Goal: Task Accomplishment & Management: Manage account settings

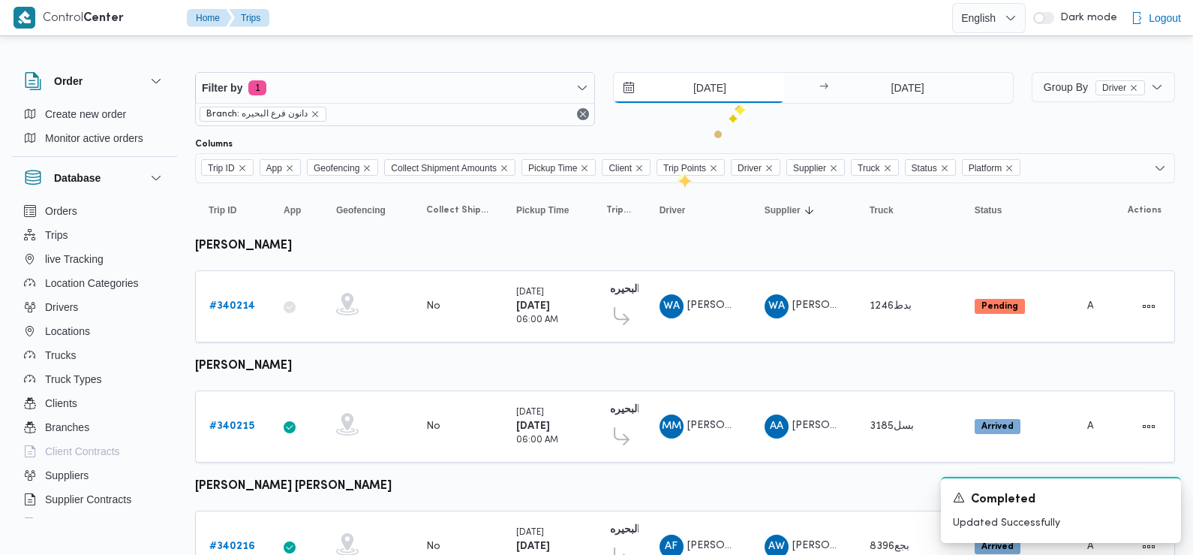
click at [720, 89] on input "30/9/2025" at bounding box center [699, 88] width 170 height 30
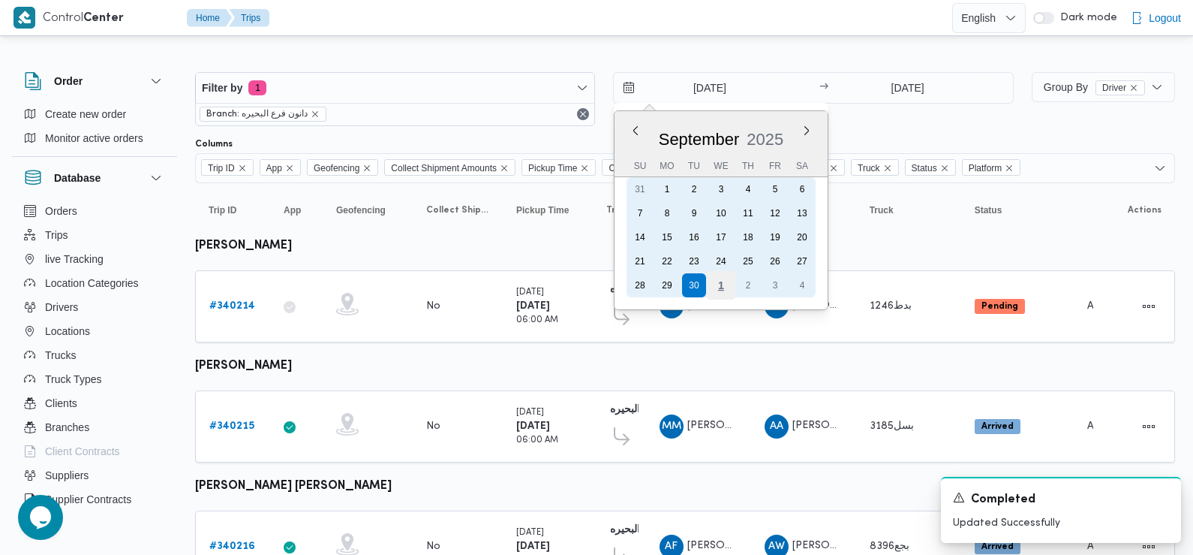
click at [720, 293] on div "1" at bounding box center [721, 285] width 29 height 29
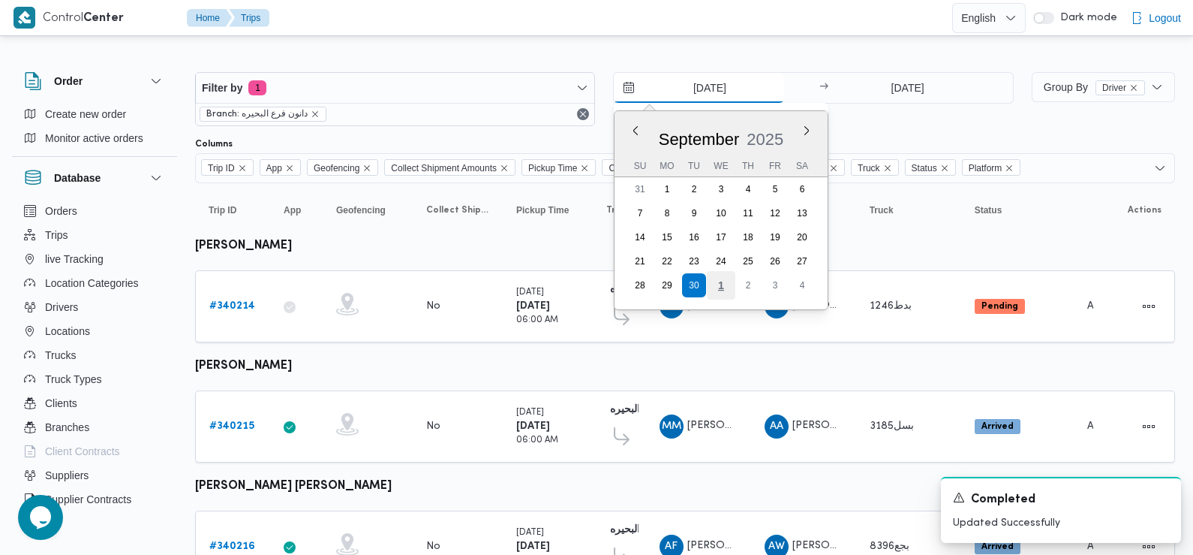
type input "1/10/2025"
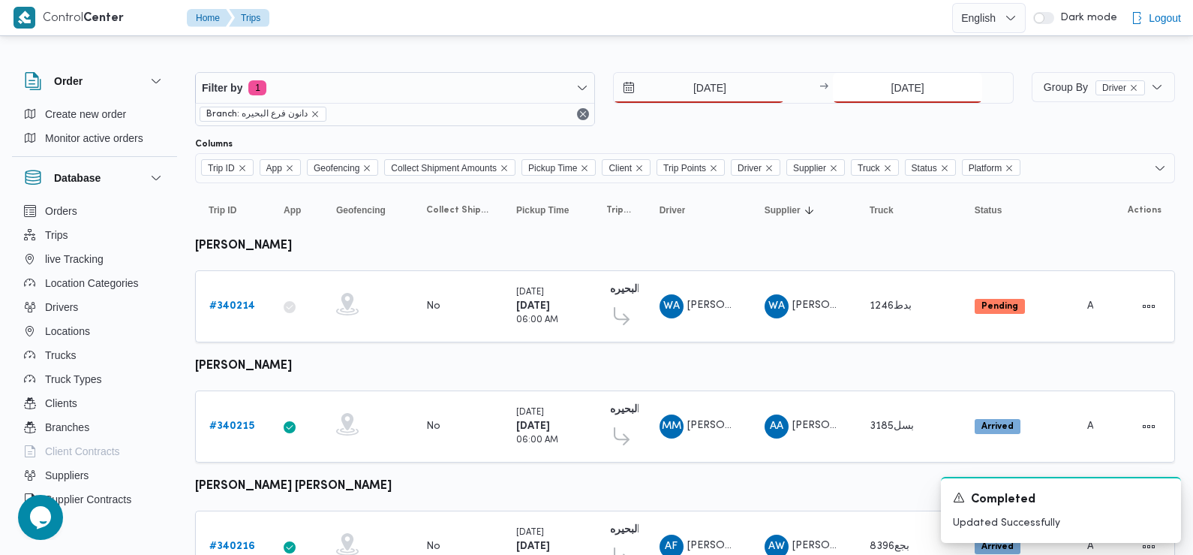
click at [907, 92] on input "30/9/2025" at bounding box center [907, 88] width 149 height 30
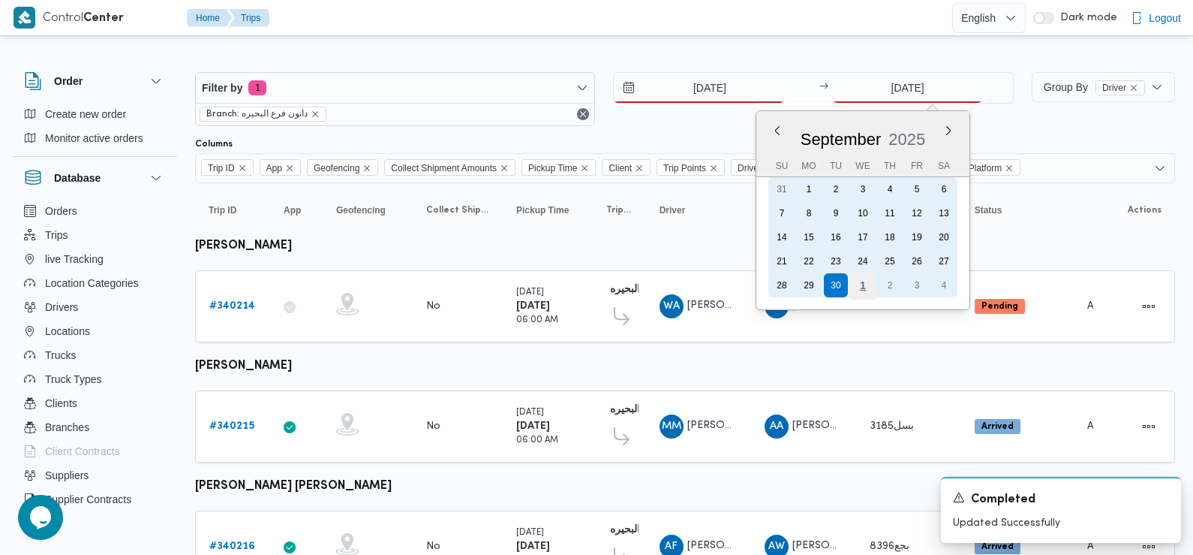
click at [860, 288] on div "1" at bounding box center [863, 285] width 29 height 29
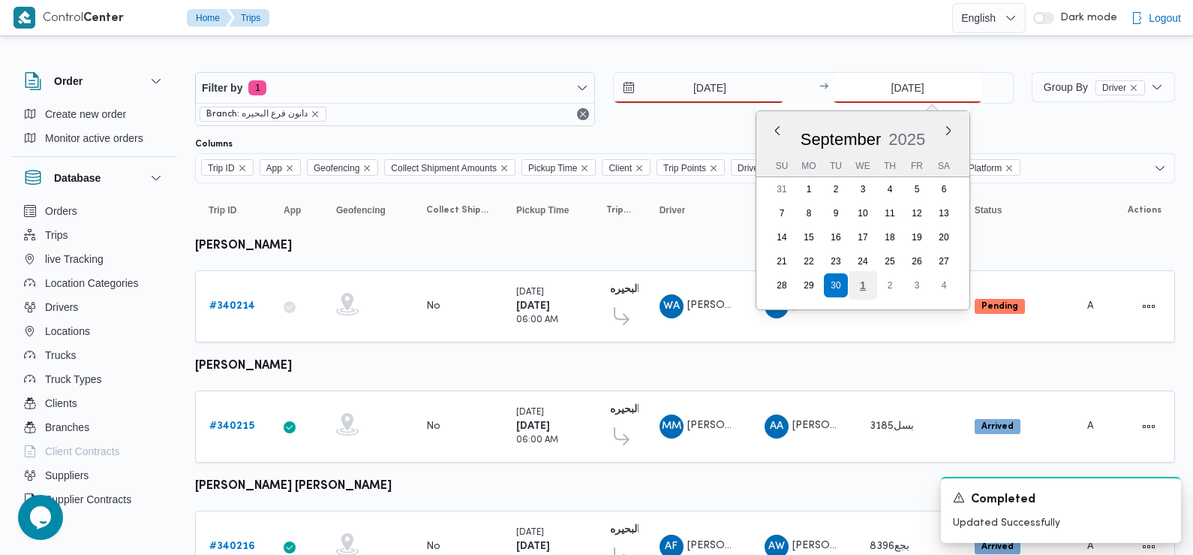
type input "1/10/2025"
click at [717, 122] on div "1/10/2025 → 1/10/2025 Previous Month Next month October 2025 October 2025 Su Mo…" at bounding box center [813, 99] width 400 height 54
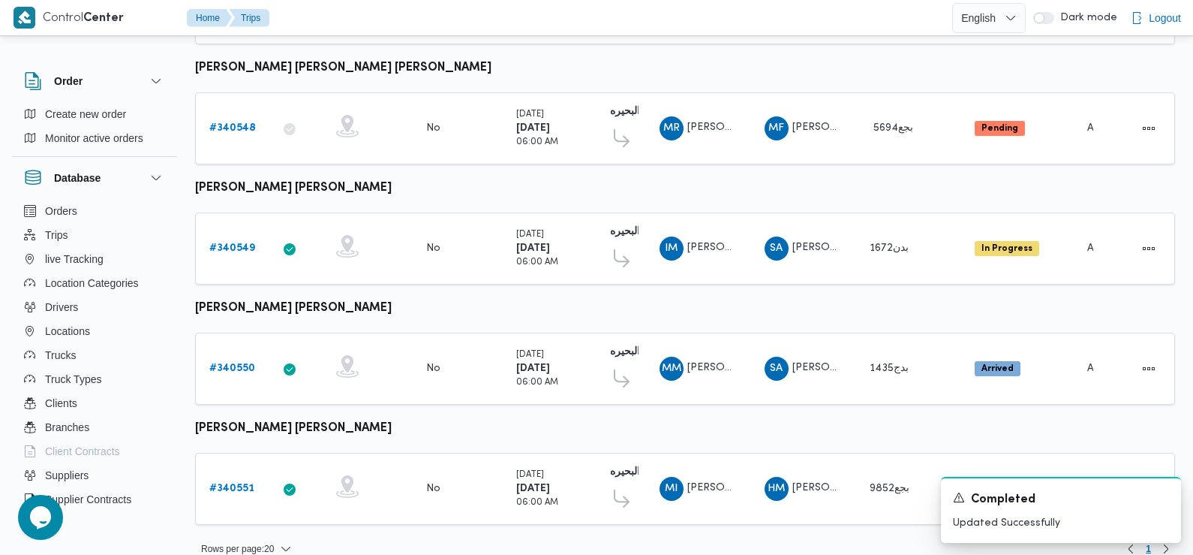
scroll to position [1261, 0]
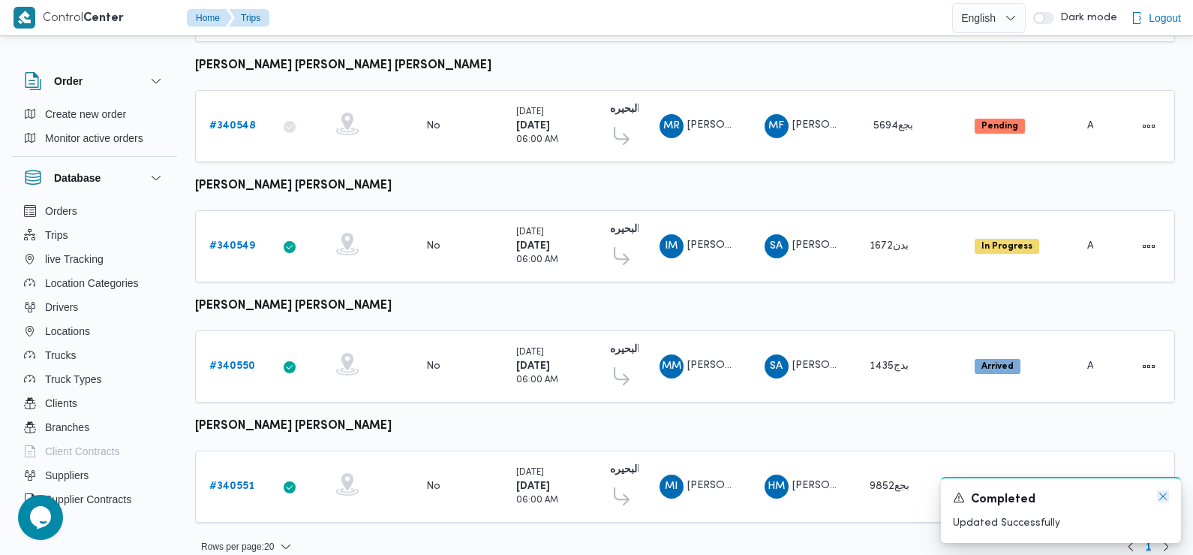
click at [1163, 500] on icon "Dismiss toast" at bounding box center [1163, 496] width 12 height 12
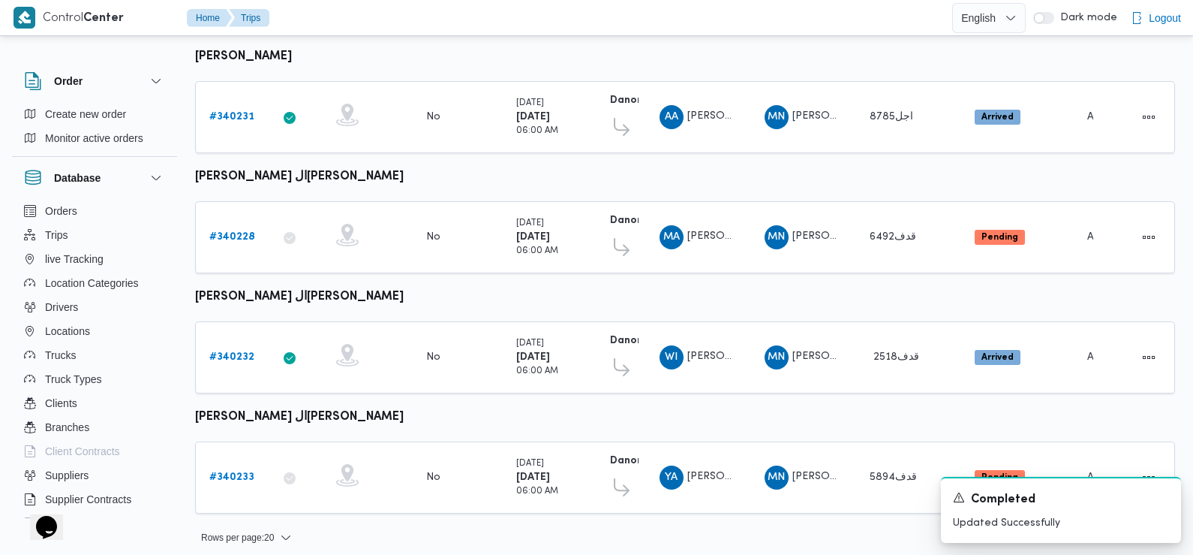
scroll to position [549, 0]
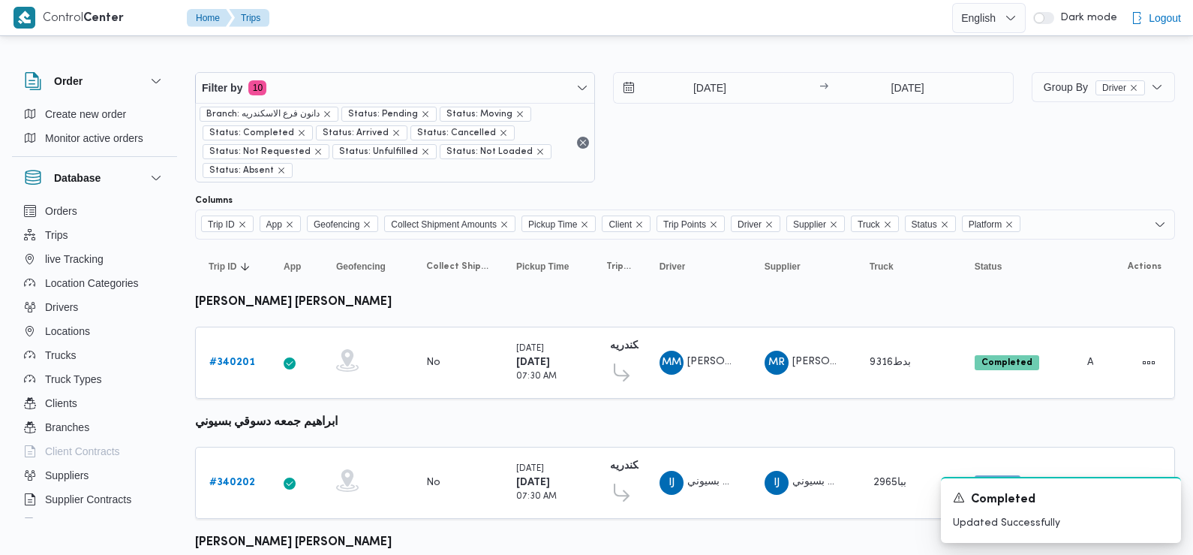
click at [778, 169] on div "30/9/2025 → 30/9/2025" at bounding box center [813, 127] width 400 height 110
click at [680, 89] on input "30/9/2025" at bounding box center [699, 88] width 170 height 30
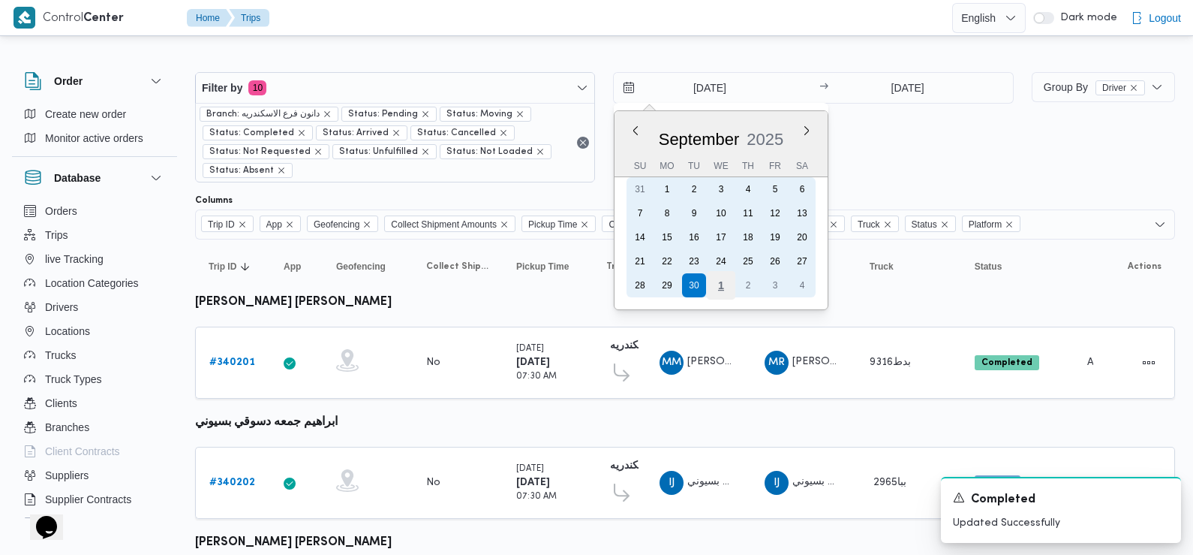
click at [718, 283] on div "1" at bounding box center [721, 285] width 29 height 29
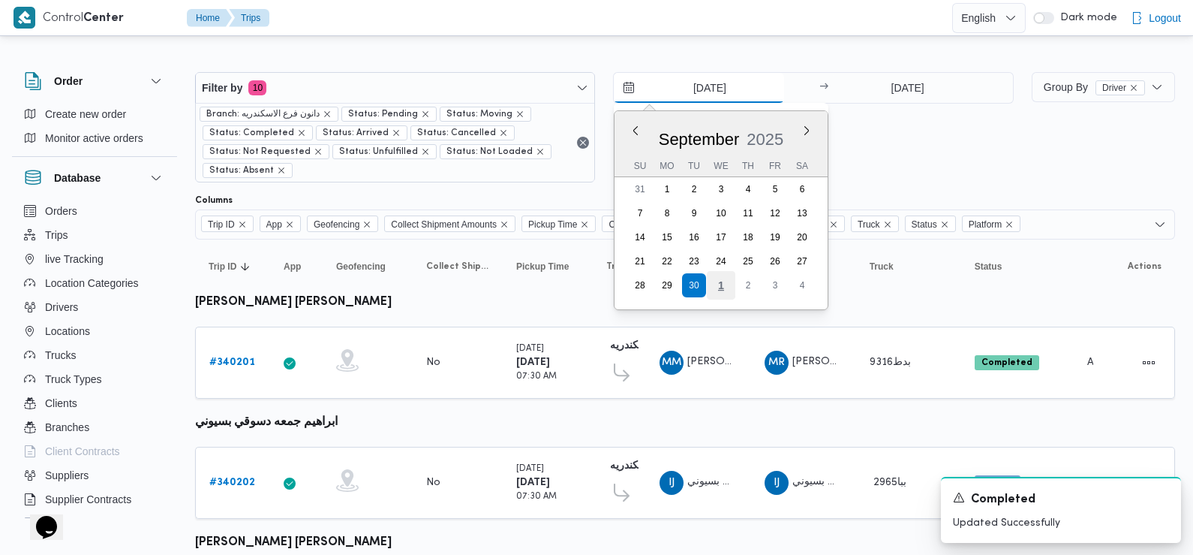
type input "1/10/2025"
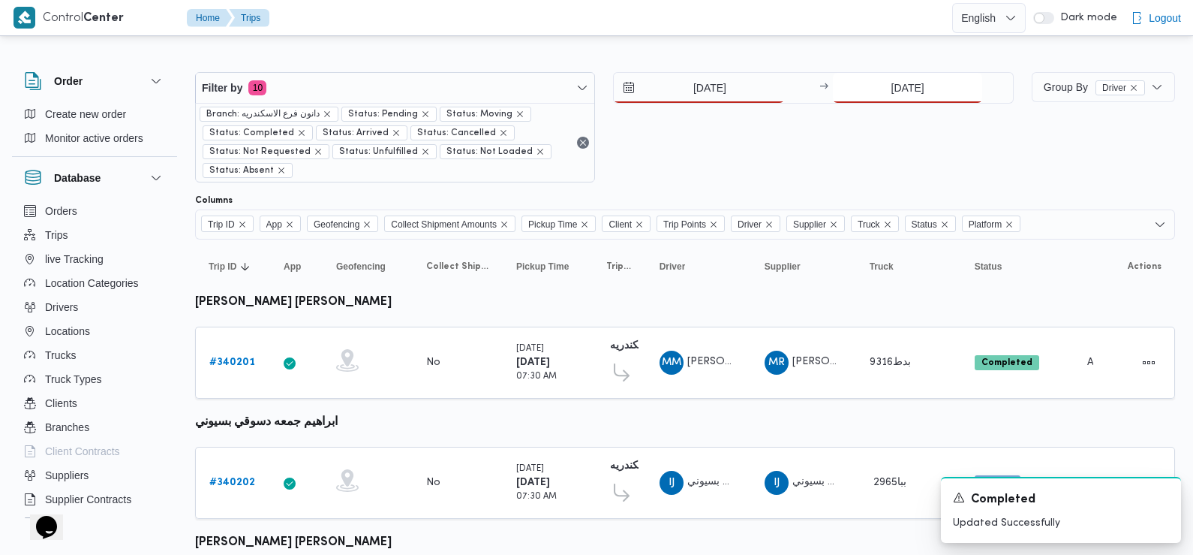
click at [917, 89] on input "30/9/2025" at bounding box center [907, 88] width 149 height 30
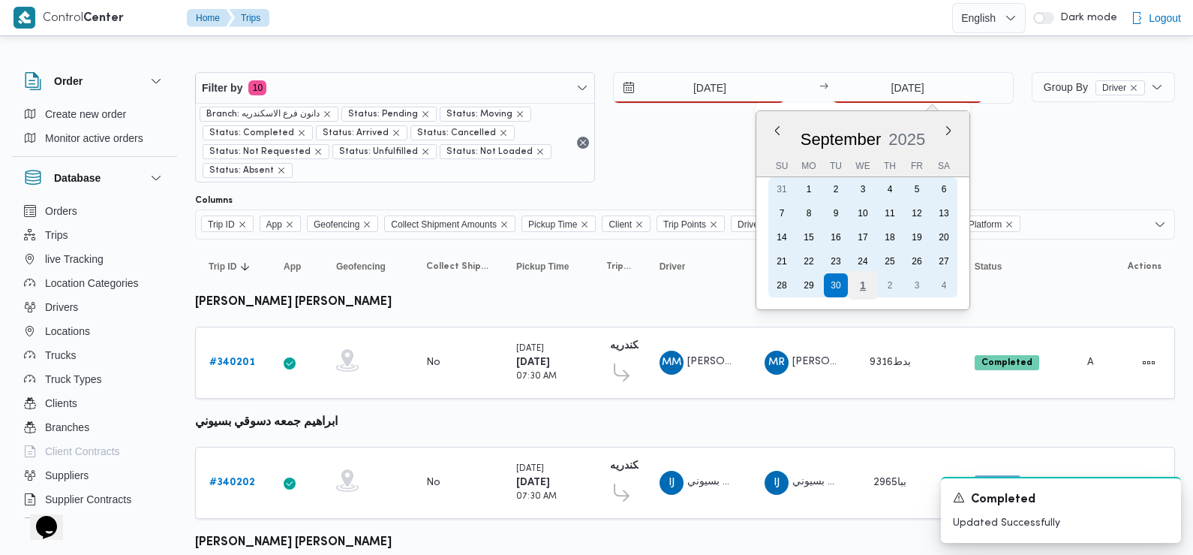
click at [862, 287] on div "1" at bounding box center [863, 285] width 29 height 29
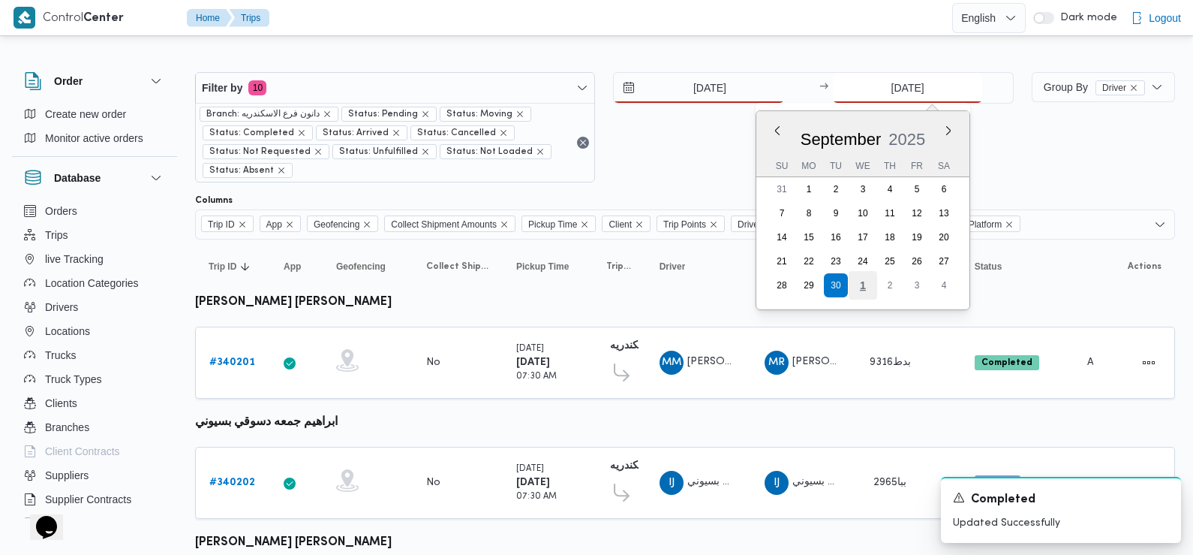
type input "1/10/2025"
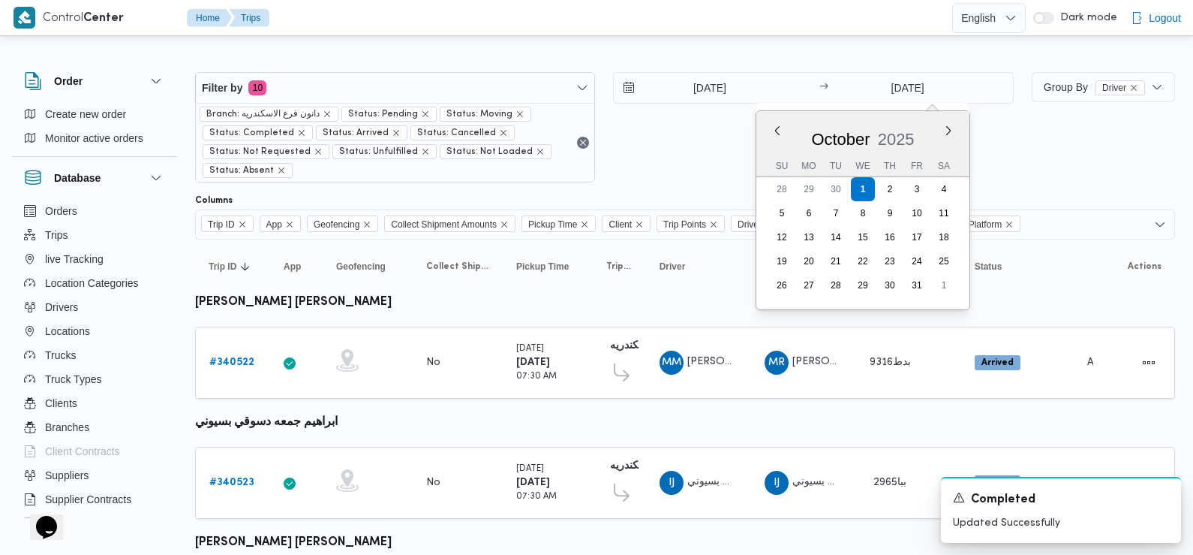
click at [684, 155] on div "1/10/2025 → 1/10/2025 Previous Month Next month October 2025 October 2025 Su Mo…" at bounding box center [813, 127] width 400 height 110
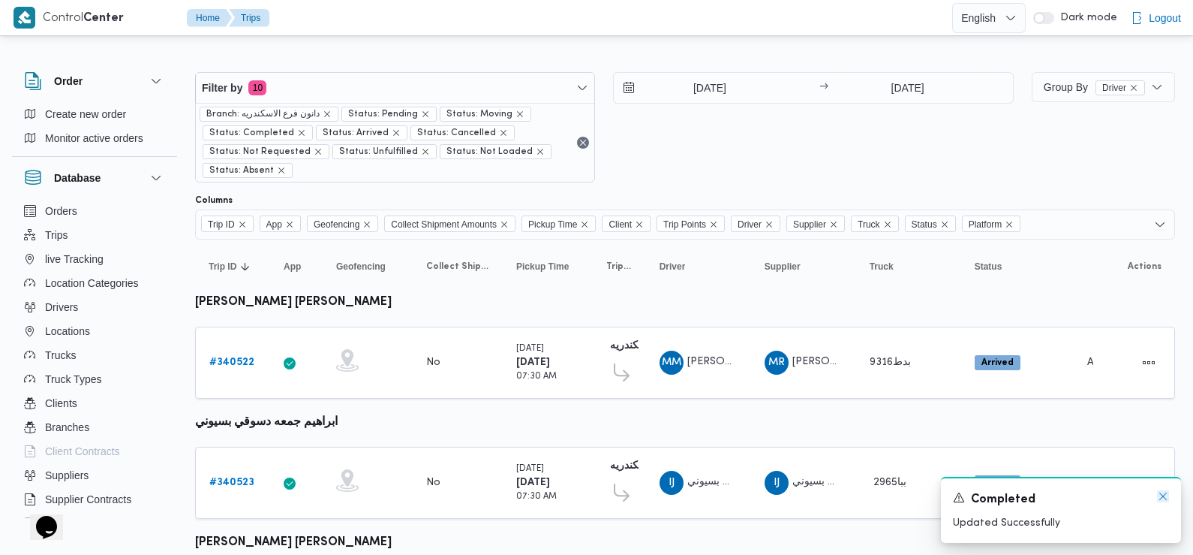
click at [1166, 496] on icon "Dismiss toast" at bounding box center [1163, 496] width 12 height 12
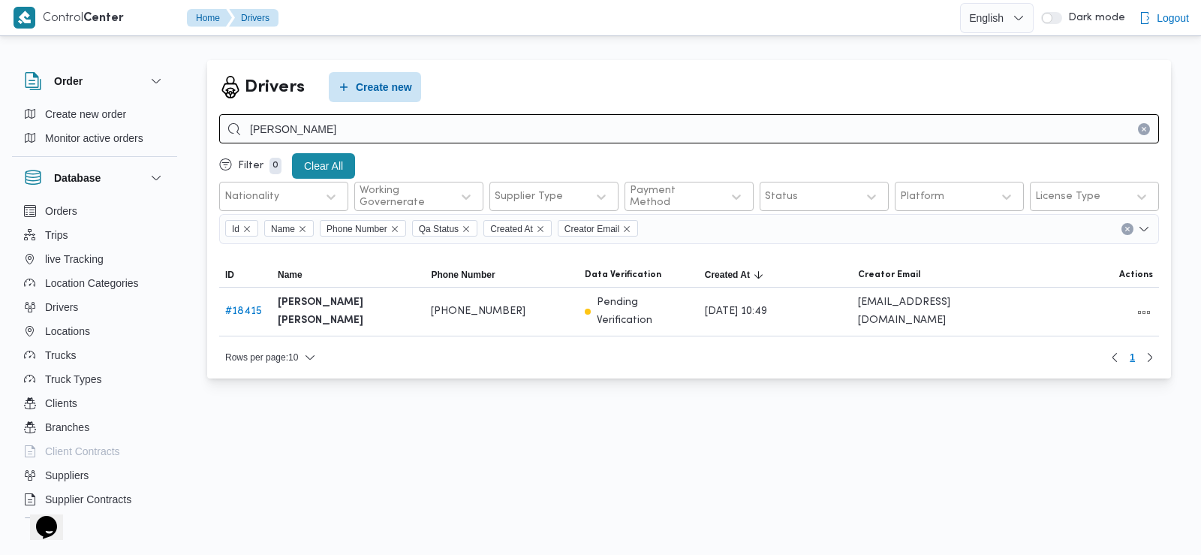
type input "[PERSON_NAME]"
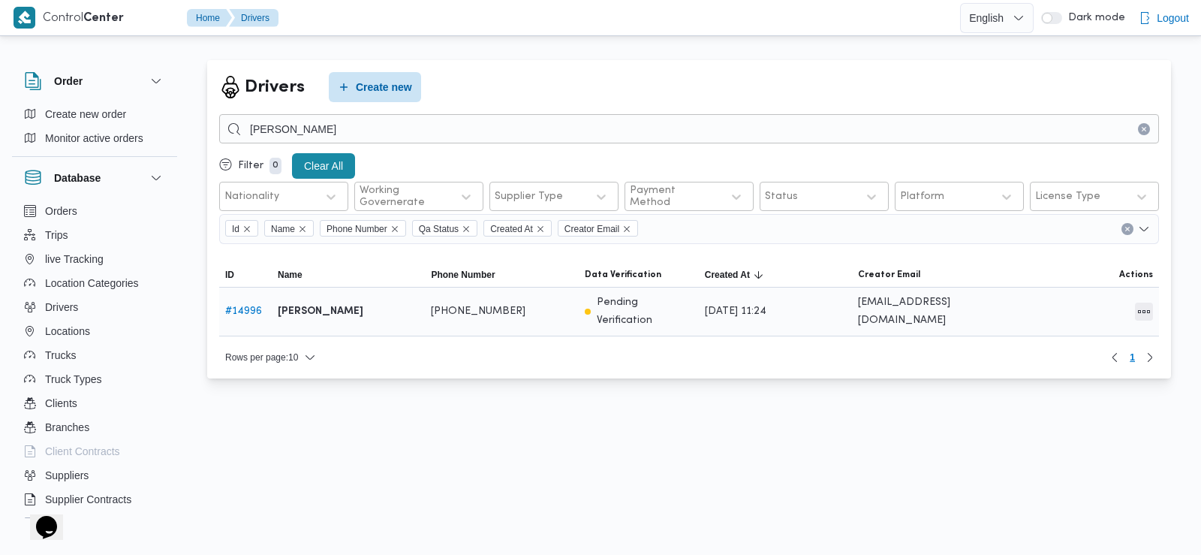
click at [1148, 304] on button "All actions" at bounding box center [1144, 311] width 18 height 18
click at [1079, 307] on span "Edit" at bounding box center [1096, 304] width 48 height 12
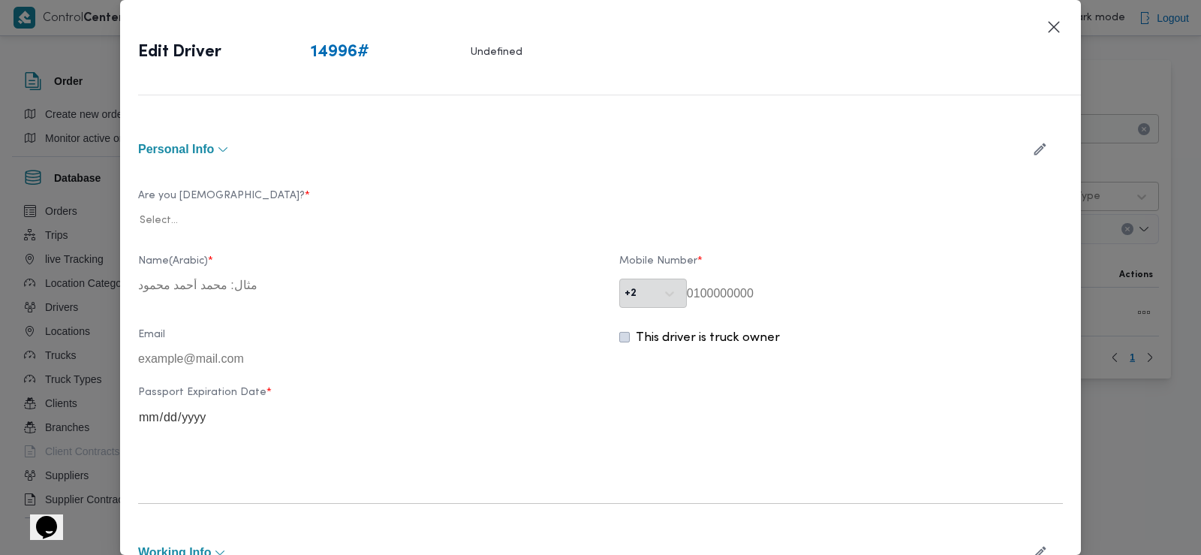
type input "[PERSON_NAME]"
type input "01276014461"
type input "2026-02-14"
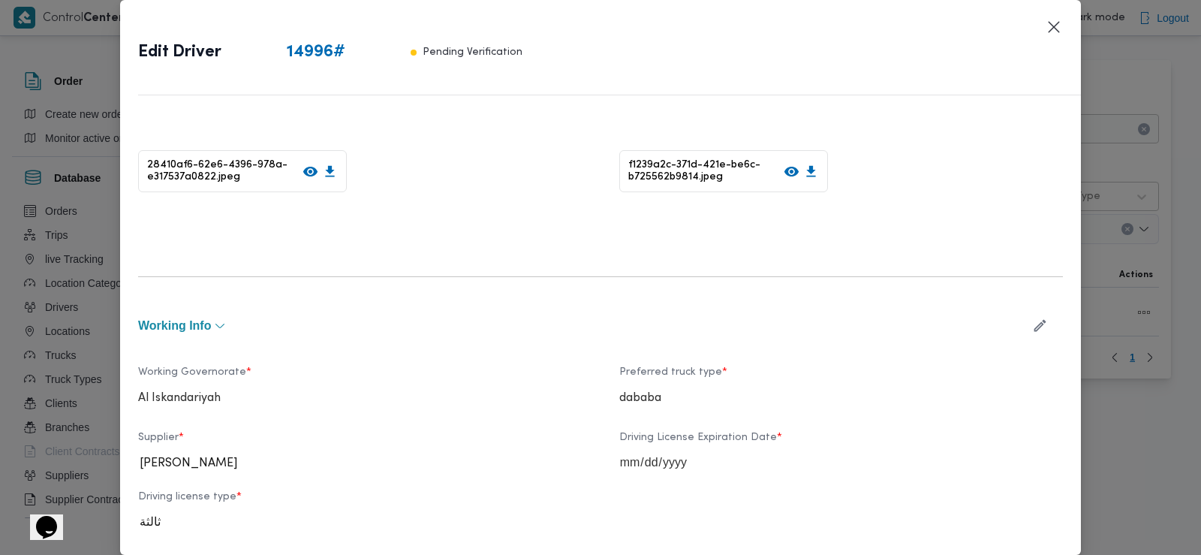
scroll to position [365, 0]
click at [1032, 318] on icon "button" at bounding box center [1040, 323] width 16 height 16
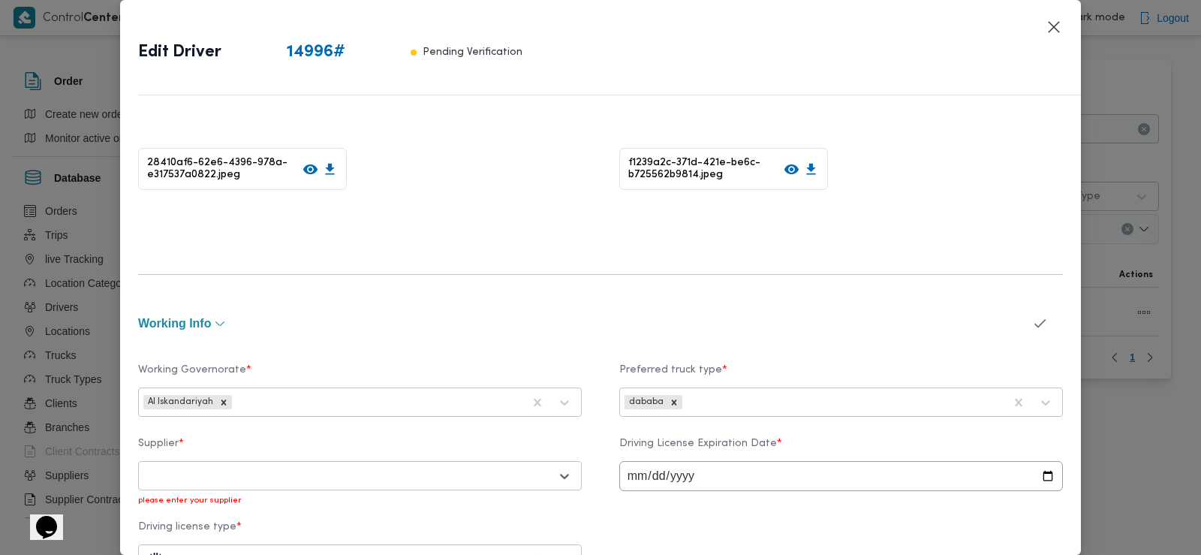
click at [446, 471] on div at bounding box center [346, 475] width 406 height 15
type input "محمد جمع"
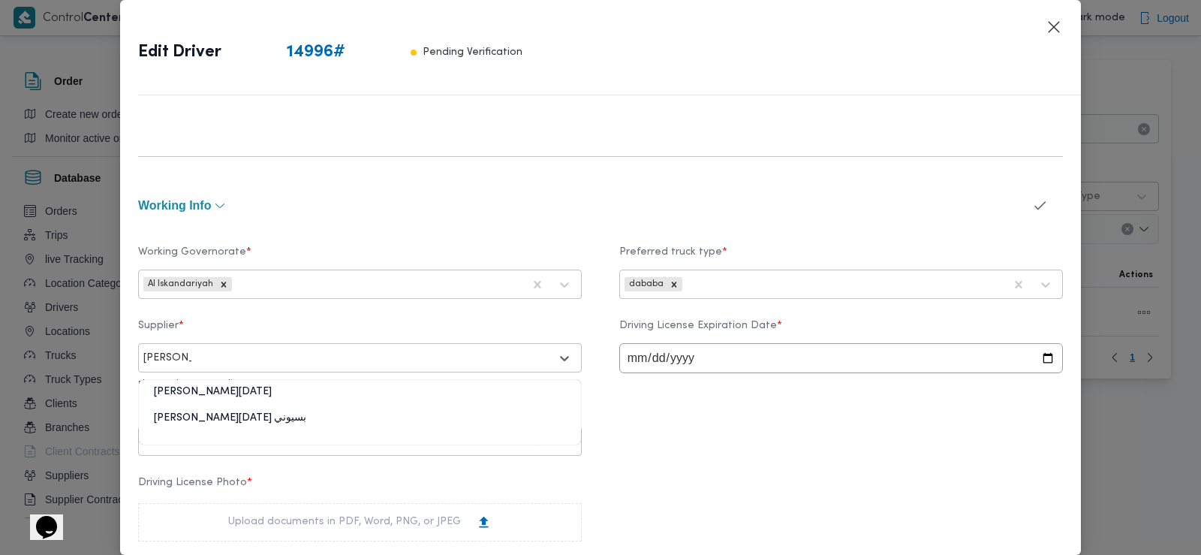
scroll to position [486, 0]
click at [267, 420] on div "محمد جمعة دسوقي بسيوني" at bounding box center [360, 421] width 442 height 26
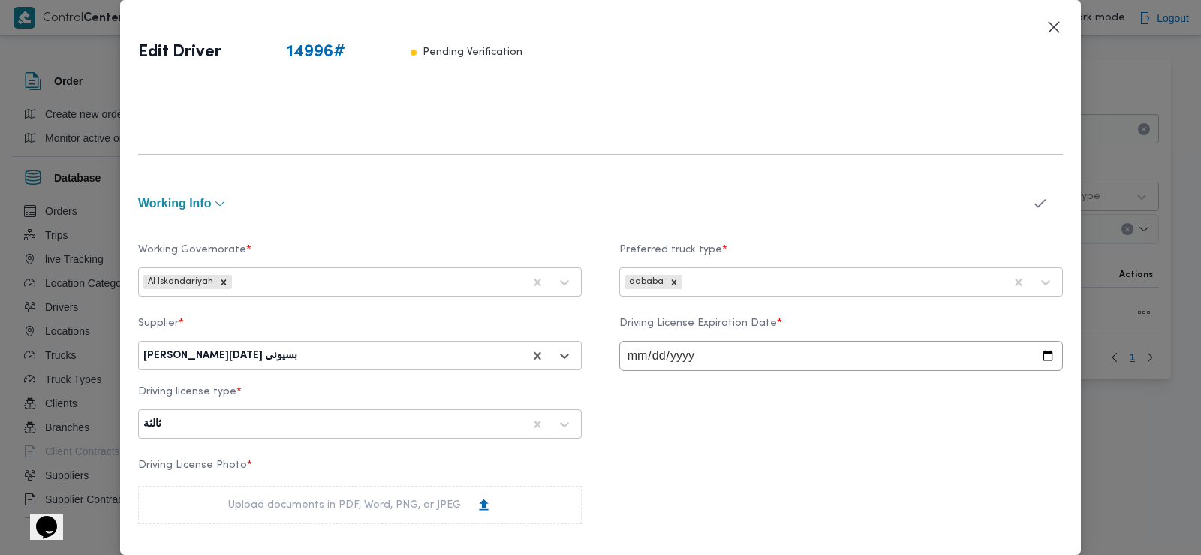
click at [1032, 200] on icon "button" at bounding box center [1040, 203] width 16 height 16
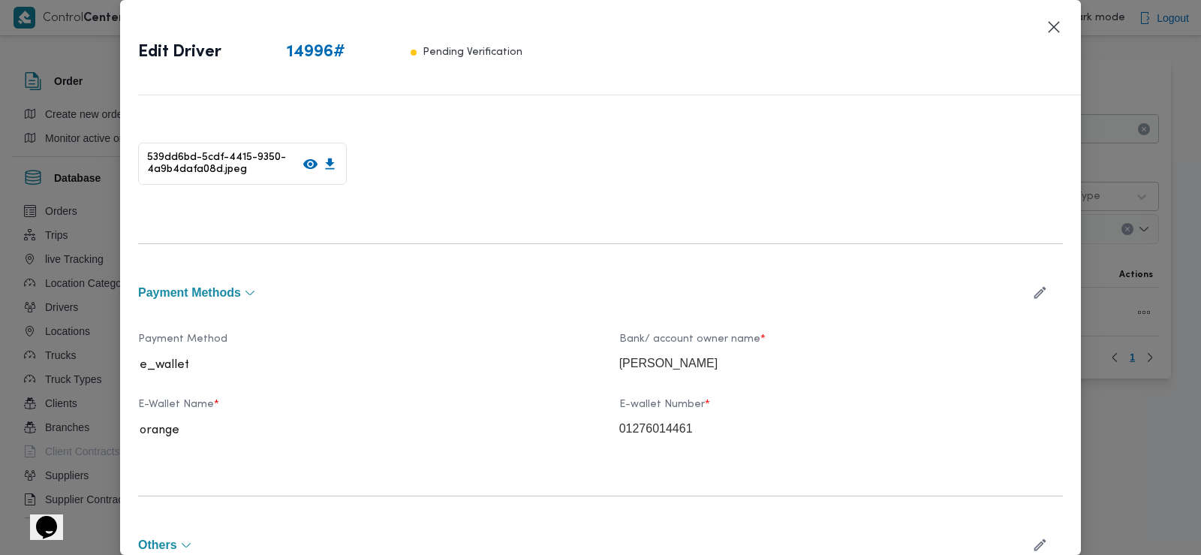
scroll to position [966, 0]
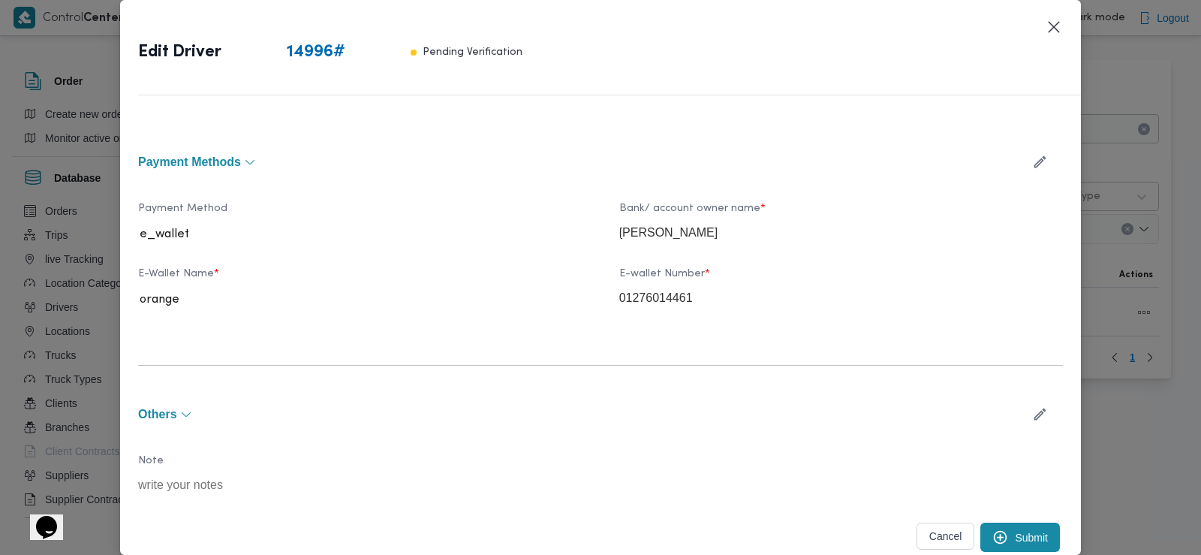
click at [1014, 534] on button "Submit" at bounding box center [1020, 536] width 80 height 29
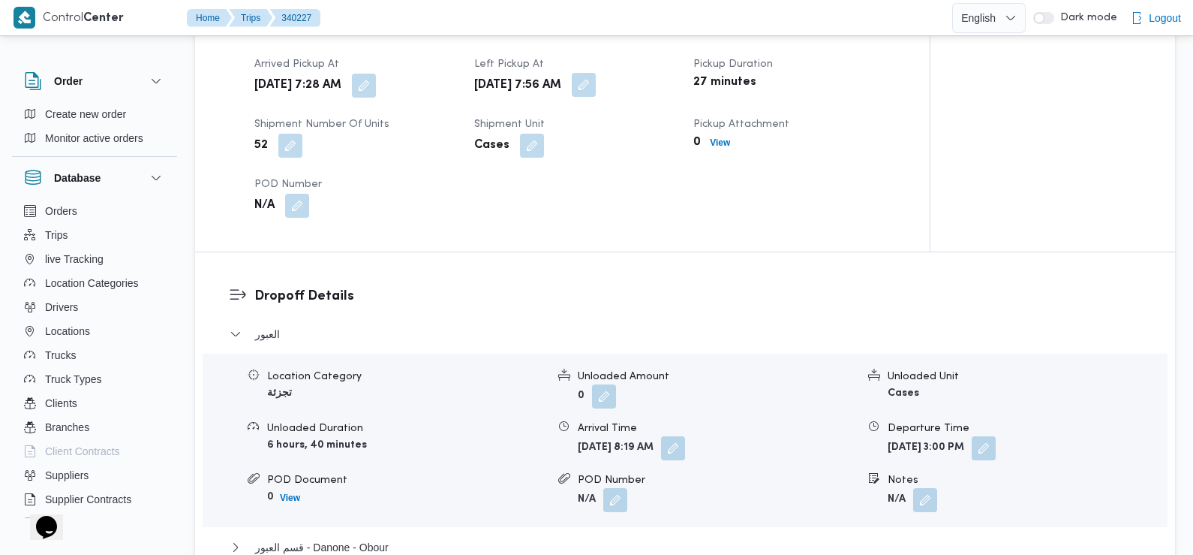
scroll to position [1045, 0]
click at [596, 74] on button "button" at bounding box center [584, 86] width 24 height 24
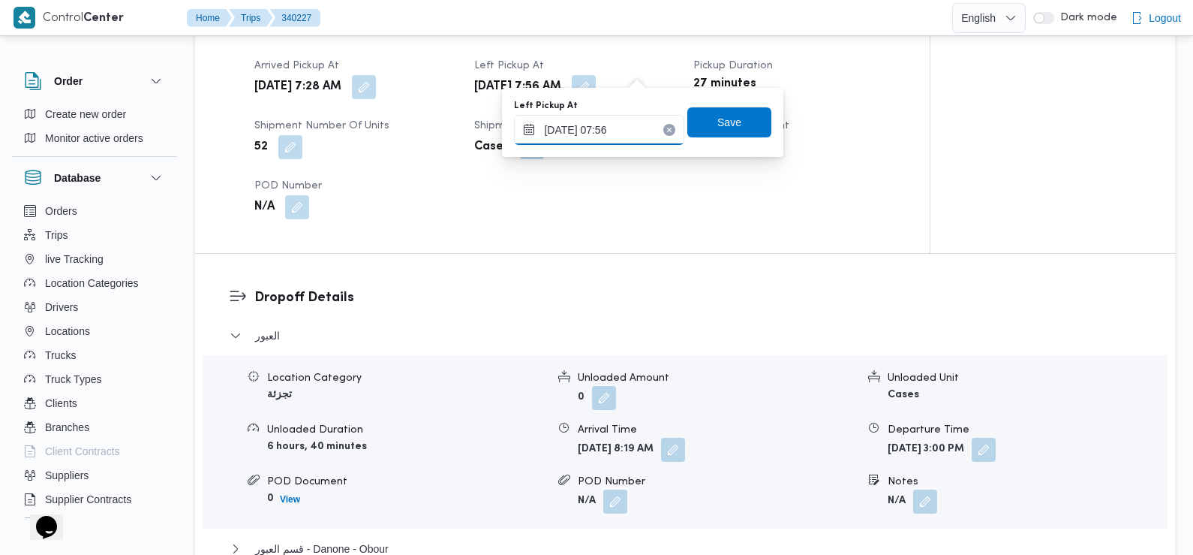
click at [615, 136] on input "30/09/2025 07:56" at bounding box center [599, 130] width 170 height 30
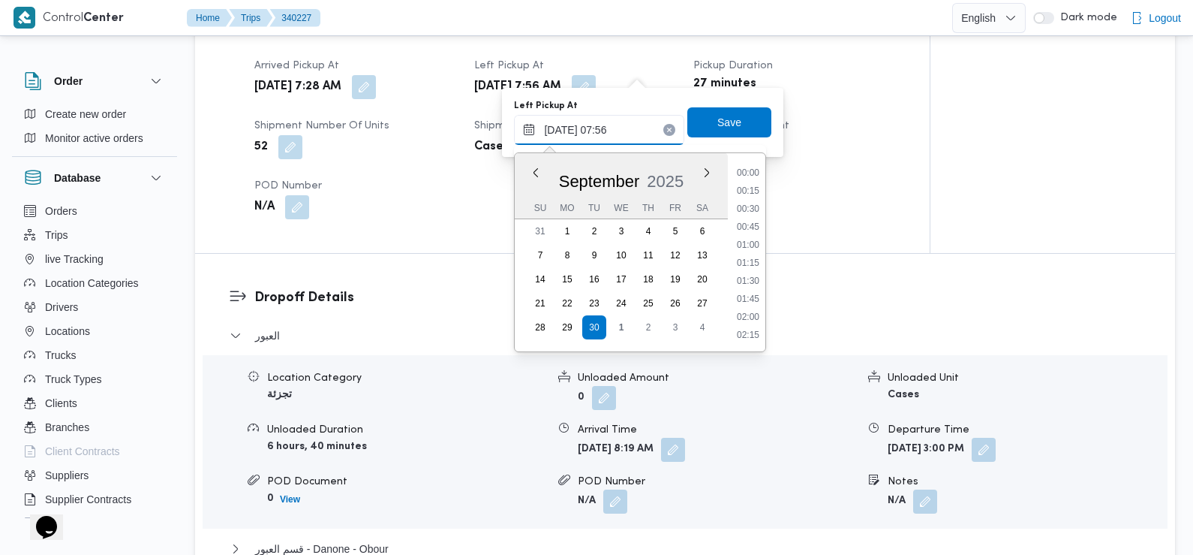
scroll to position [467, 0]
click at [752, 299] on li "08:15" at bounding box center [748, 300] width 35 height 15
type input "30/09/2025 08:15"
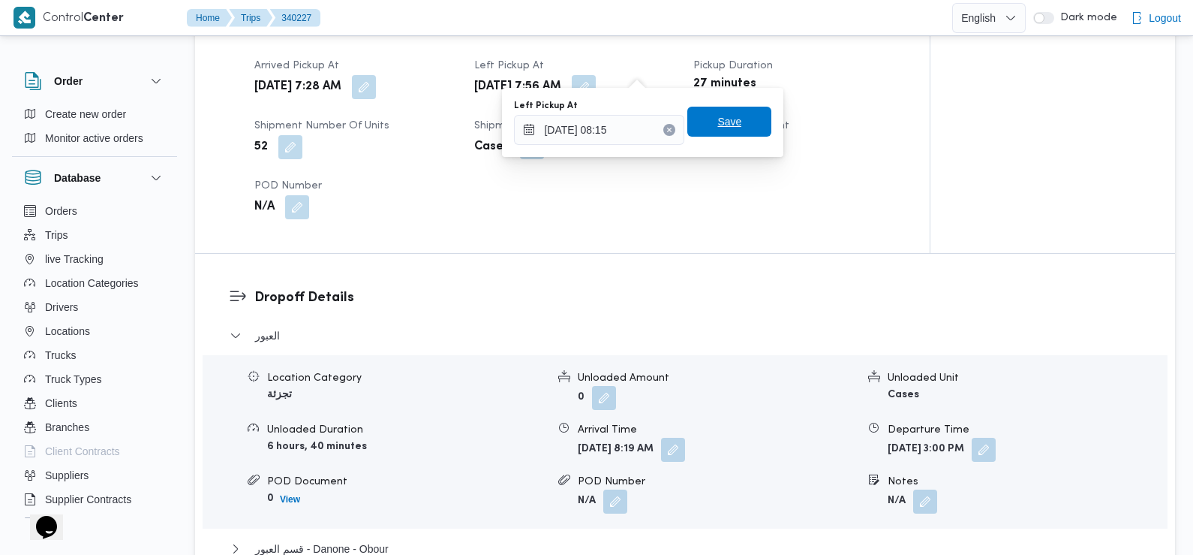
click at [727, 118] on span "Save" at bounding box center [729, 122] width 24 height 18
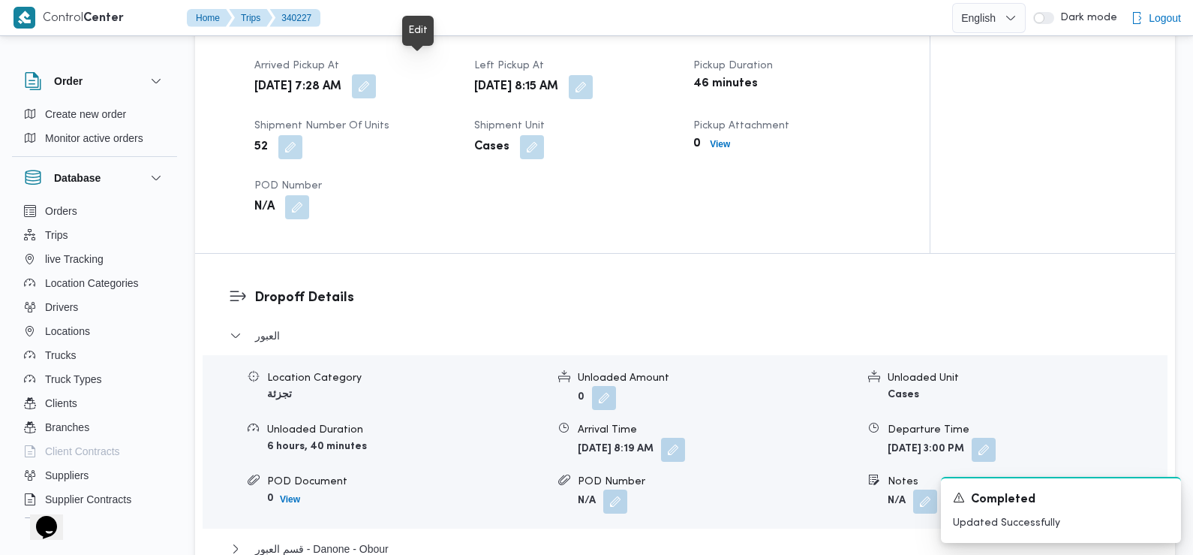
click at [376, 74] on button "button" at bounding box center [364, 86] width 24 height 24
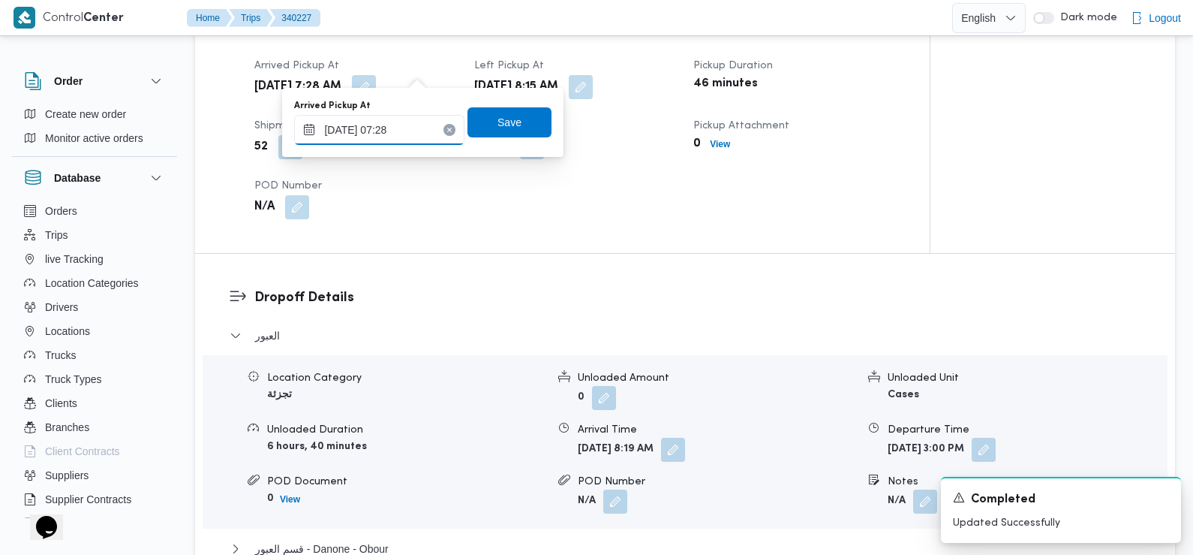
click at [397, 134] on input "30/09/2025 07:28" at bounding box center [379, 130] width 170 height 30
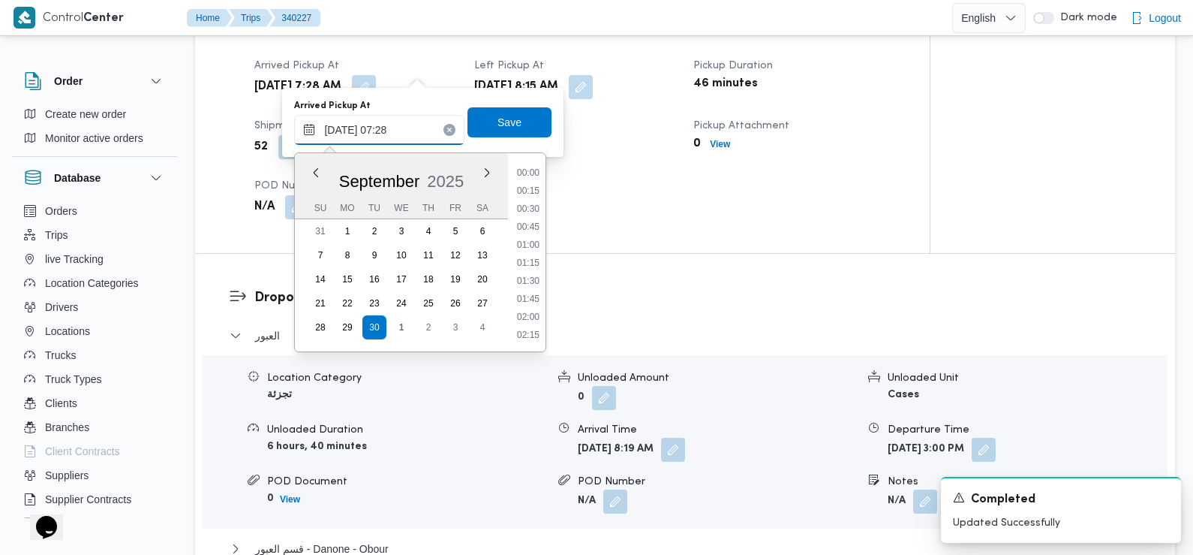
scroll to position [431, 0]
click at [528, 281] on li "07:30" at bounding box center [528, 282] width 35 height 15
type input "30/09/2025 07:30"
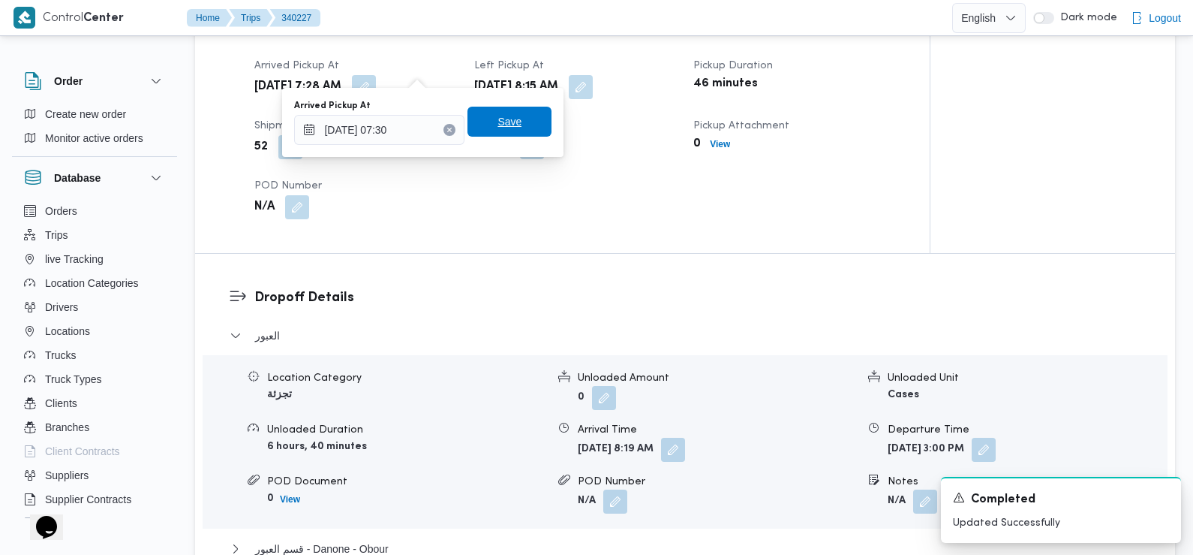
click at [504, 121] on span "Save" at bounding box center [510, 122] width 24 height 18
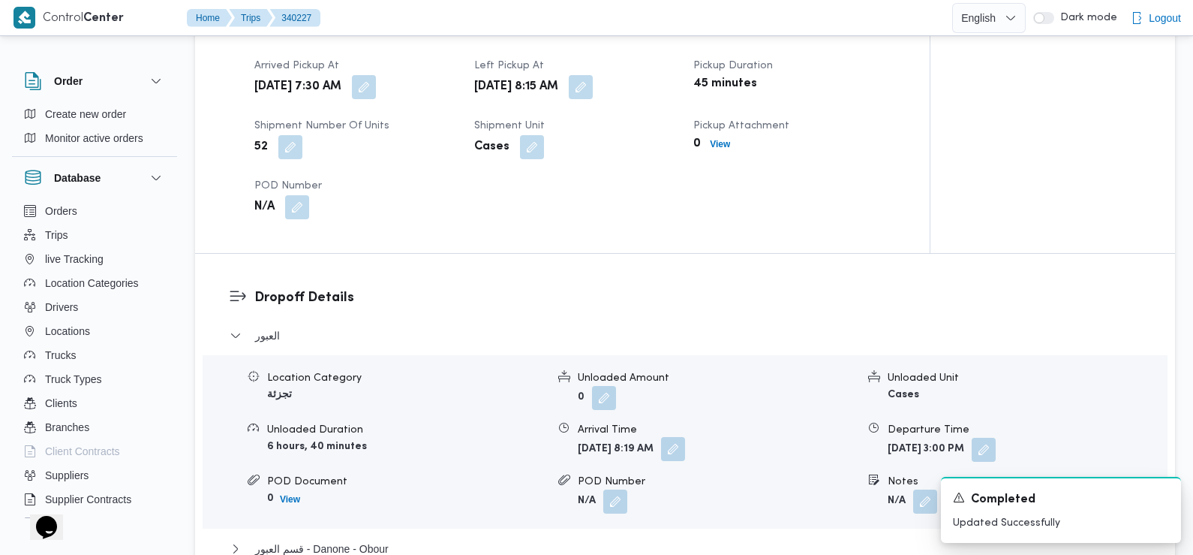
click at [685, 437] on button "button" at bounding box center [673, 449] width 24 height 24
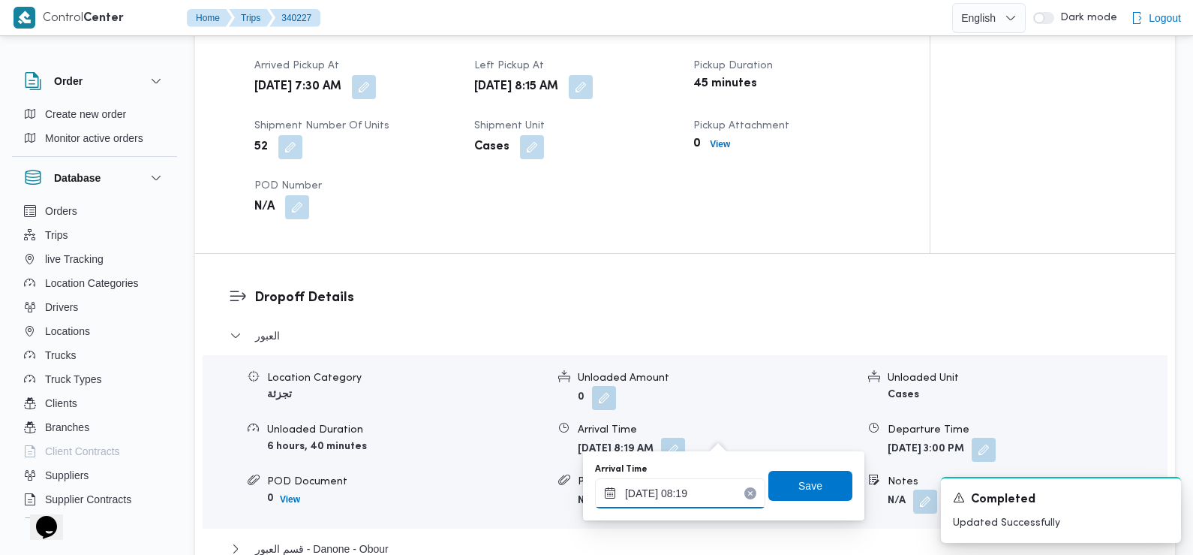
click at [681, 493] on input "30/09/2025 08:19" at bounding box center [680, 493] width 170 height 30
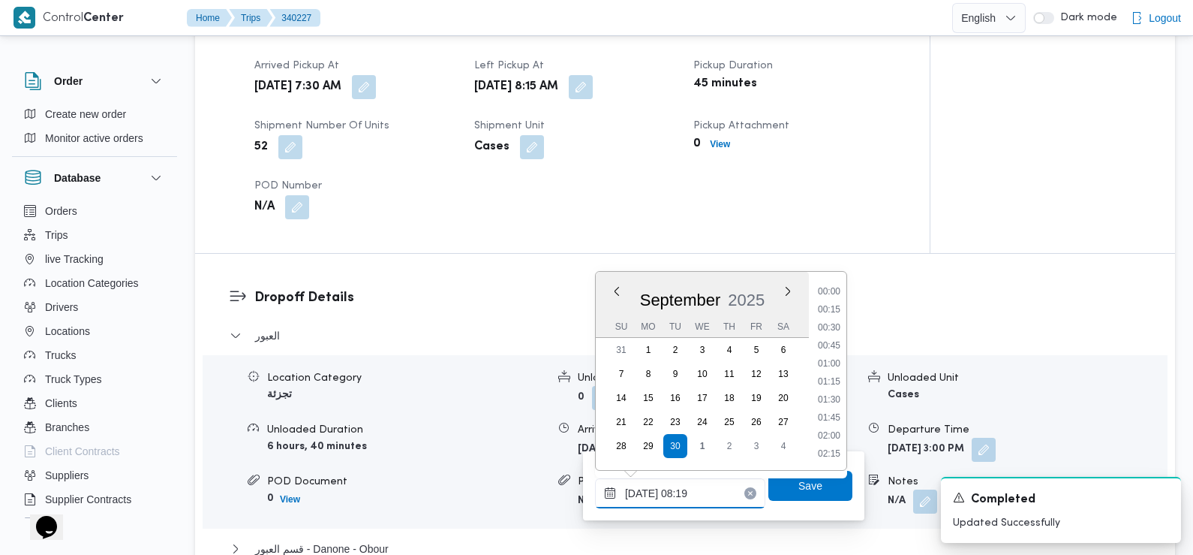
scroll to position [503, 0]
click at [828, 419] on li "08:45" at bounding box center [829, 418] width 35 height 15
type input "30/09/2025 08:45"
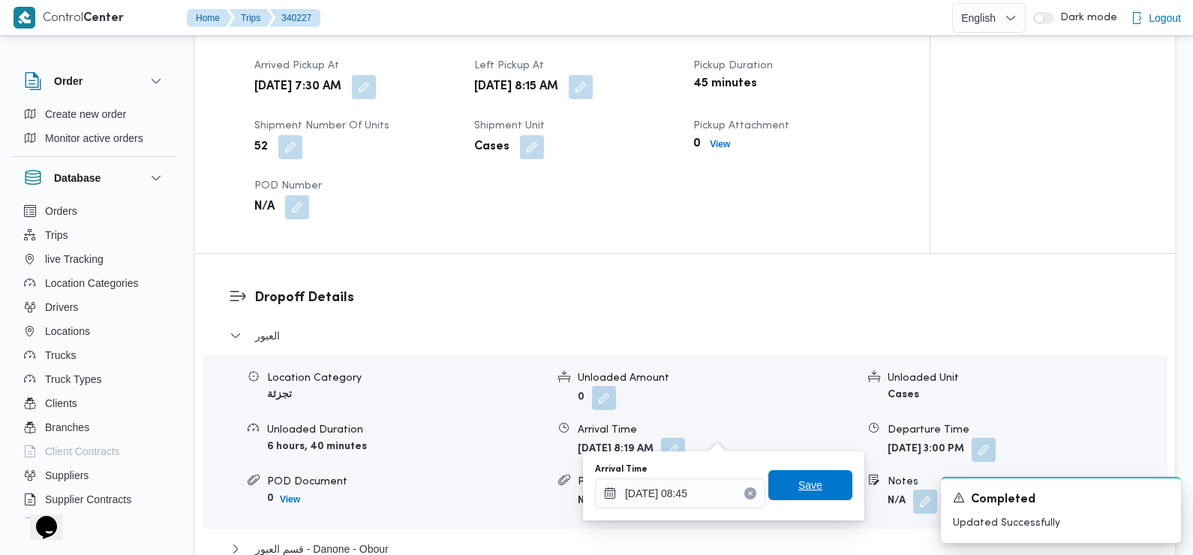
click at [805, 485] on span "Save" at bounding box center [811, 485] width 24 height 18
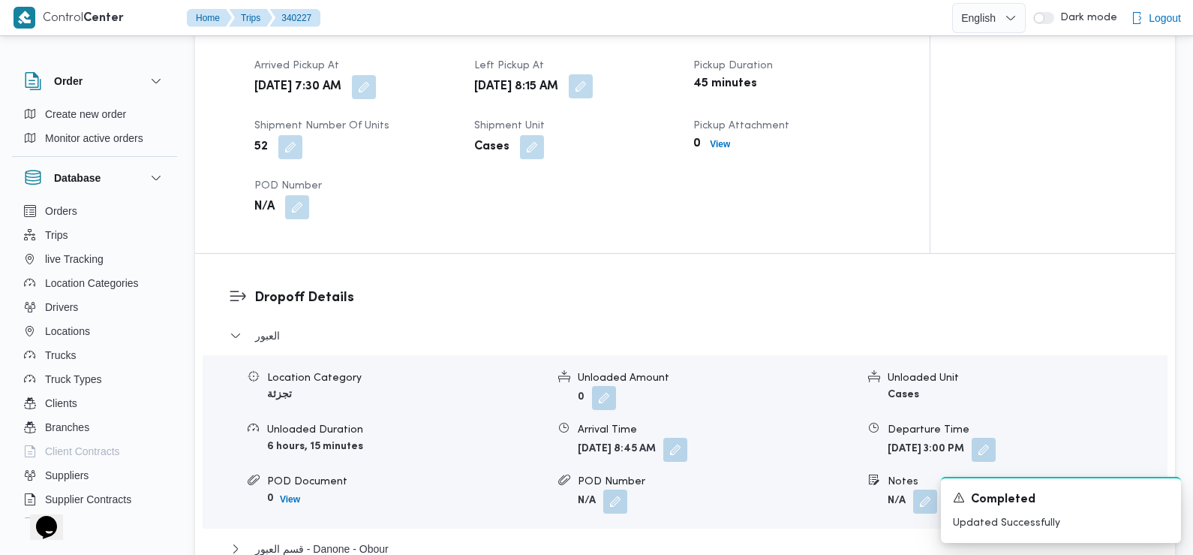
click at [593, 77] on button "button" at bounding box center [581, 86] width 24 height 24
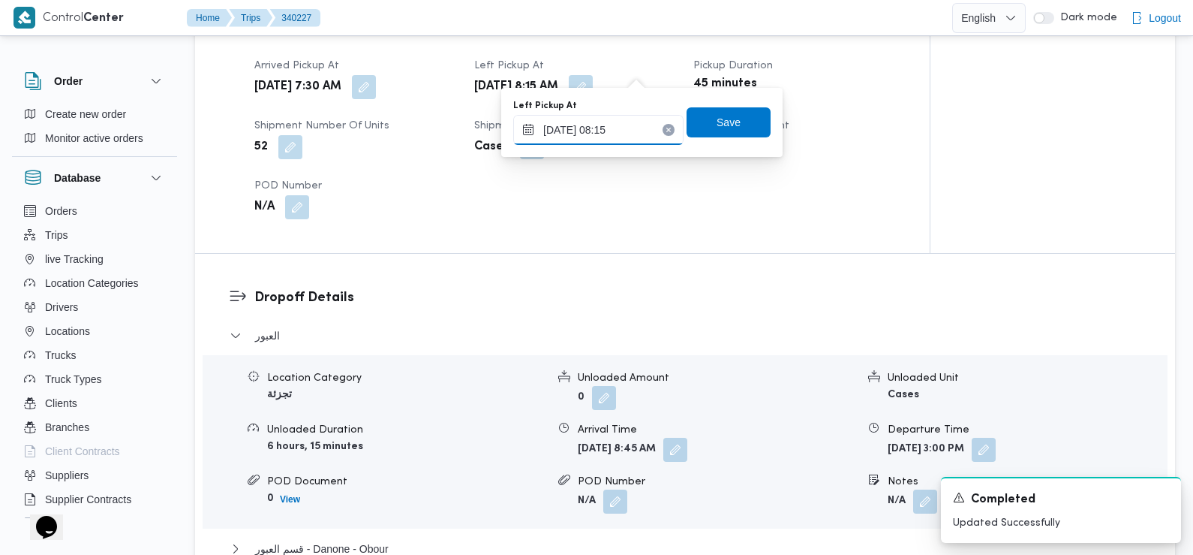
click at [626, 126] on input "30/09/2025 08:15" at bounding box center [598, 130] width 170 height 30
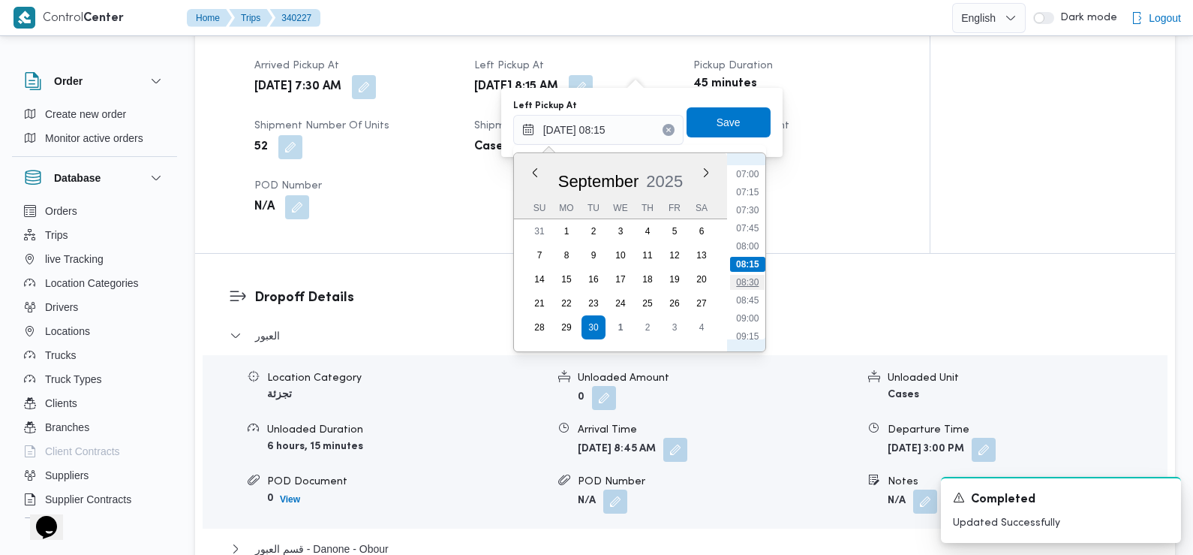
click at [753, 281] on li "08:30" at bounding box center [747, 282] width 35 height 15
type input "30/09/2025 08:15"
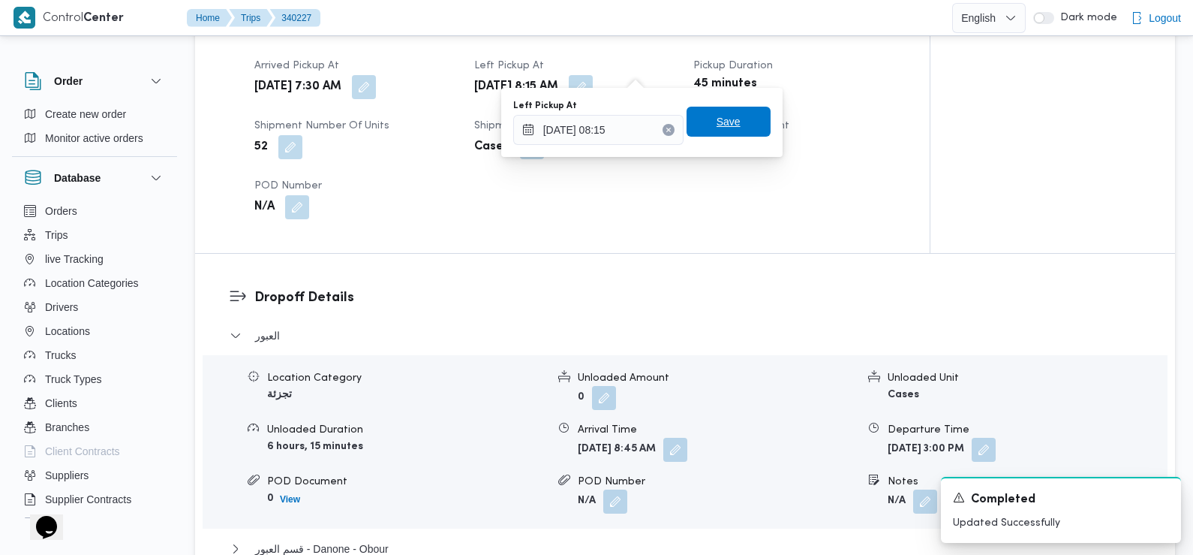
click at [717, 119] on span "Save" at bounding box center [729, 122] width 24 height 18
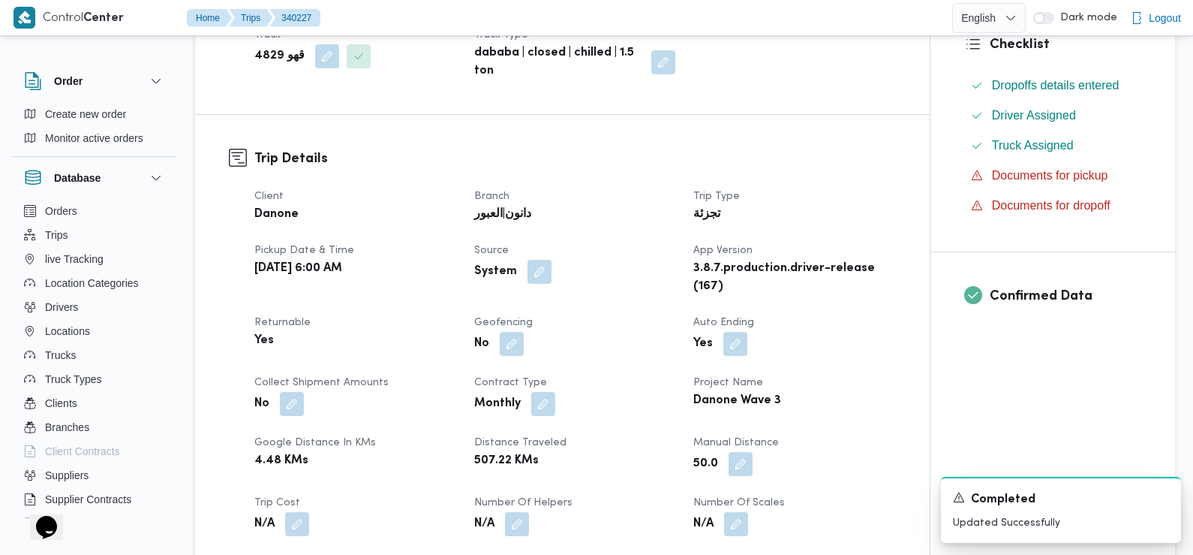
scroll to position [0, 0]
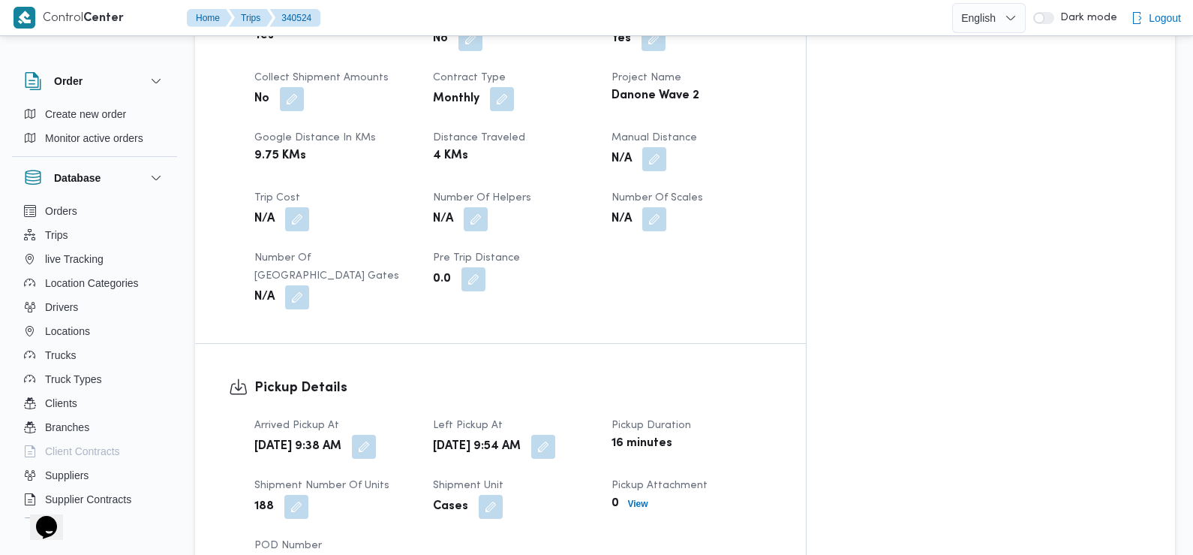
scroll to position [715, 0]
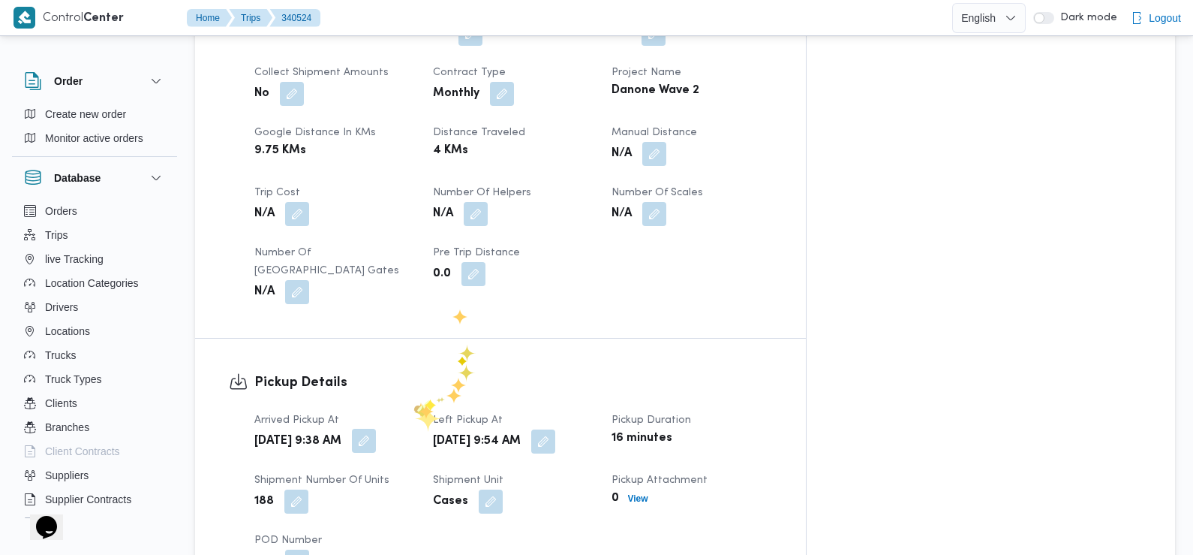
click at [376, 429] on button "button" at bounding box center [364, 441] width 24 height 24
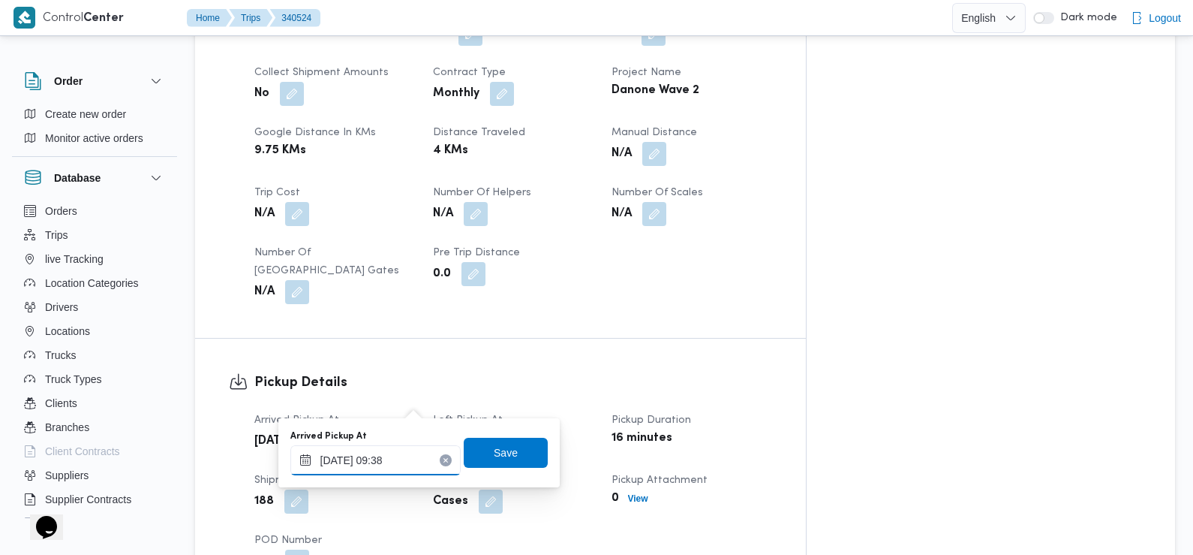
click at [396, 472] on input "[DATE] 09:38" at bounding box center [375, 460] width 170 height 30
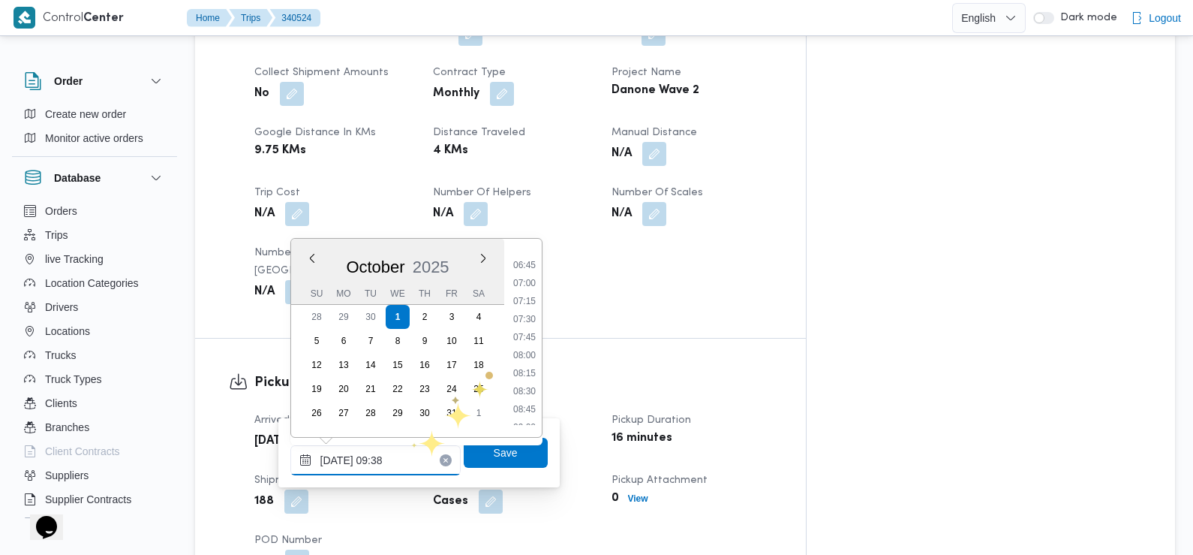
scroll to position [478, 0]
click at [528, 320] on li "07:30" at bounding box center [524, 320] width 35 height 15
type input "[DATE] 07:30"
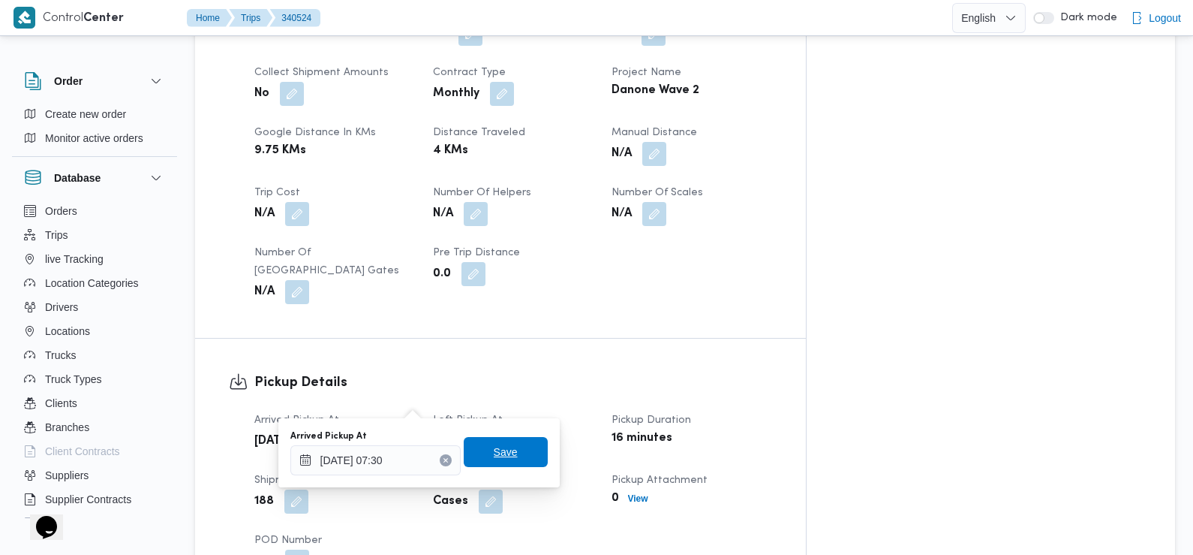
click at [480, 452] on span "Save" at bounding box center [506, 452] width 84 height 30
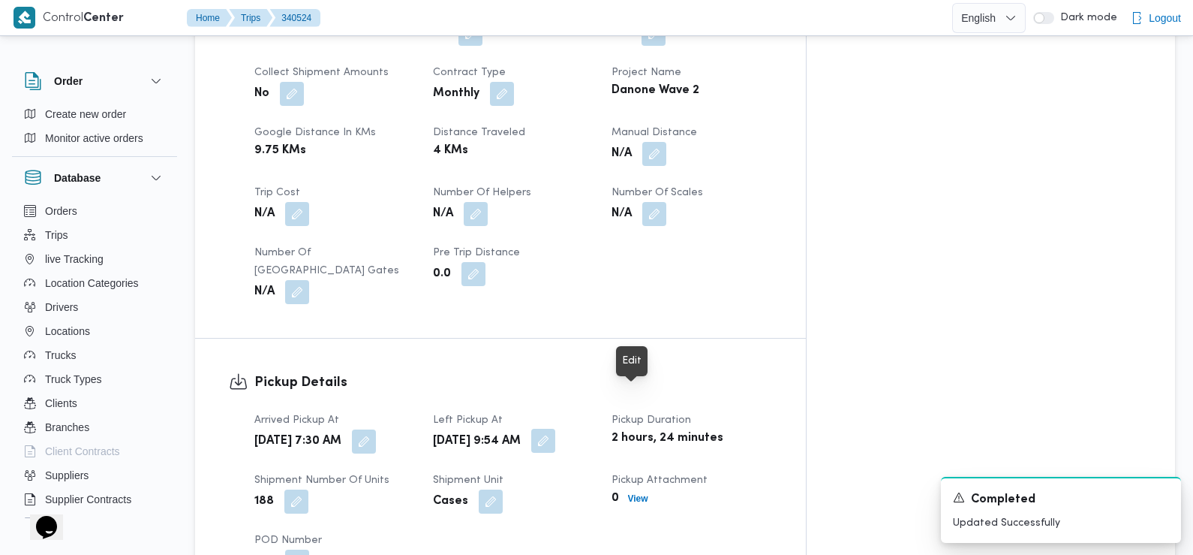
click at [555, 429] on button "button" at bounding box center [543, 441] width 24 height 24
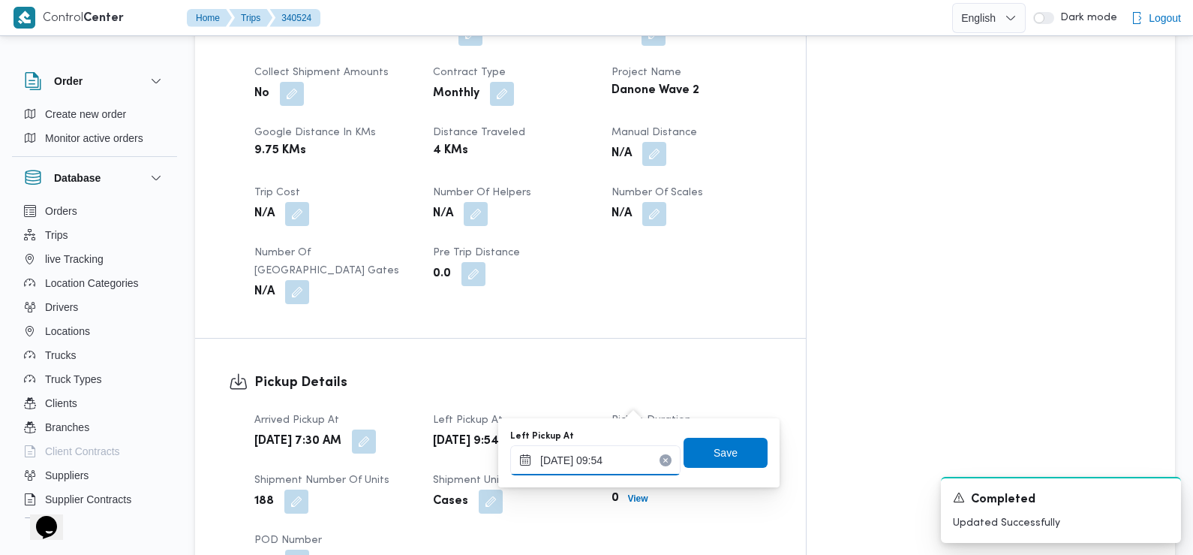
click at [610, 465] on input "[DATE] 09:54" at bounding box center [595, 460] width 170 height 30
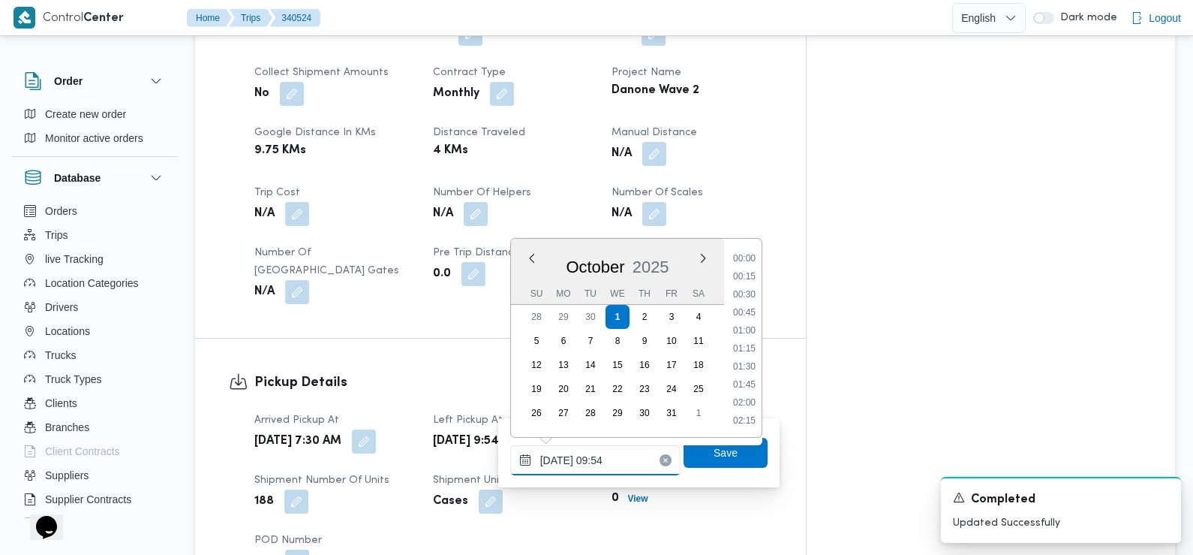
scroll to position [611, 0]
click at [748, 311] on li "09:15" at bounding box center [744, 313] width 35 height 15
type input "01/10/2025 09:15"
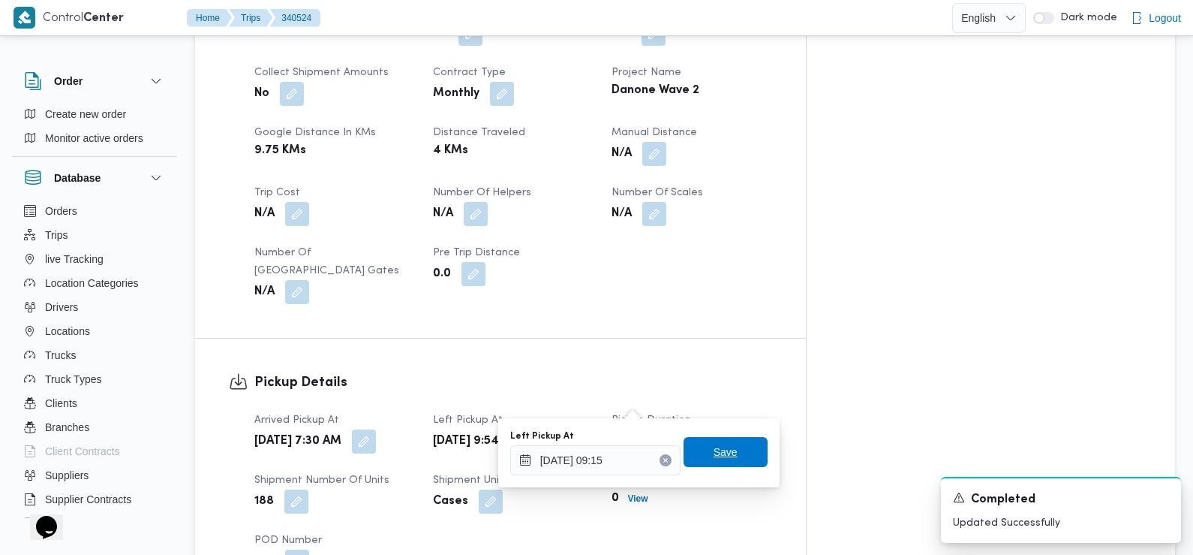
click at [725, 462] on span "Save" at bounding box center [726, 452] width 84 height 30
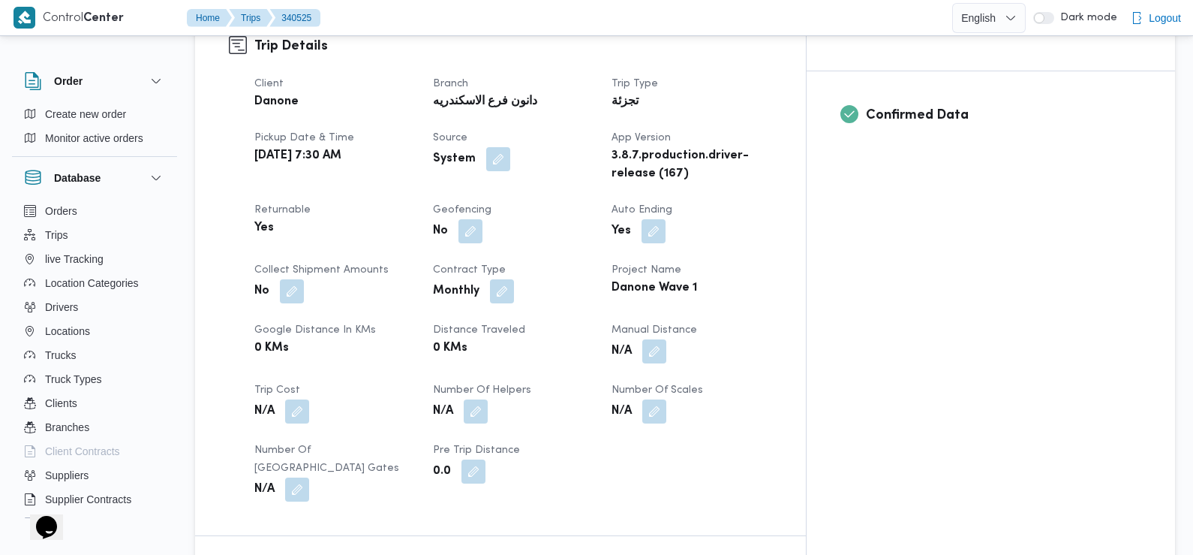
scroll to position [690, 0]
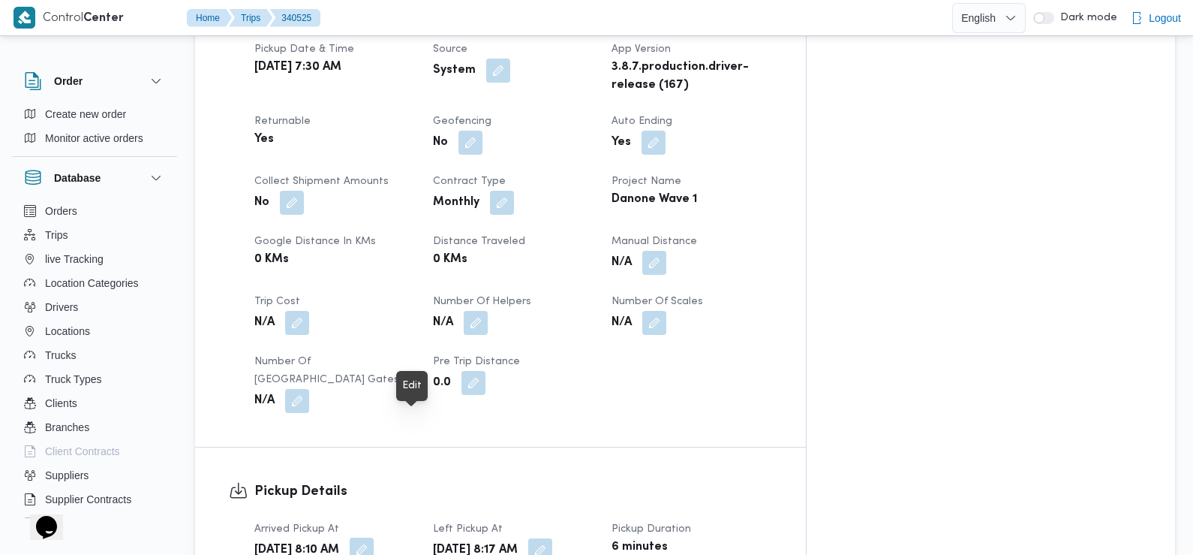
click at [374, 537] on button "button" at bounding box center [362, 549] width 24 height 24
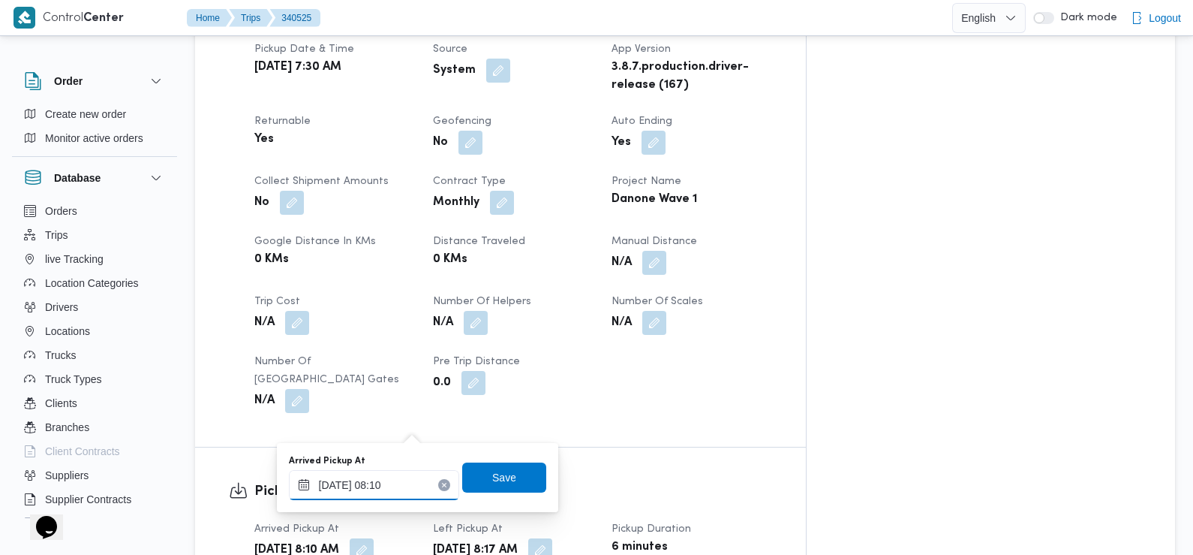
click at [400, 482] on input "01/10/2025 08:10" at bounding box center [374, 485] width 170 height 30
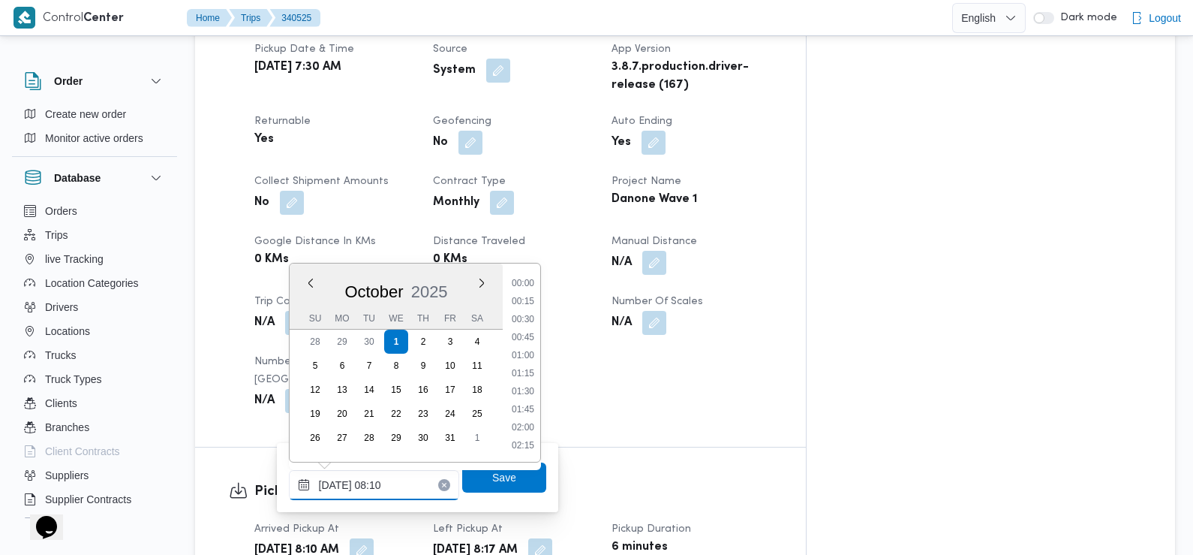
scroll to position [485, 0]
click at [531, 342] on li "07:30" at bounding box center [523, 338] width 35 height 15
type input "01/10/2025 07:30"
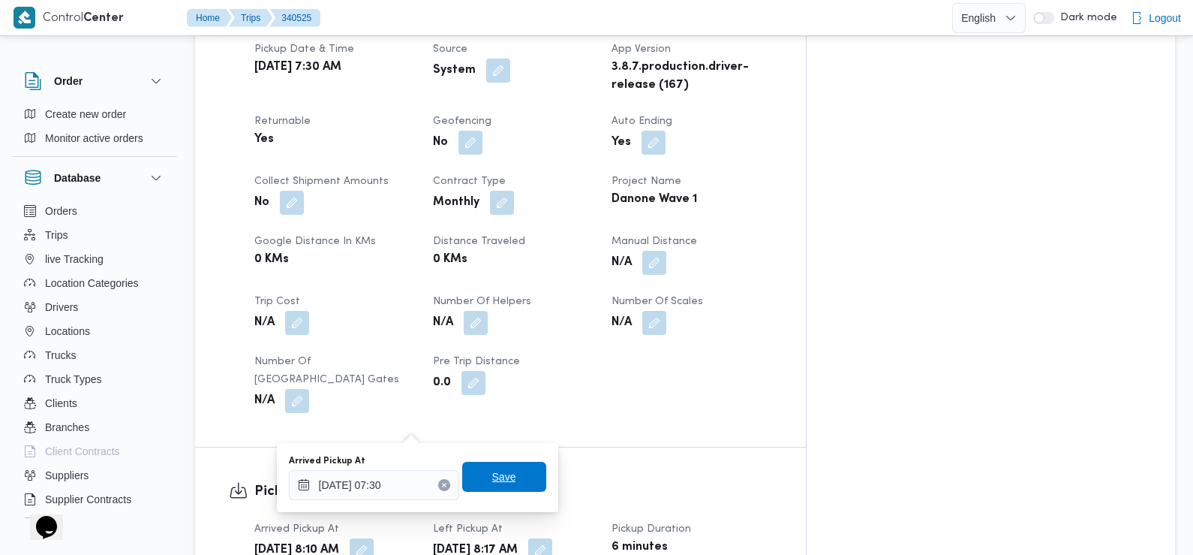
click at [497, 473] on span "Save" at bounding box center [504, 477] width 24 height 18
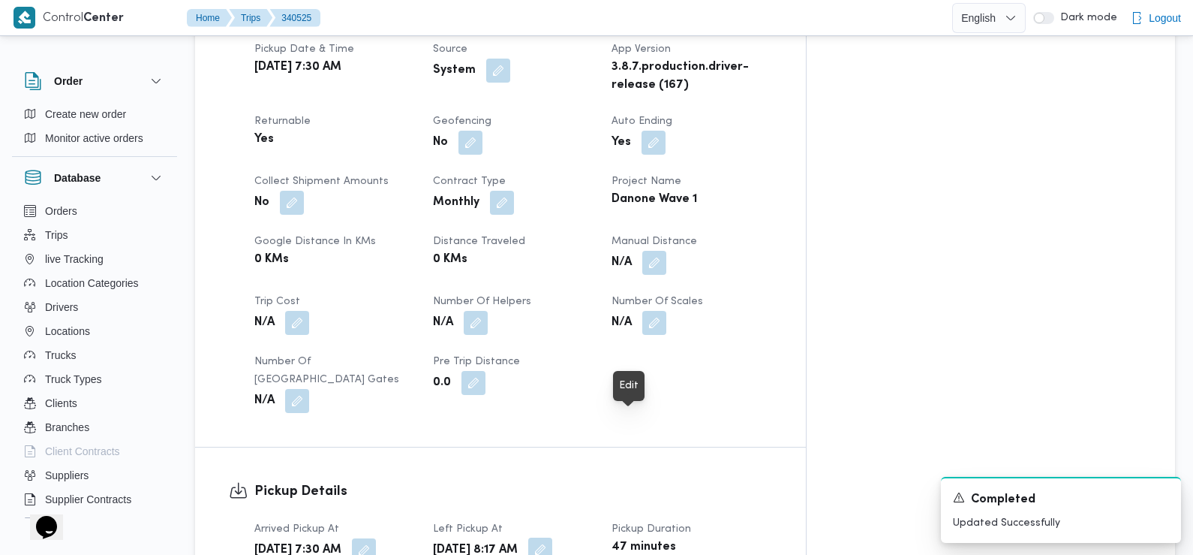
click at [552, 537] on button "button" at bounding box center [540, 549] width 24 height 24
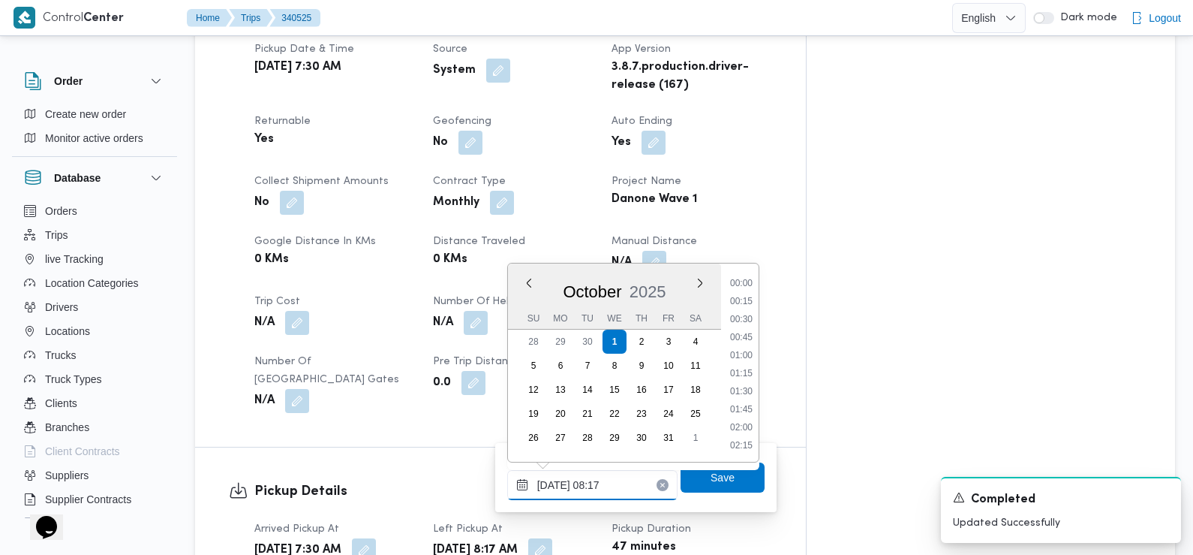
scroll to position [503, 0]
drag, startPoint x: 592, startPoint y: 477, endPoint x: 576, endPoint y: 487, distance: 19.6
click at [576, 487] on input "01/10/2025 08:17" at bounding box center [592, 485] width 170 height 30
click at [744, 408] on li "08:45" at bounding box center [741, 410] width 35 height 15
type input "[DATE] 08:45"
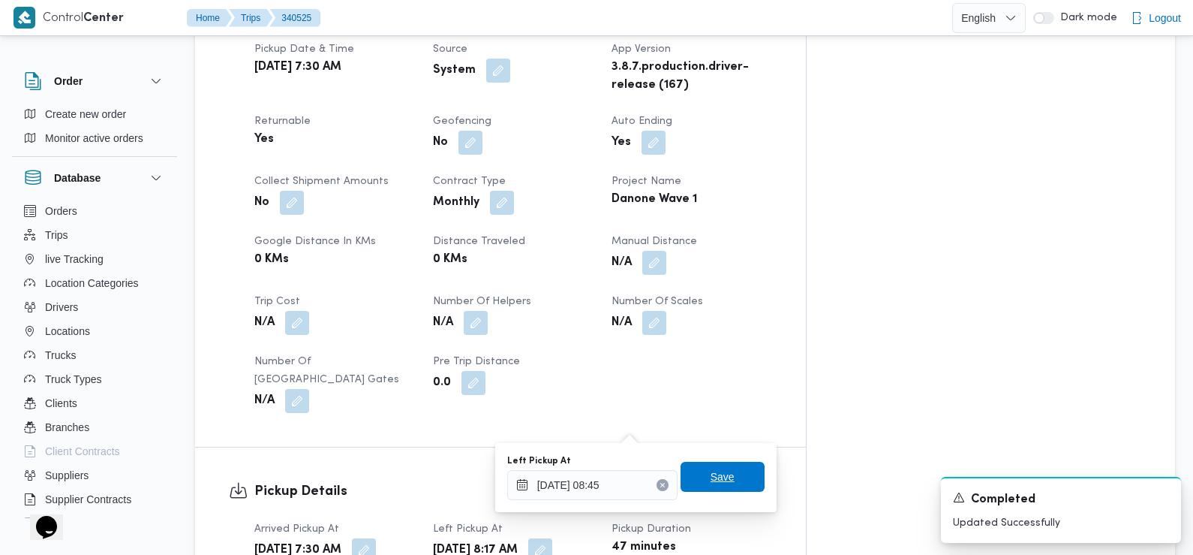
click at [720, 478] on span "Save" at bounding box center [723, 477] width 24 height 18
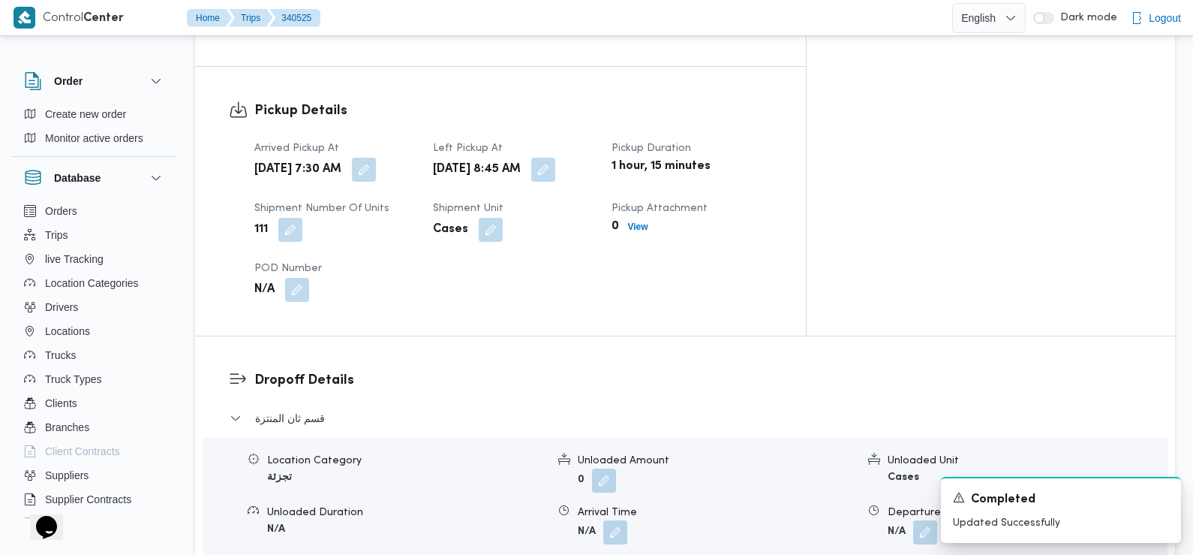
scroll to position [1075, 0]
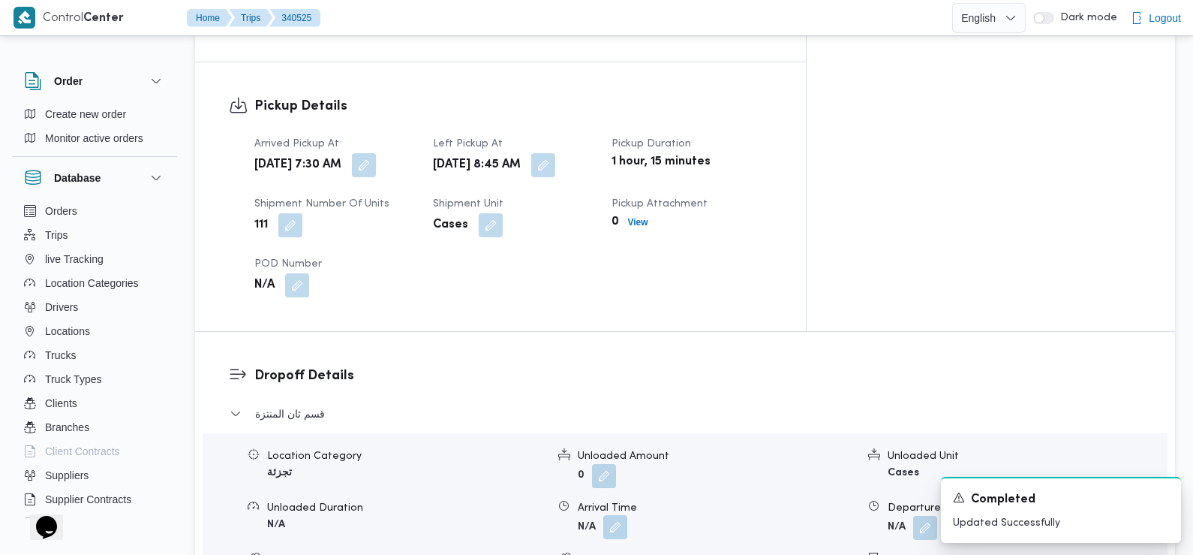
click at [621, 515] on button "button" at bounding box center [615, 527] width 24 height 24
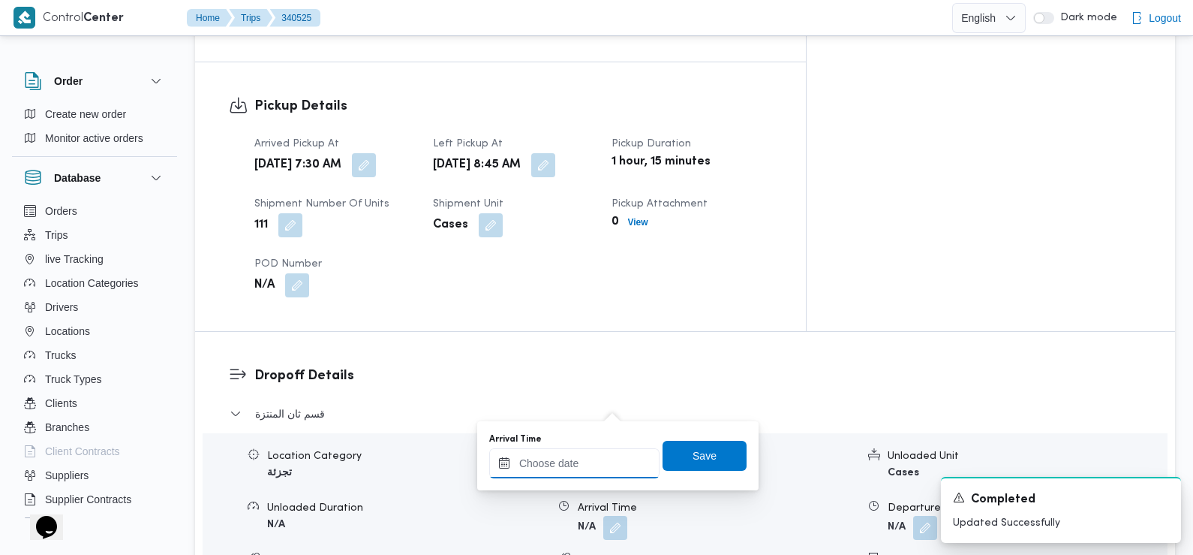
click at [584, 473] on input "Arrival Time" at bounding box center [574, 463] width 170 height 30
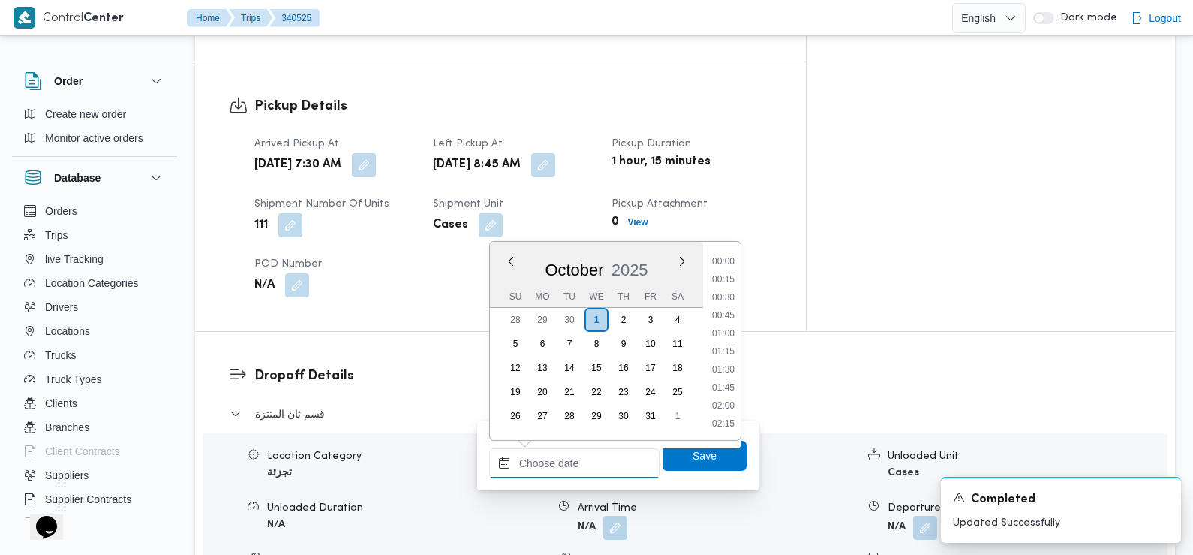
scroll to position [737, 0]
click at [719, 268] on li "10:15" at bounding box center [723, 262] width 35 height 15
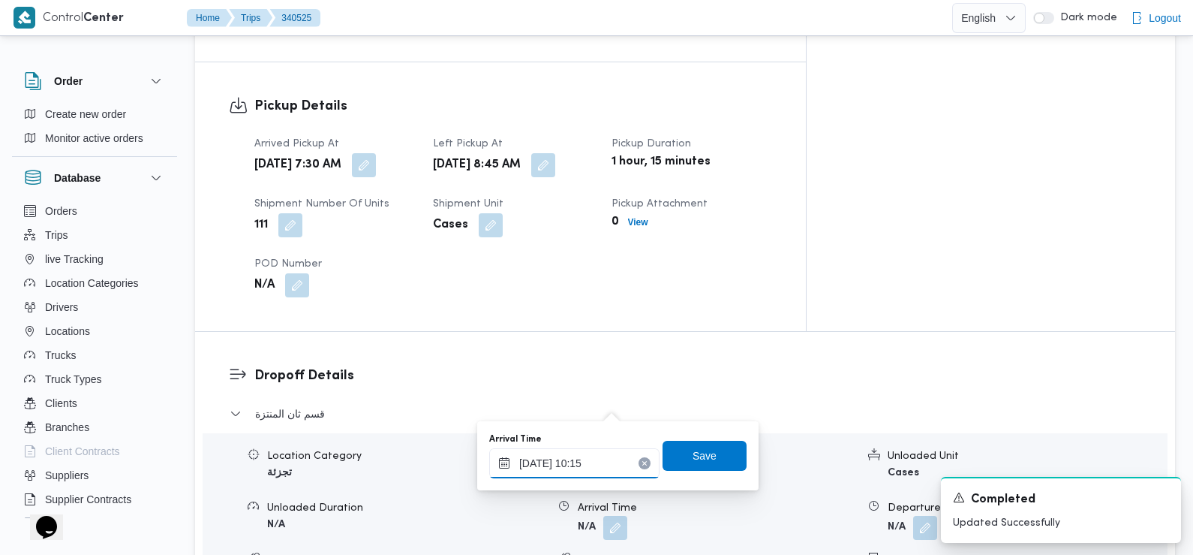
click at [611, 473] on input "01/10/2025 10:15" at bounding box center [574, 463] width 170 height 30
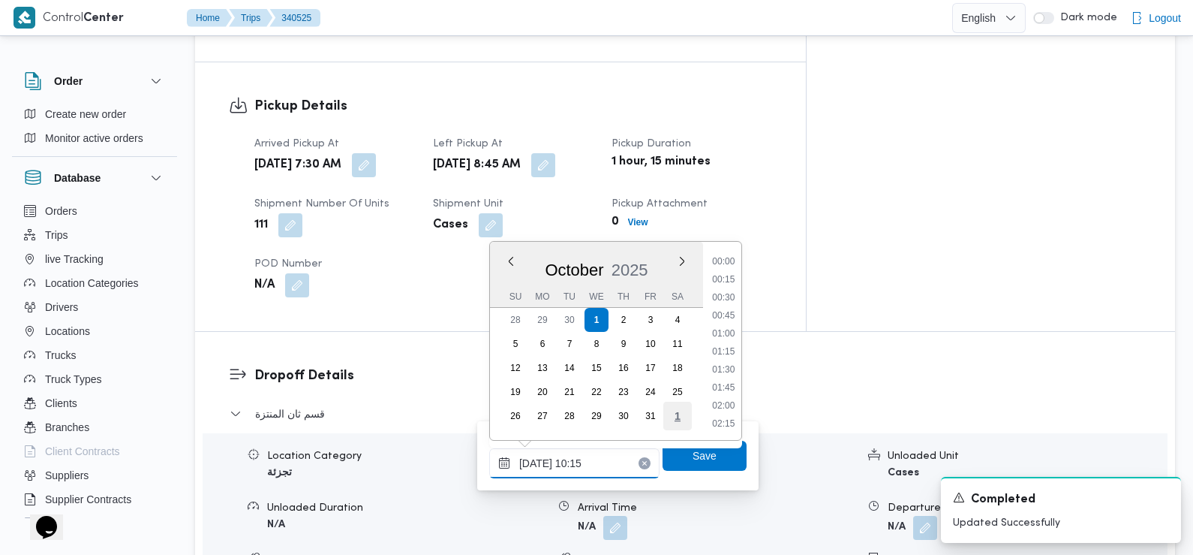
scroll to position [647, 0]
click at [732, 300] on li "09:30" at bounding box center [723, 298] width 35 height 15
type input "01/10/2025 09:30"
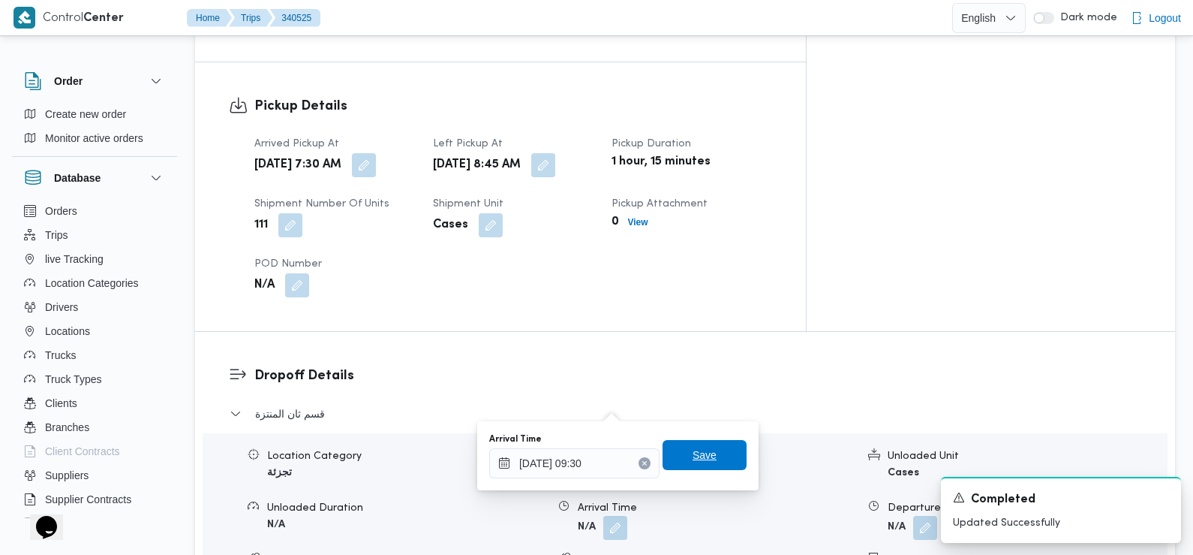
click at [693, 449] on span "Save" at bounding box center [705, 455] width 24 height 18
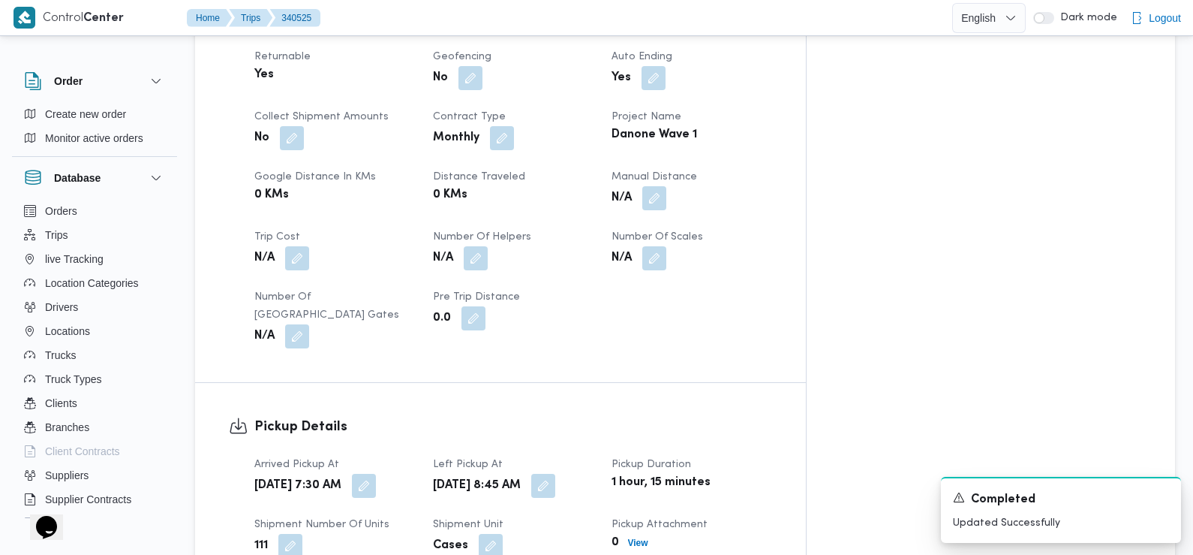
scroll to position [756, 0]
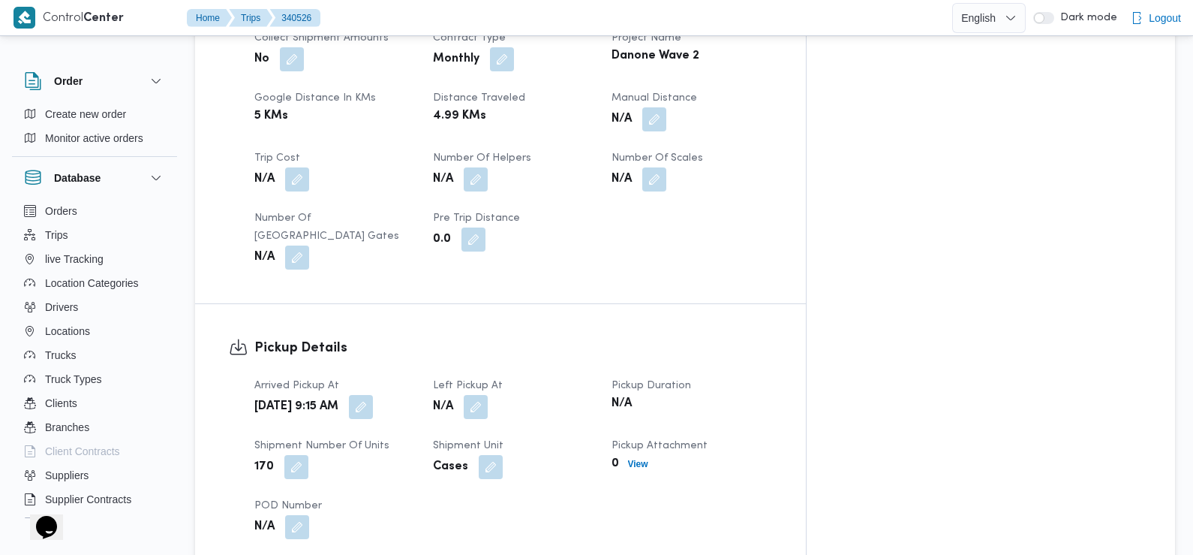
scroll to position [750, 0]
click at [373, 393] on button "button" at bounding box center [361, 405] width 24 height 24
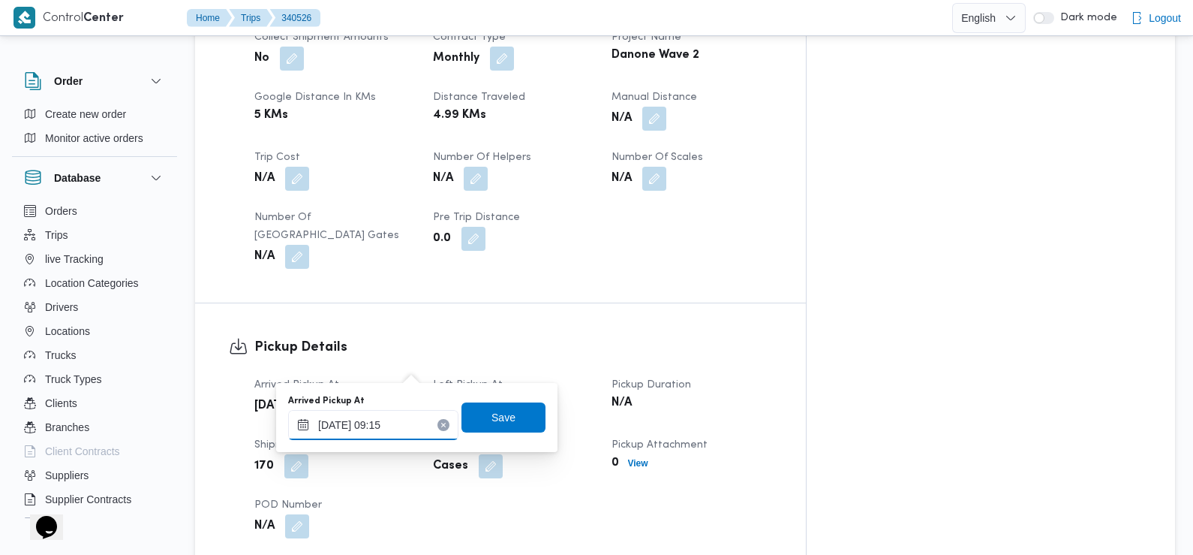
click at [400, 426] on input "01/10/2025 09:15" at bounding box center [373, 425] width 170 height 30
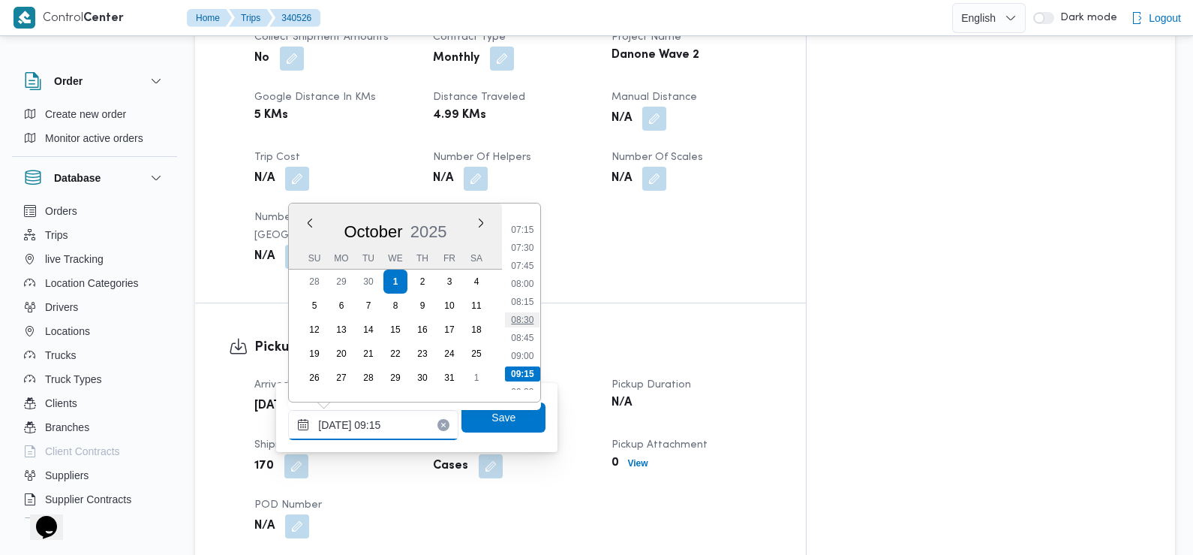
scroll to position [515, 0]
click at [525, 244] on li "07:30" at bounding box center [523, 248] width 35 height 15
type input "01/10/2025 07:30"
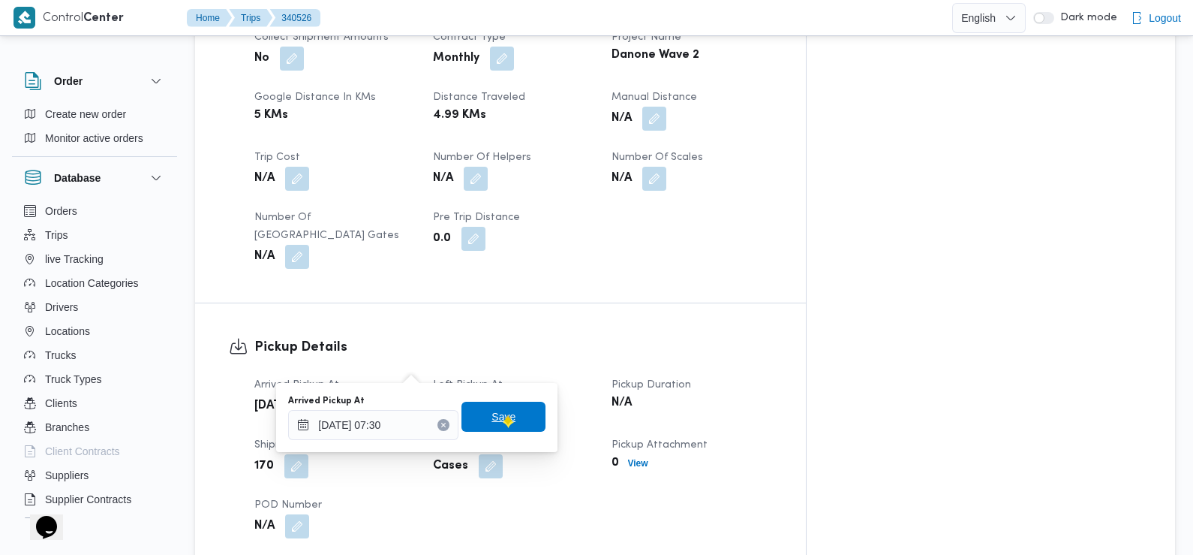
click at [503, 417] on span "Save" at bounding box center [504, 417] width 24 height 18
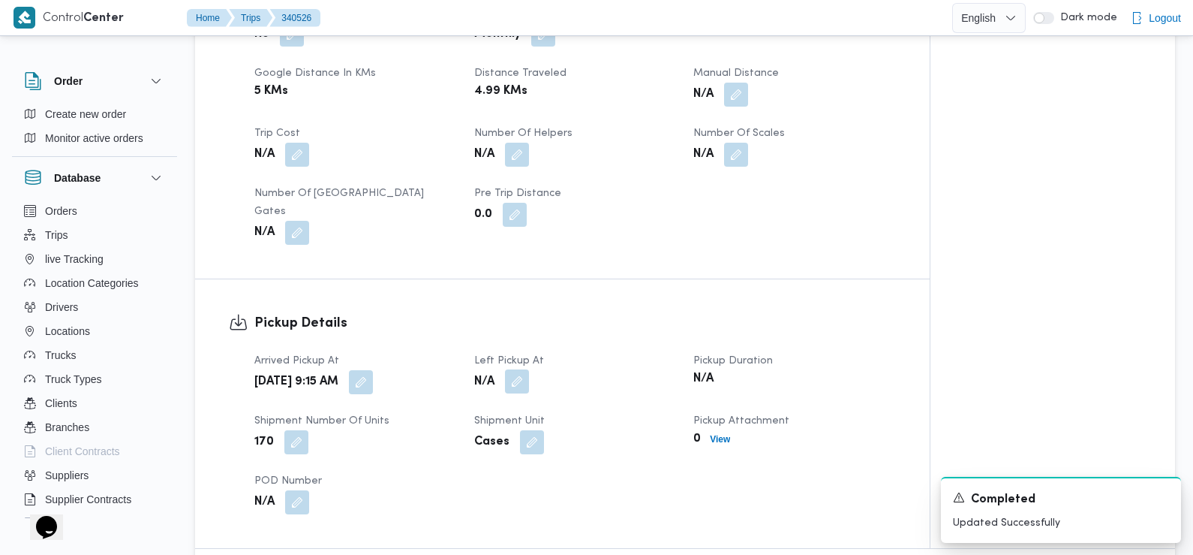
click at [527, 369] on button "button" at bounding box center [517, 381] width 24 height 24
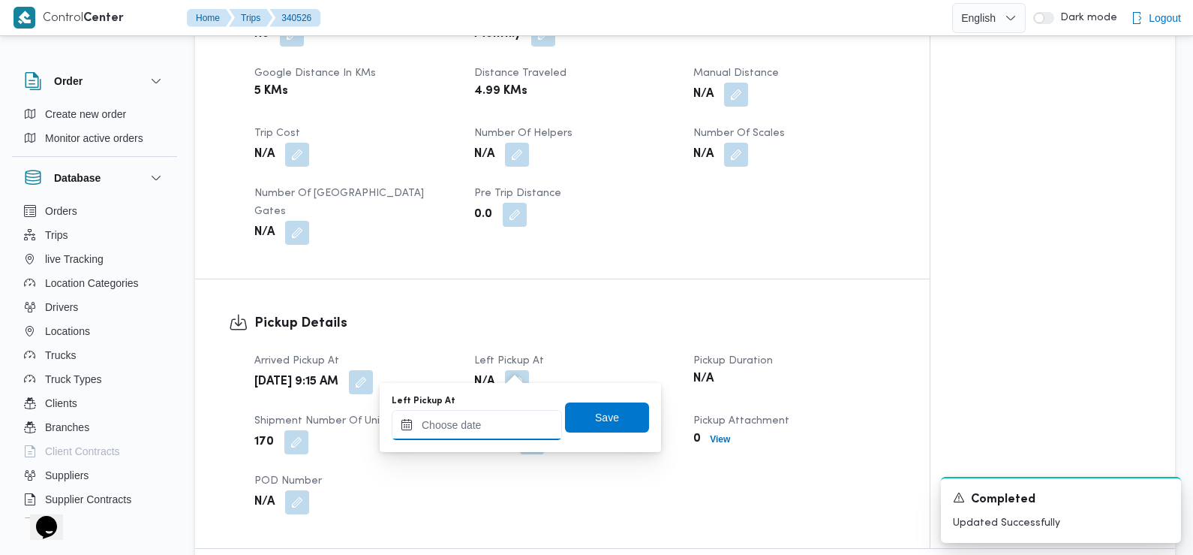
click at [516, 417] on input "Left Pickup At" at bounding box center [477, 425] width 170 height 30
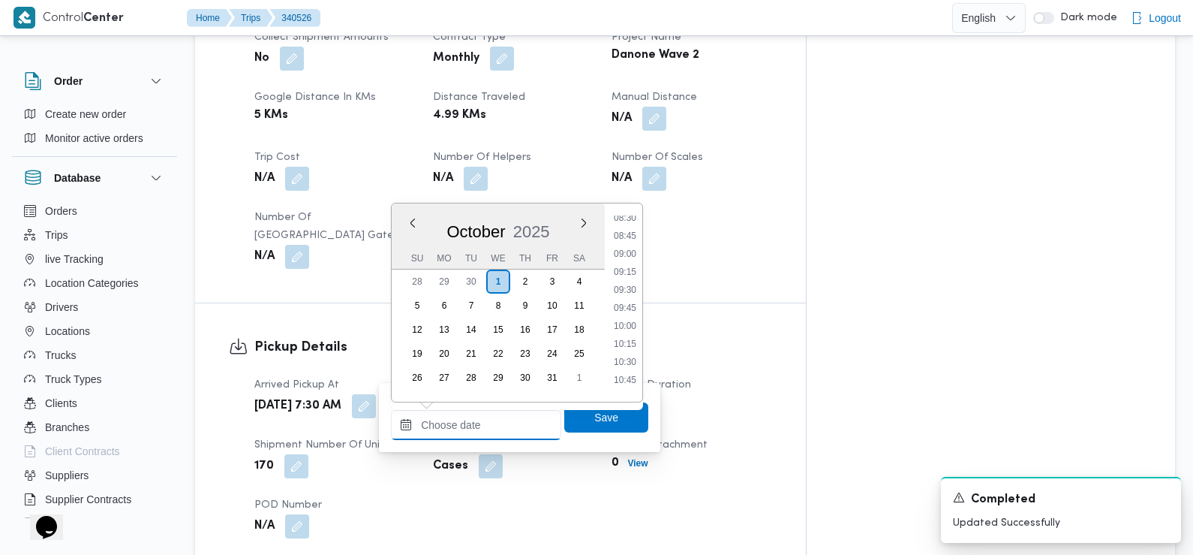
scroll to position [617, 0]
click at [627, 232] on li "08:45" at bounding box center [625, 236] width 35 height 15
type input "[DATE] 08:45"
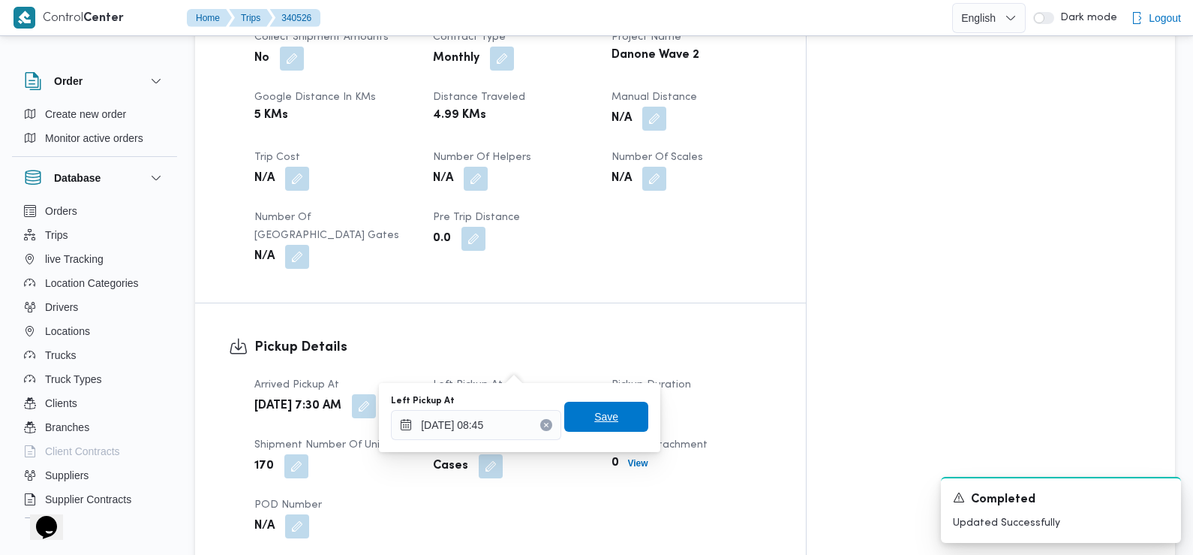
click at [602, 416] on span "Save" at bounding box center [606, 417] width 24 height 18
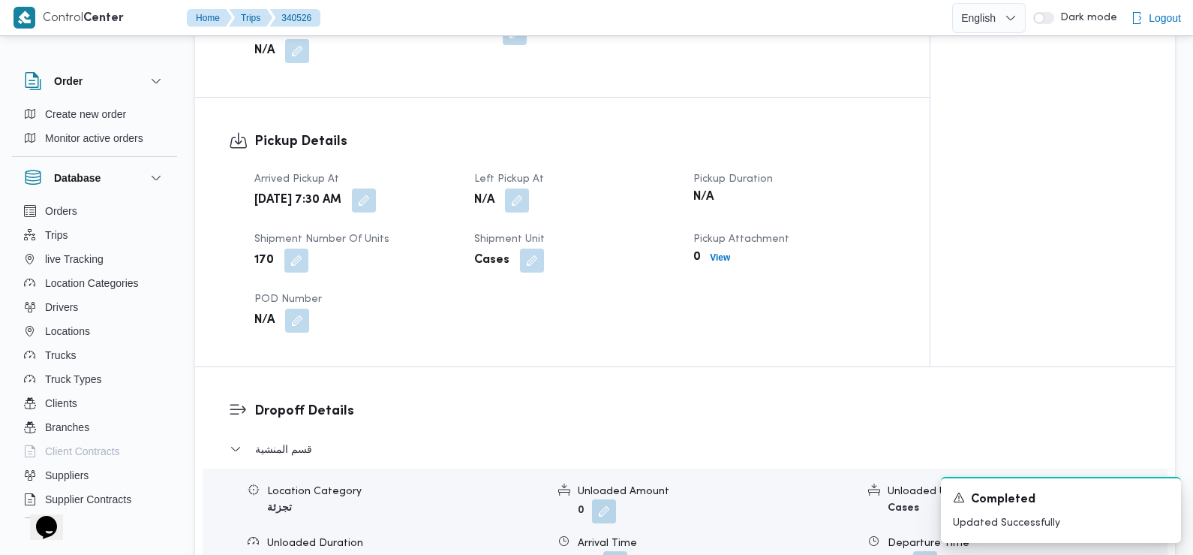
scroll to position [961, 0]
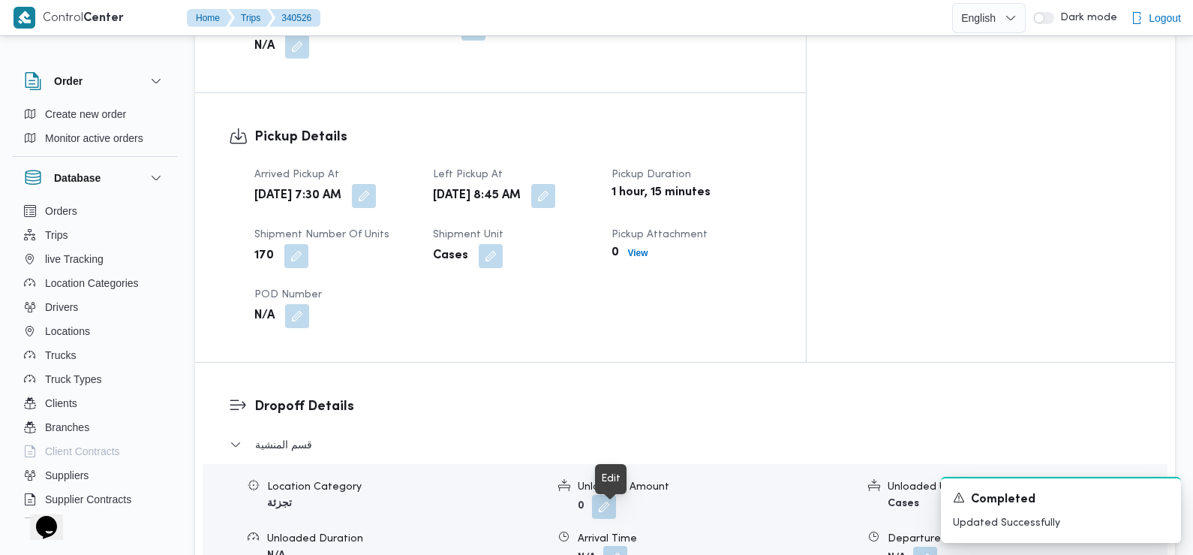
click at [615, 546] on button "button" at bounding box center [615, 558] width 24 height 24
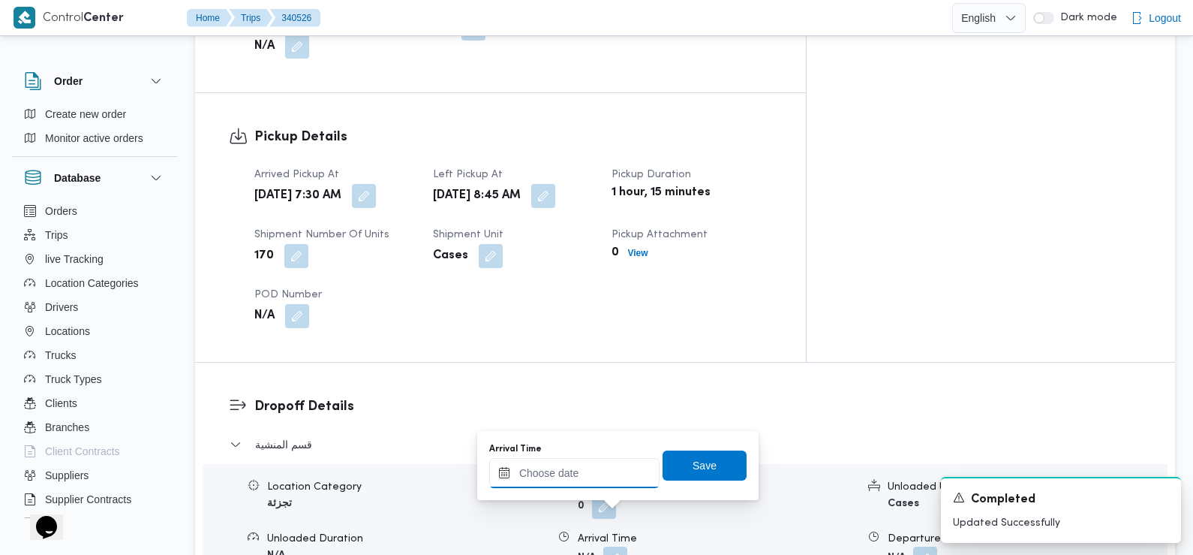
click at [595, 477] on input "Arrival Time" at bounding box center [574, 473] width 170 height 30
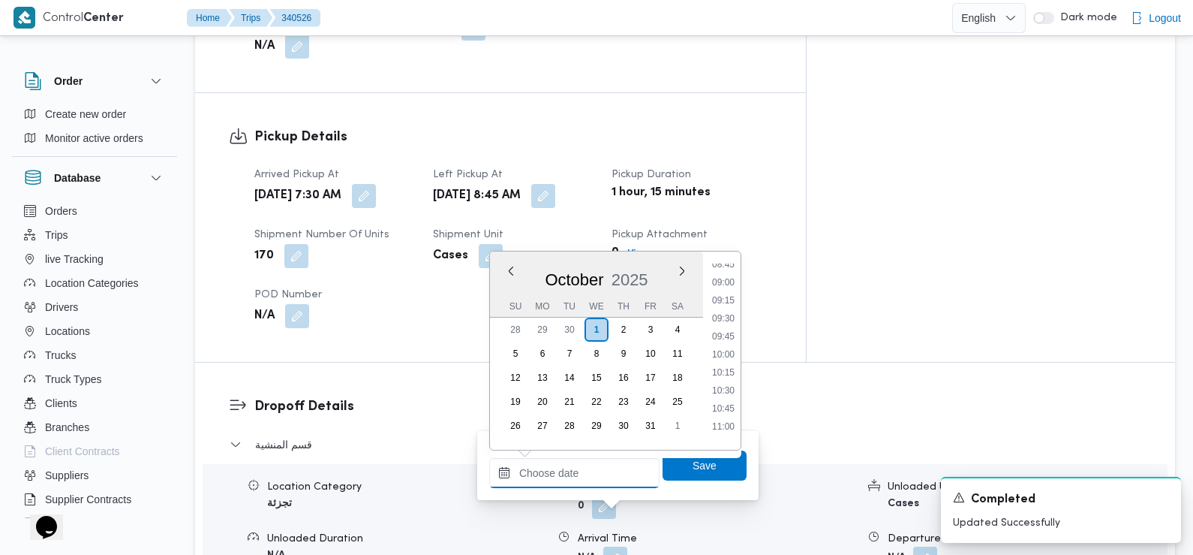
scroll to position [602, 0]
click at [725, 316] on li "09:00" at bounding box center [723, 317] width 35 height 15
type input "01/10/2025 09:00"
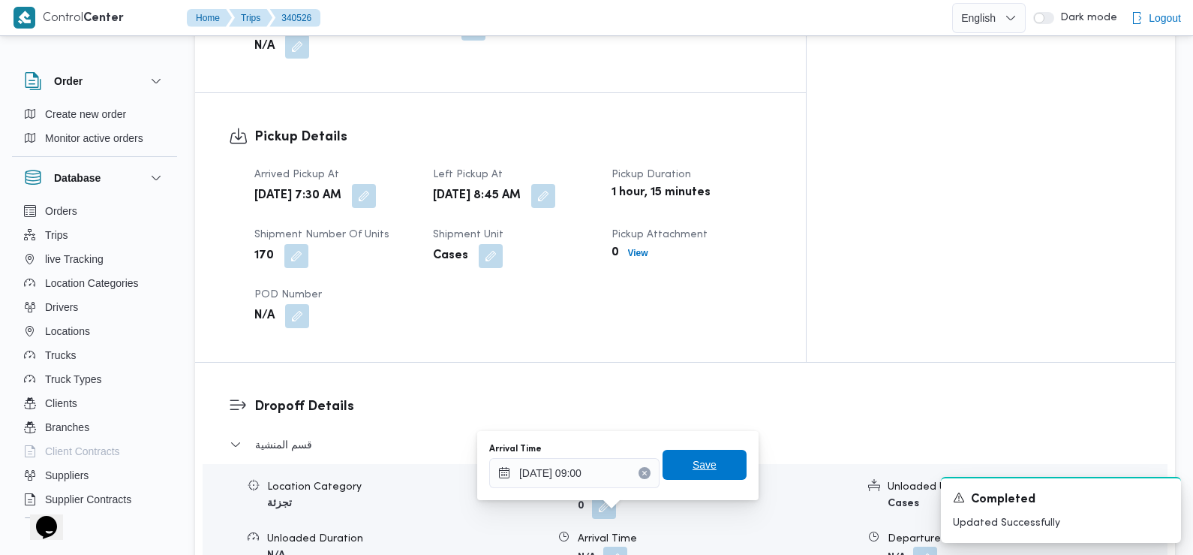
click at [714, 462] on span "Save" at bounding box center [705, 465] width 84 height 30
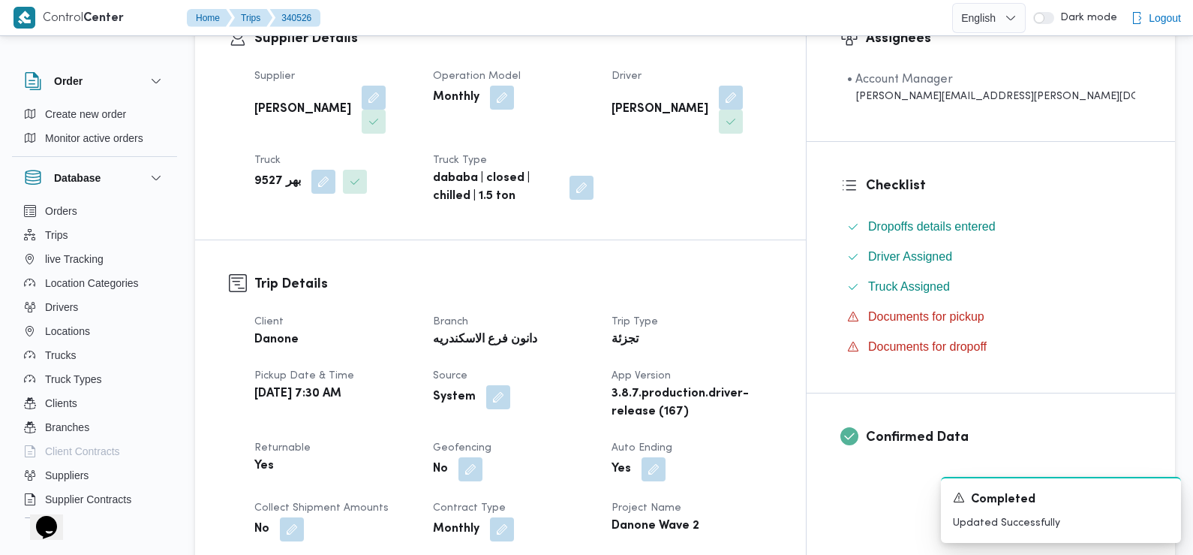
scroll to position [0, 0]
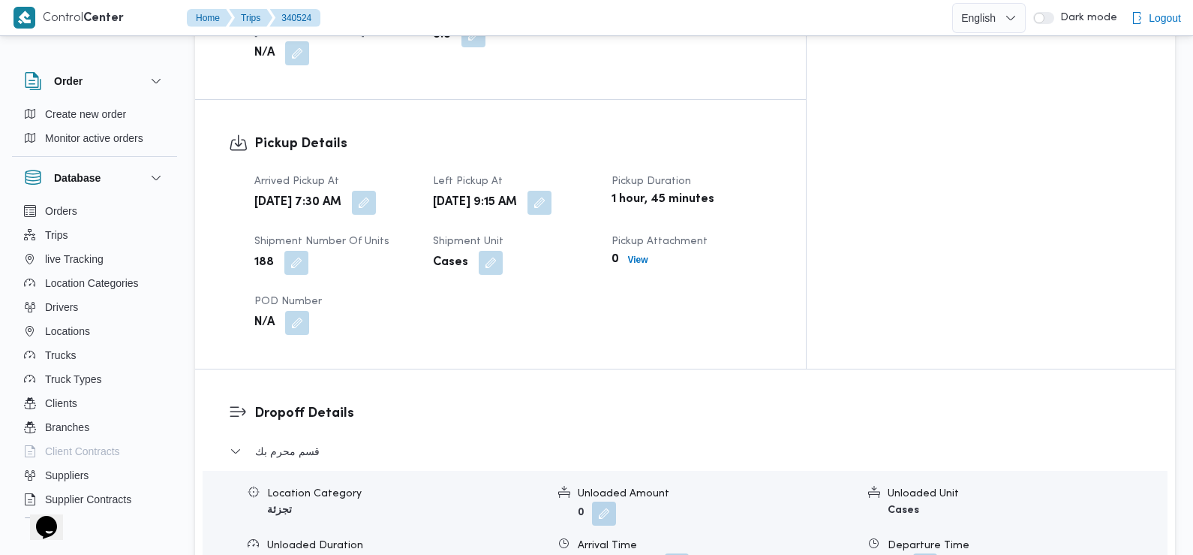
scroll to position [955, 0]
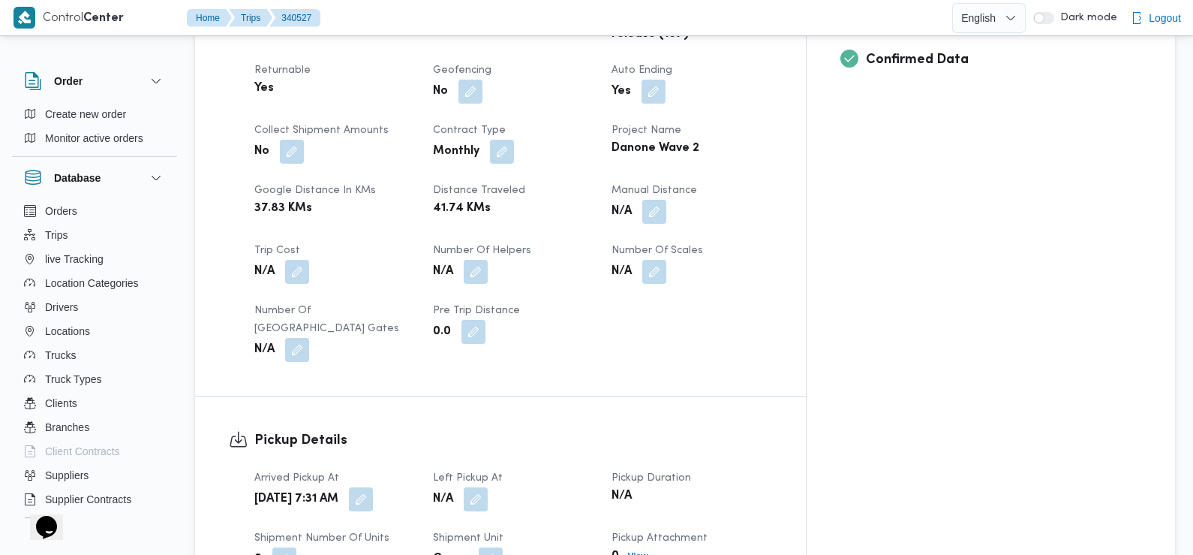
scroll to position [681, 0]
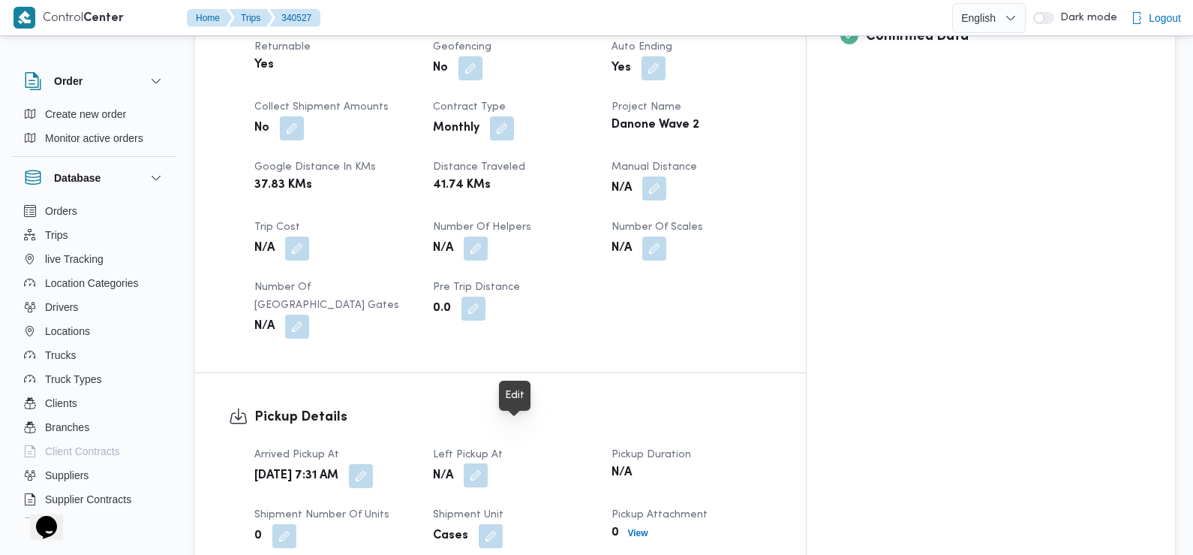
click at [488, 463] on button "button" at bounding box center [476, 475] width 24 height 24
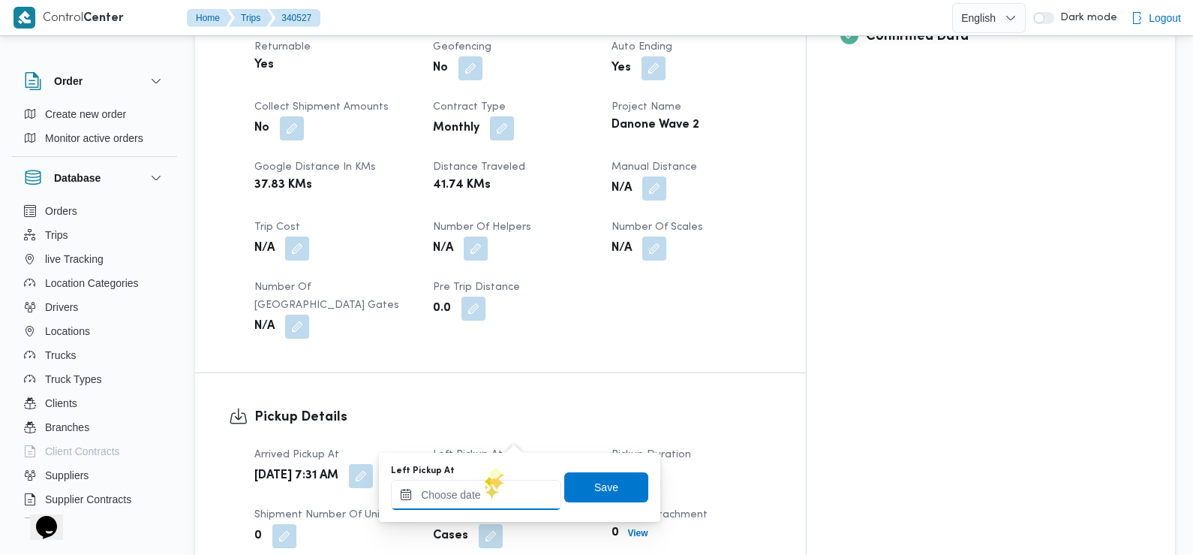
click at [480, 489] on input "Left Pickup At" at bounding box center [476, 495] width 170 height 30
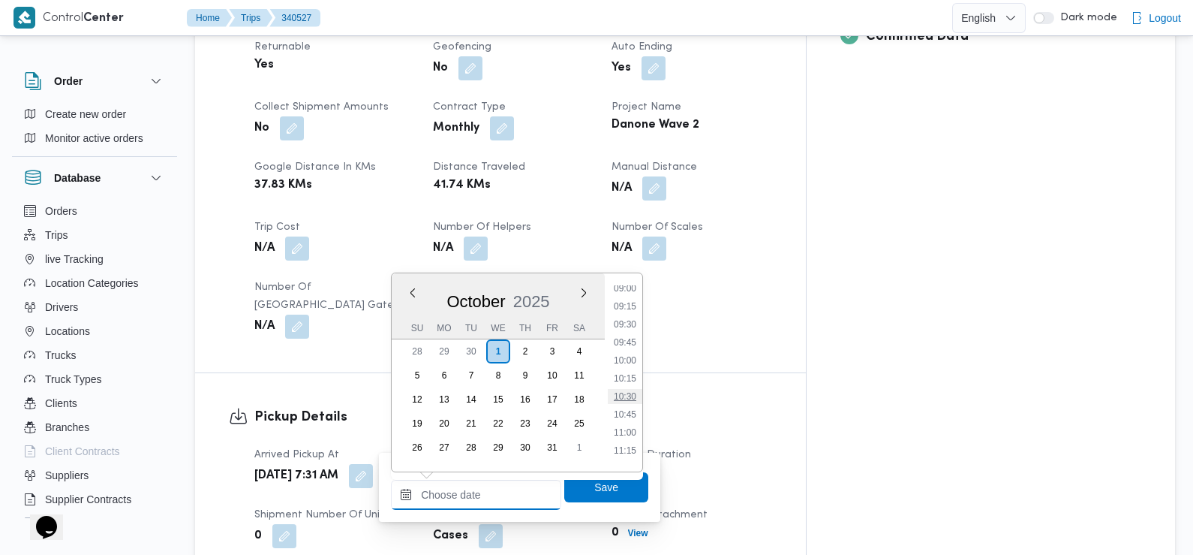
scroll to position [637, 0]
click at [629, 287] on li "08:45" at bounding box center [625, 285] width 35 height 15
type input "[DATE] 08:45"
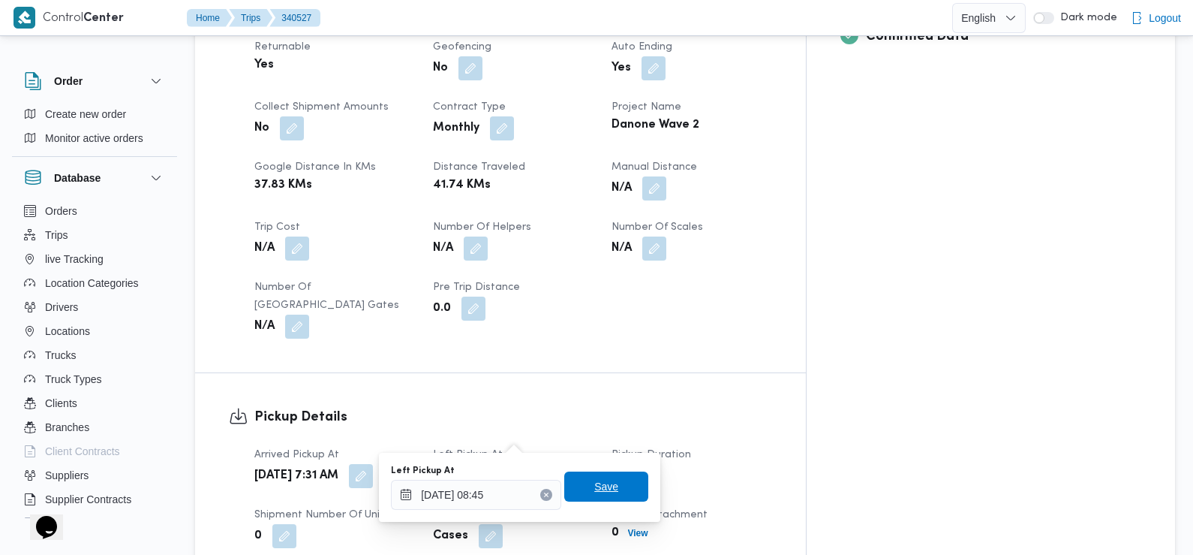
click at [594, 488] on span "Save" at bounding box center [606, 486] width 24 height 18
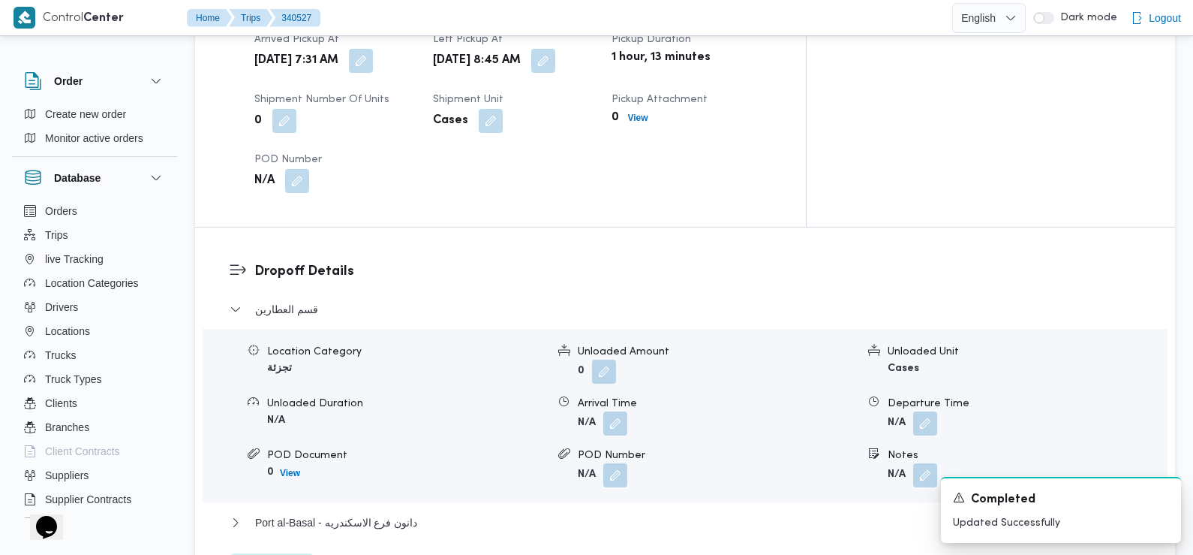
scroll to position [1105, 0]
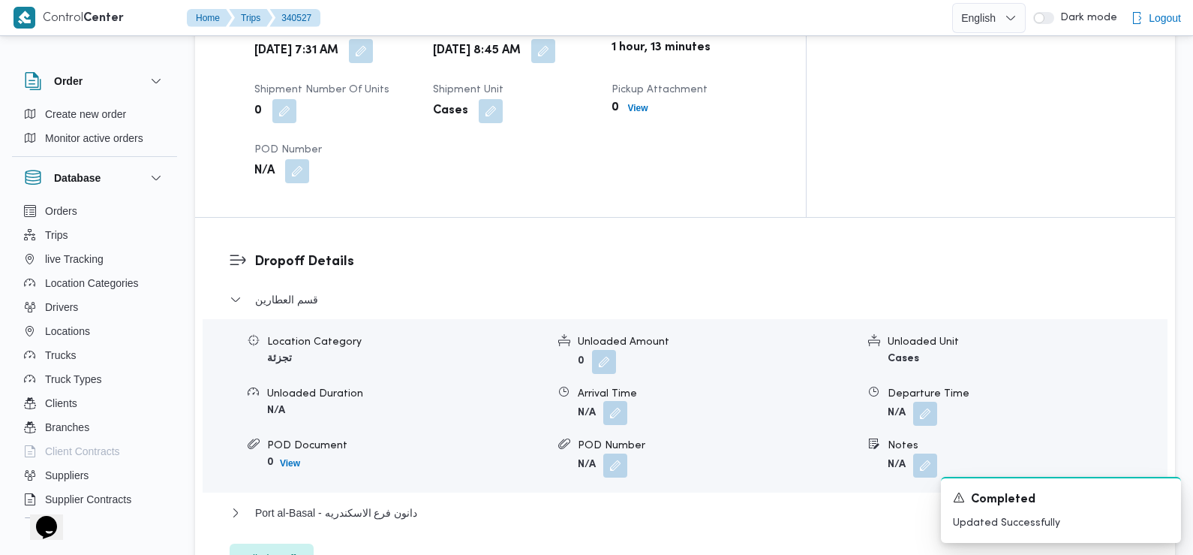
click at [616, 401] on button "button" at bounding box center [615, 413] width 24 height 24
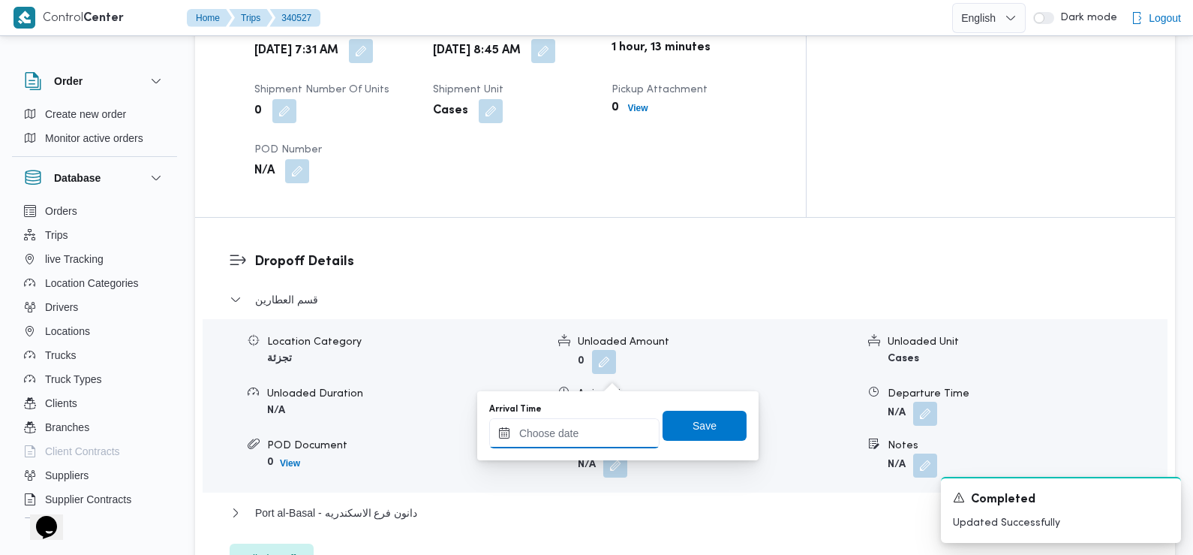
click at [590, 442] on input "Arrival Time" at bounding box center [574, 433] width 170 height 30
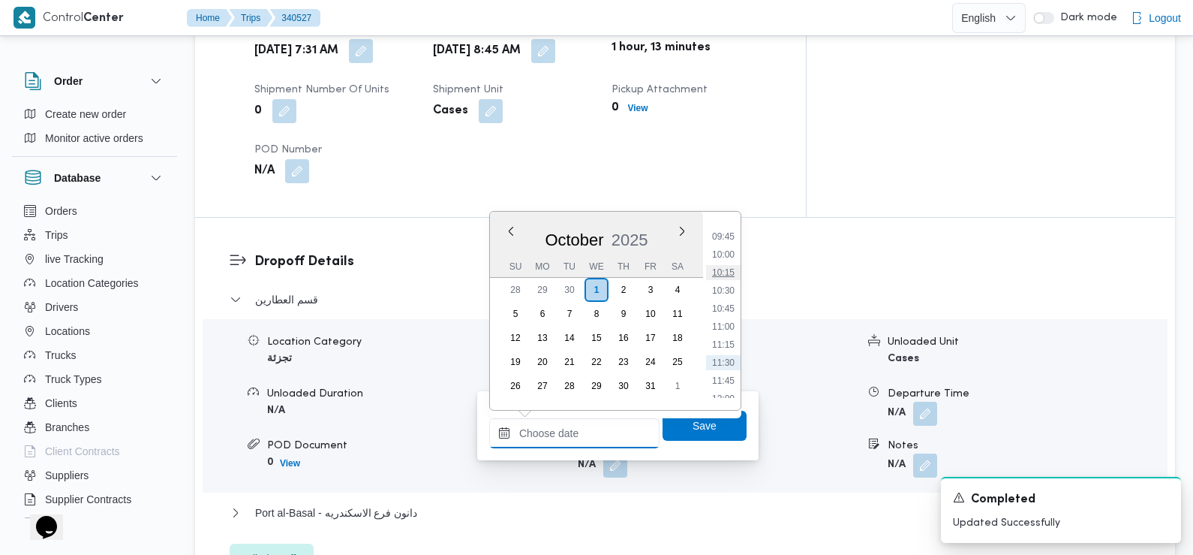
scroll to position [692, 0]
drag, startPoint x: 728, startPoint y: 240, endPoint x: 741, endPoint y: 248, distance: 15.2
click at [728, 240] on li "09:45" at bounding box center [723, 241] width 35 height 15
type input "[DATE] 09:45"
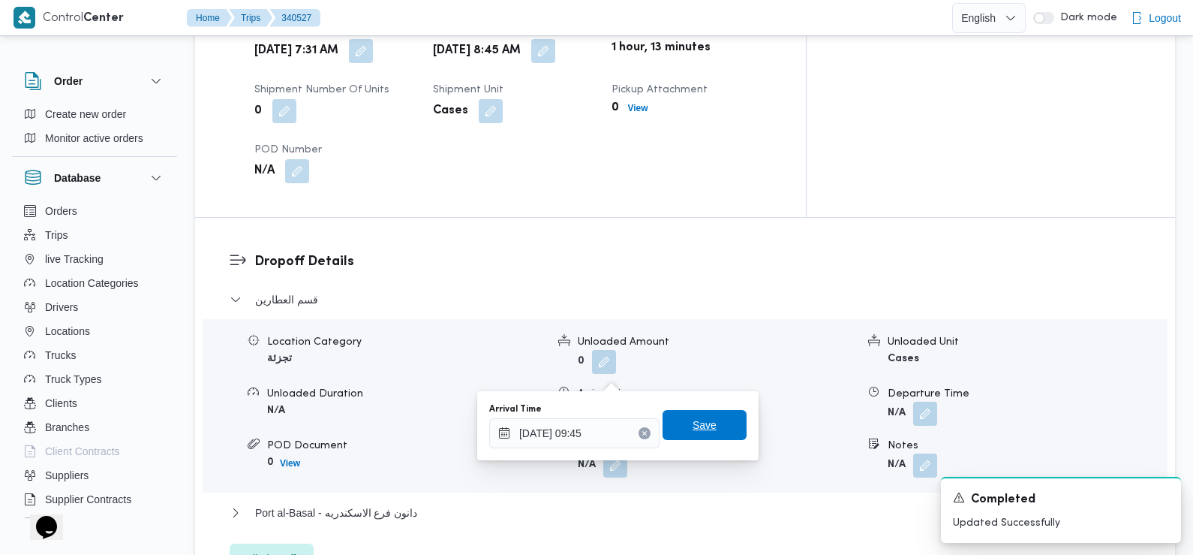
click at [693, 432] on span "Save" at bounding box center [705, 425] width 24 height 18
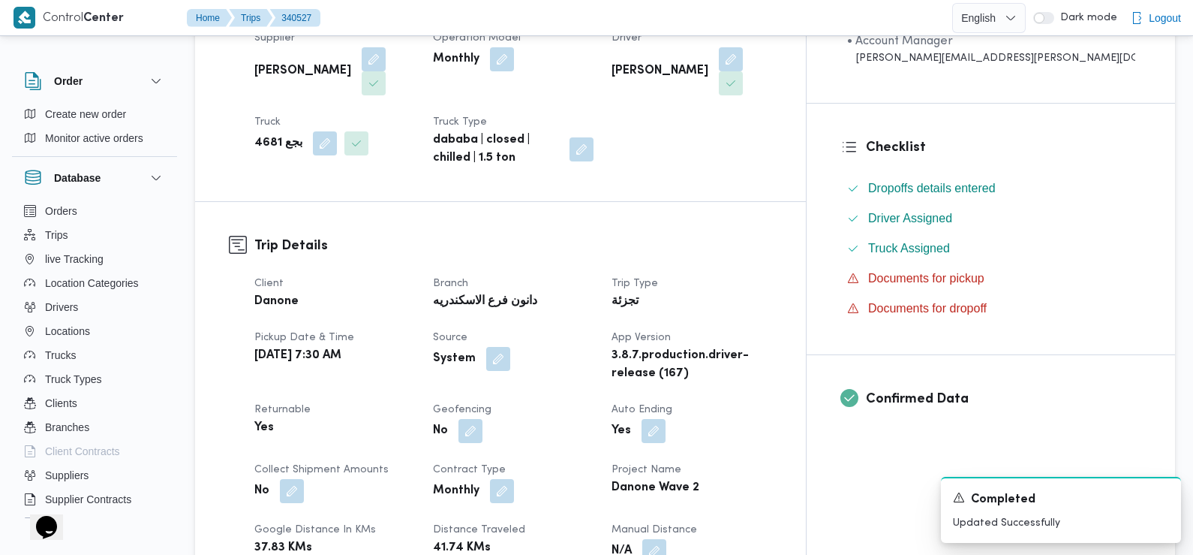
scroll to position [0, 0]
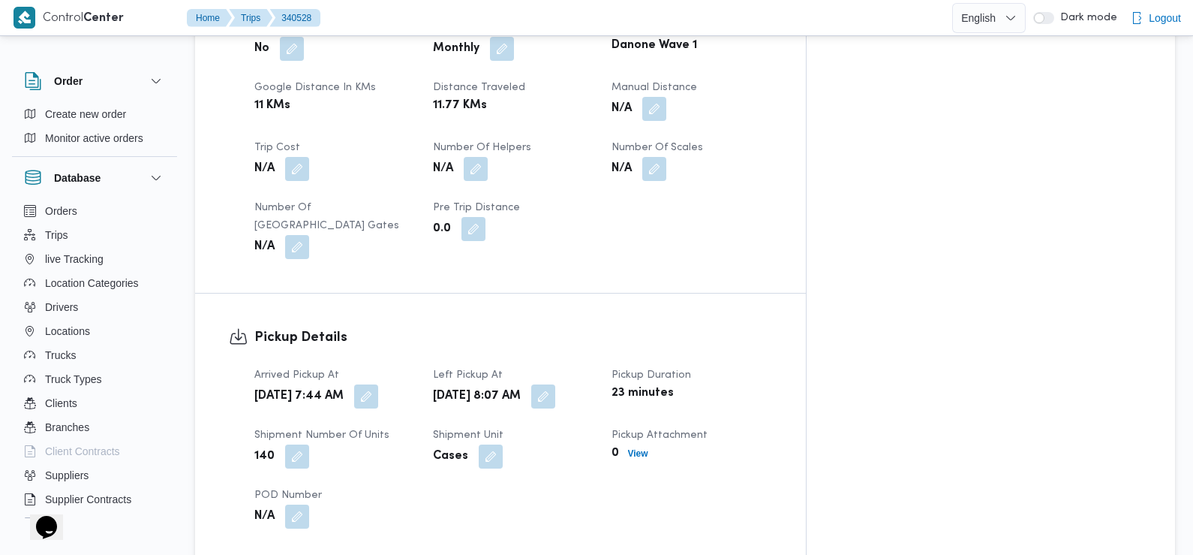
scroll to position [765, 0]
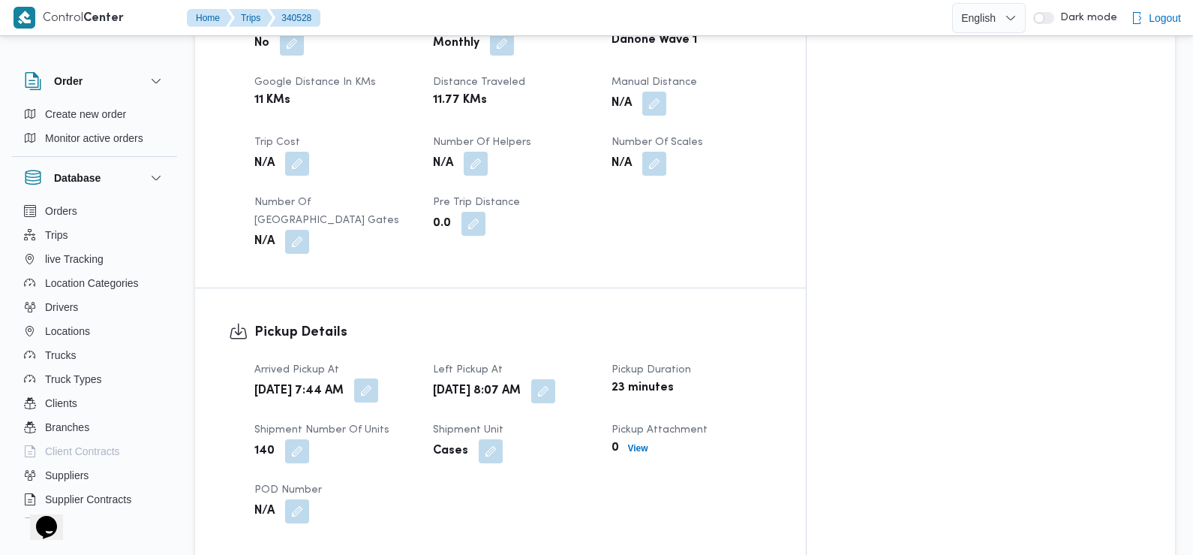
click at [378, 378] on button "button" at bounding box center [366, 390] width 24 height 24
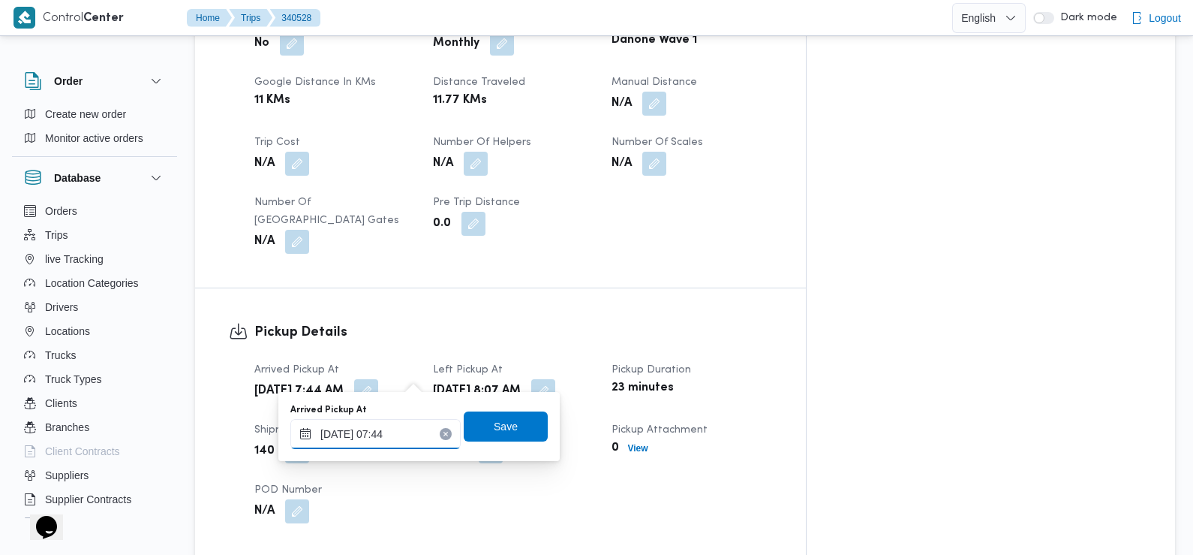
click at [405, 429] on input "[DATE] 07:44" at bounding box center [375, 434] width 170 height 30
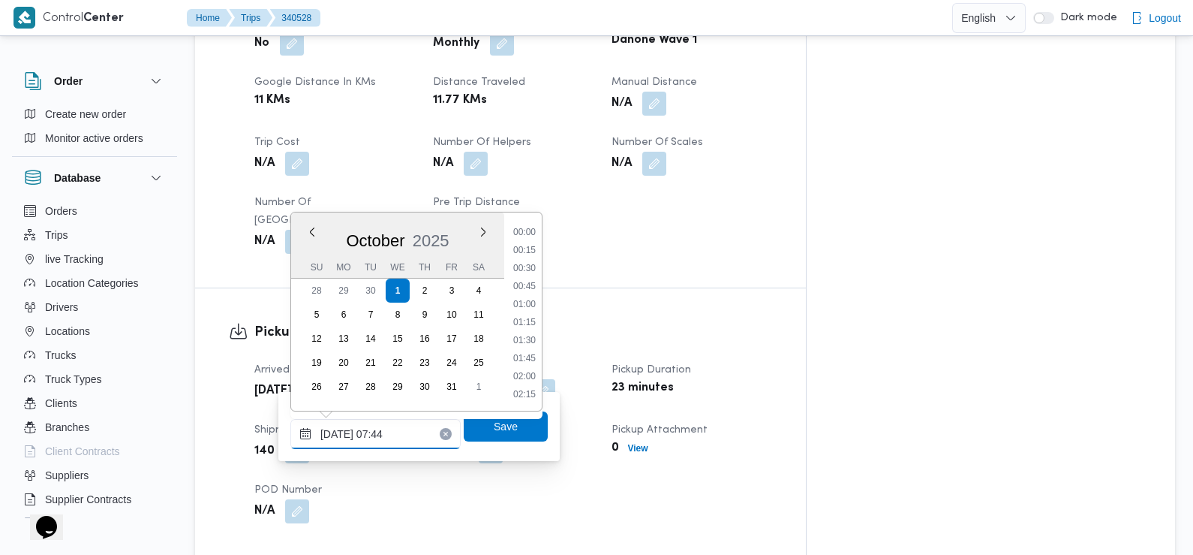
scroll to position [449, 0]
click at [530, 324] on li "07:30" at bounding box center [524, 323] width 35 height 15
type input "[DATE] 07:30"
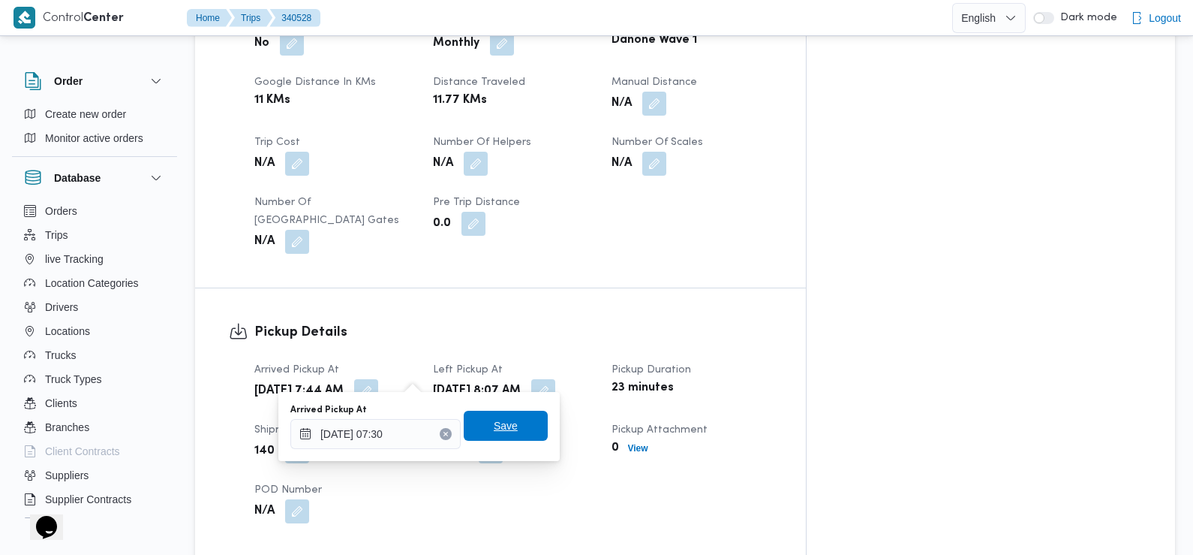
click at [510, 427] on span "Save" at bounding box center [506, 426] width 84 height 30
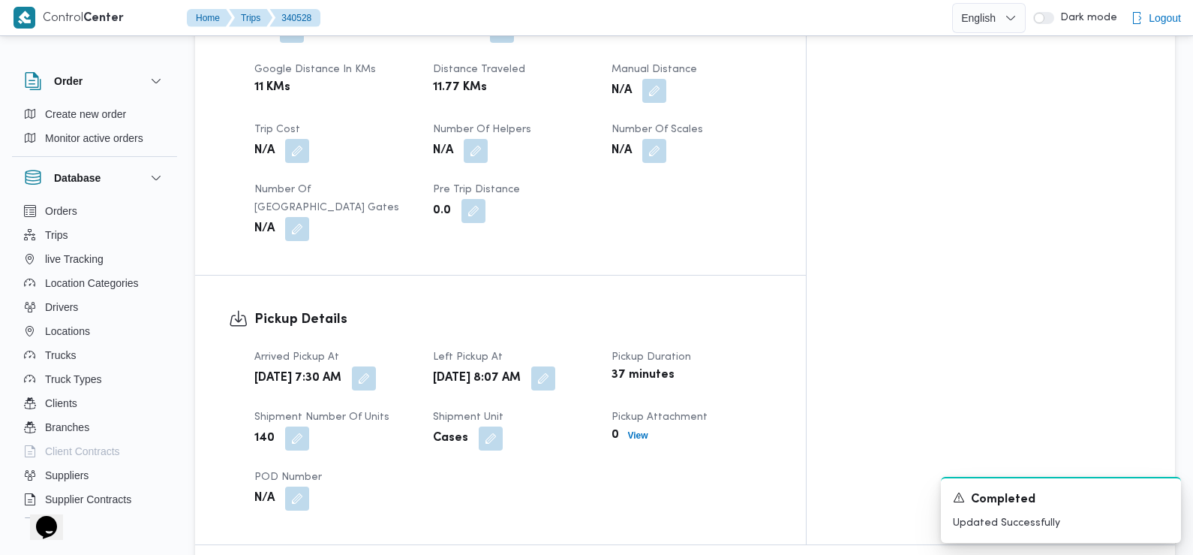
scroll to position [775, 0]
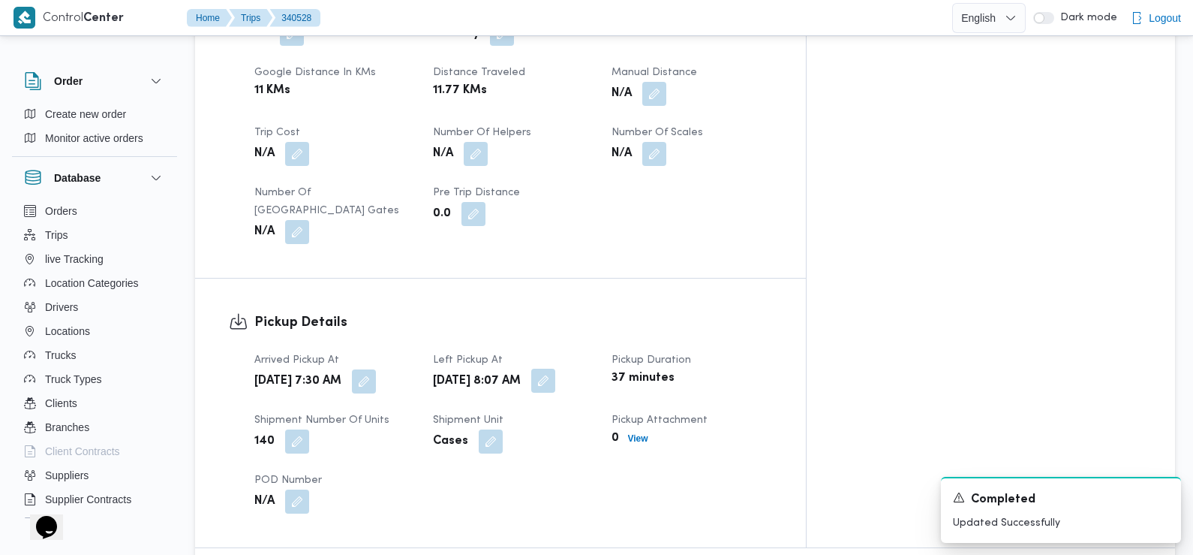
click at [555, 368] on button "button" at bounding box center [543, 380] width 24 height 24
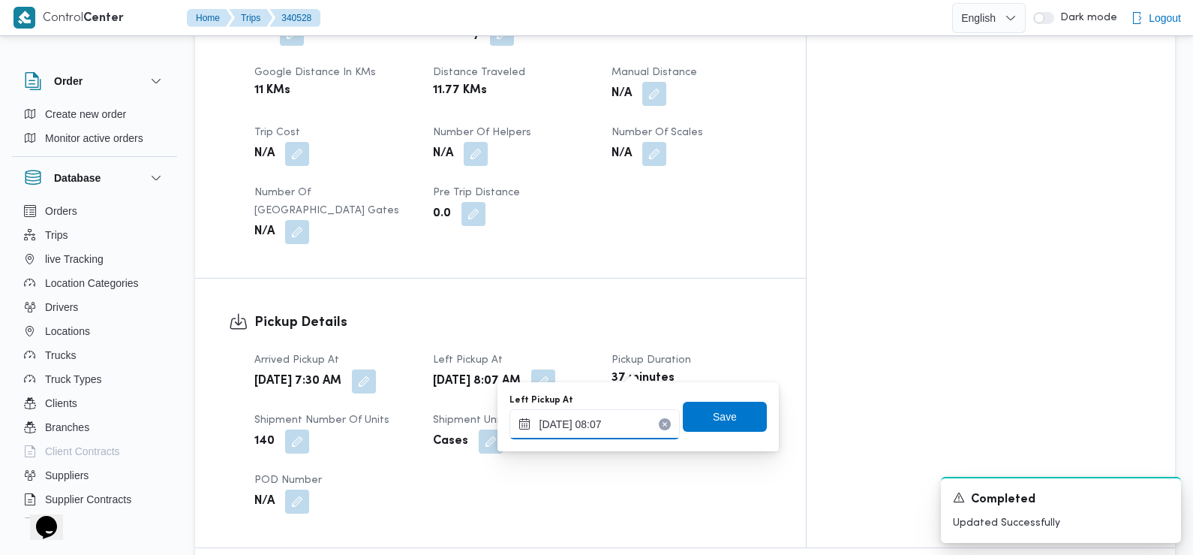
click at [621, 428] on input "[DATE] 08:07" at bounding box center [595, 424] width 170 height 30
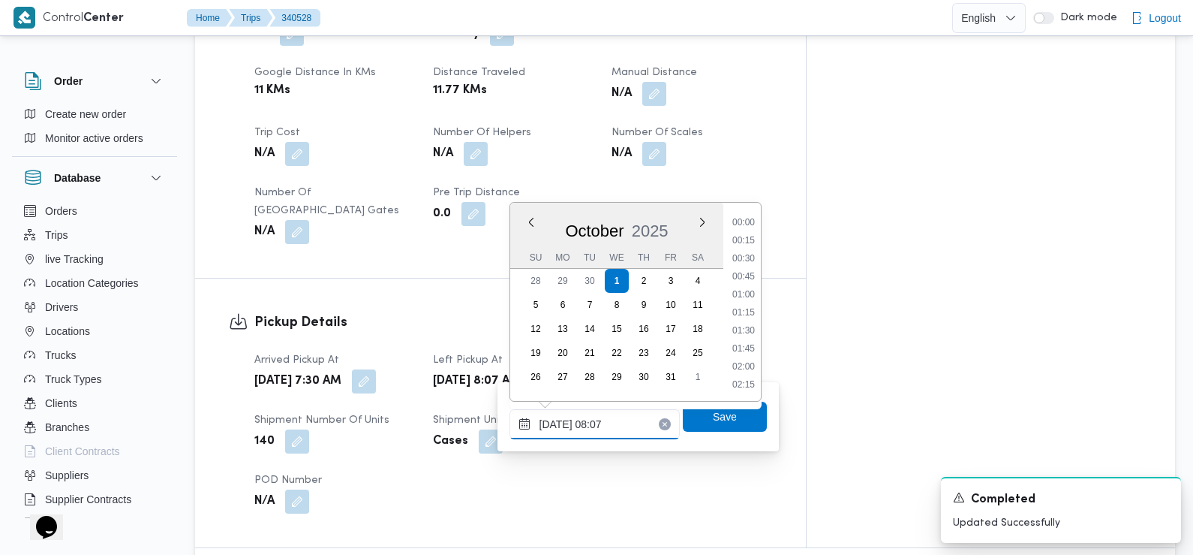
scroll to position [485, 0]
click at [747, 368] on li "08:45" at bounding box center [743, 367] width 35 height 15
type input "[DATE] 08:45"
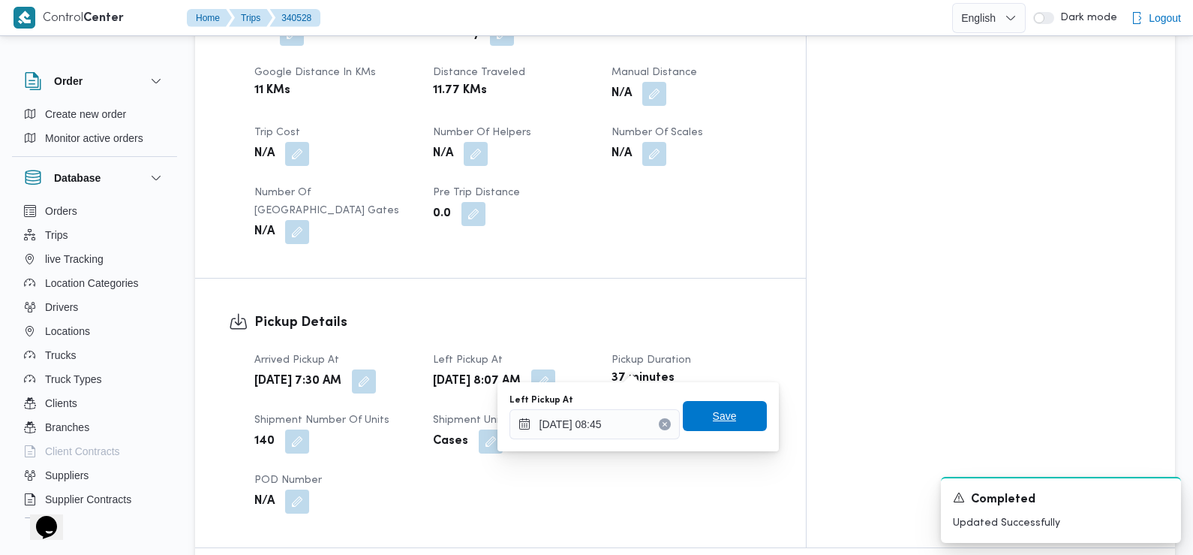
click at [718, 420] on span "Save" at bounding box center [725, 416] width 24 height 18
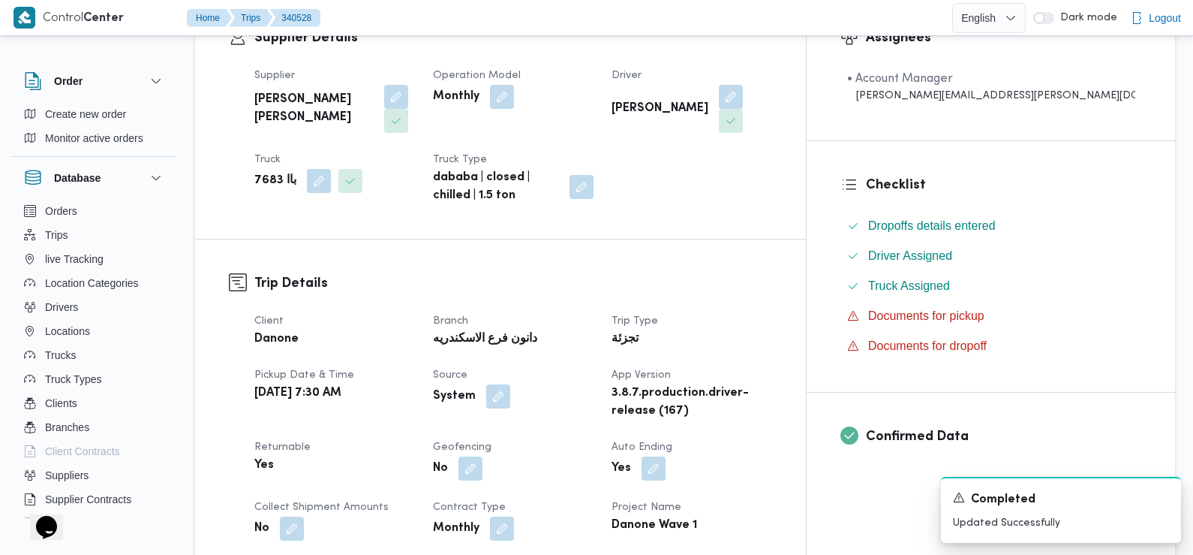
scroll to position [0, 0]
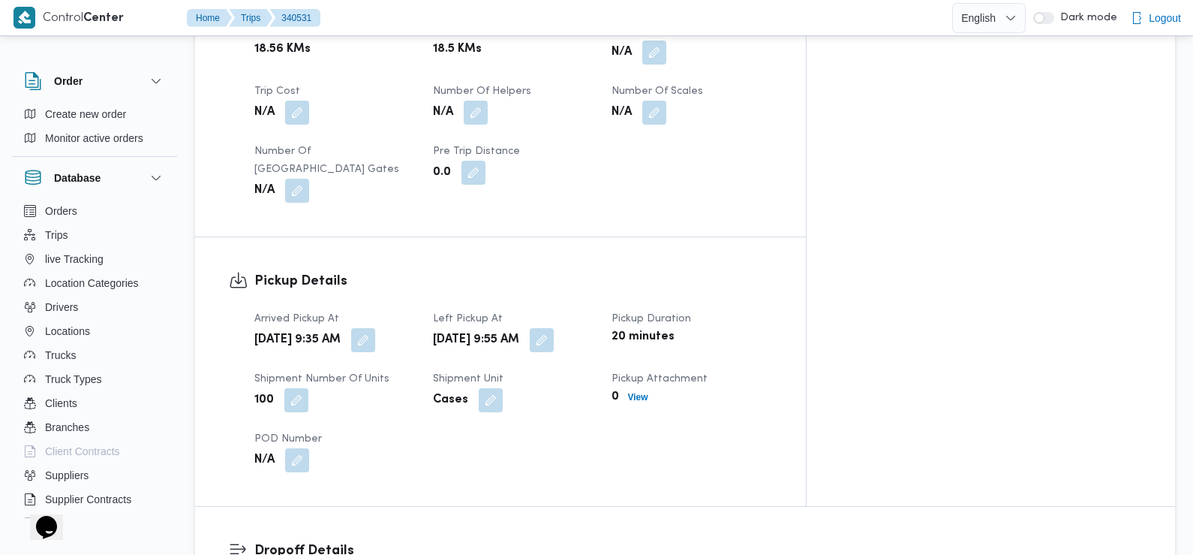
scroll to position [820, 0]
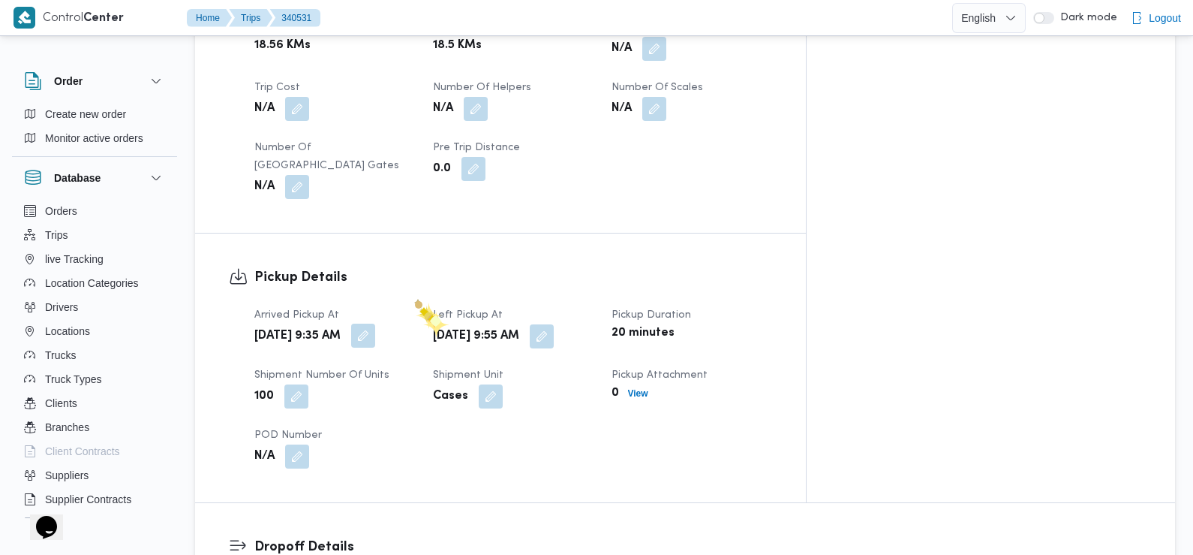
click at [375, 323] on button "button" at bounding box center [363, 335] width 24 height 24
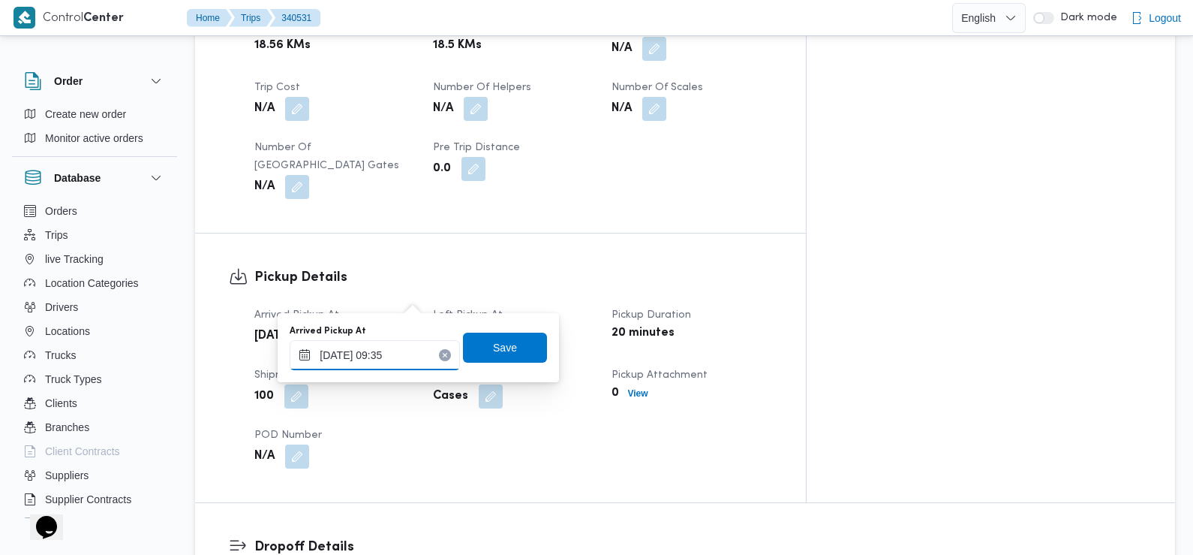
click at [403, 365] on input "01/10/2025 09:35" at bounding box center [375, 355] width 170 height 30
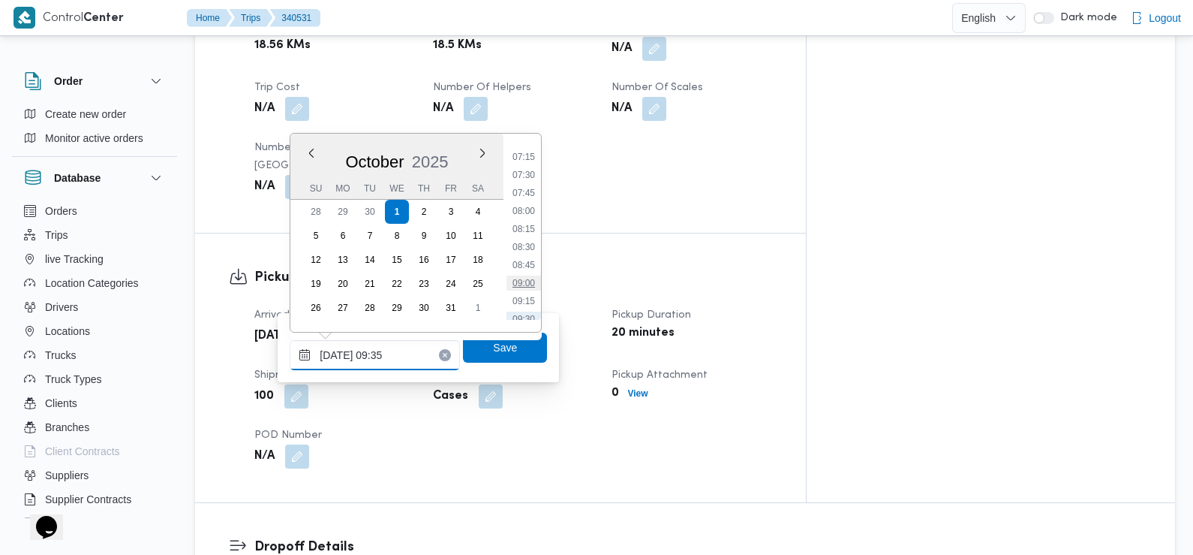
scroll to position [513, 0]
click at [527, 182] on li "07:30" at bounding box center [524, 180] width 35 height 15
type input "01/10/2025 07:30"
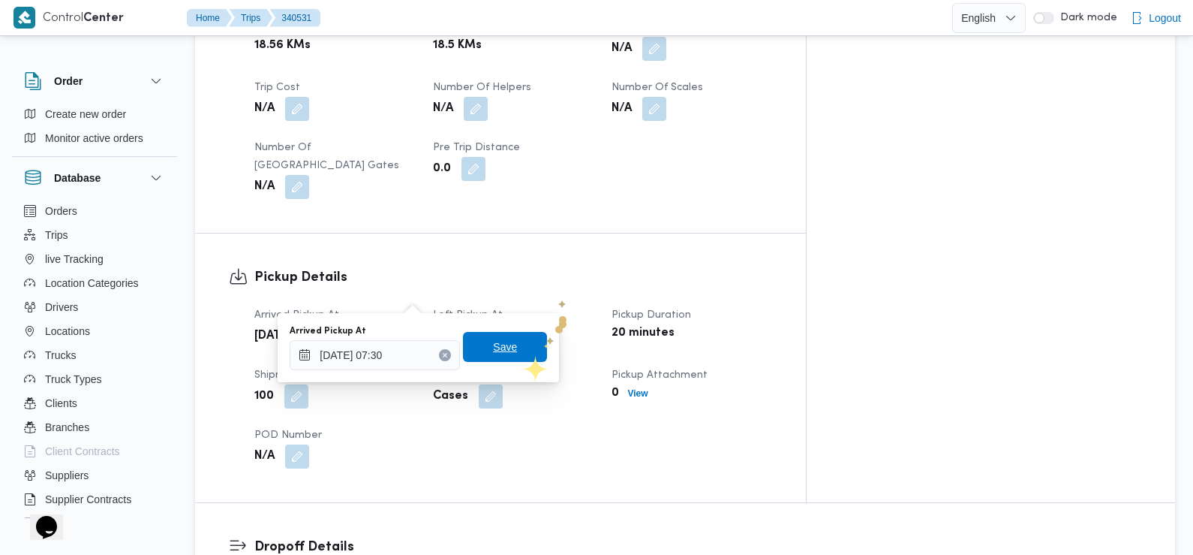
click at [507, 350] on span "Save" at bounding box center [505, 347] width 84 height 30
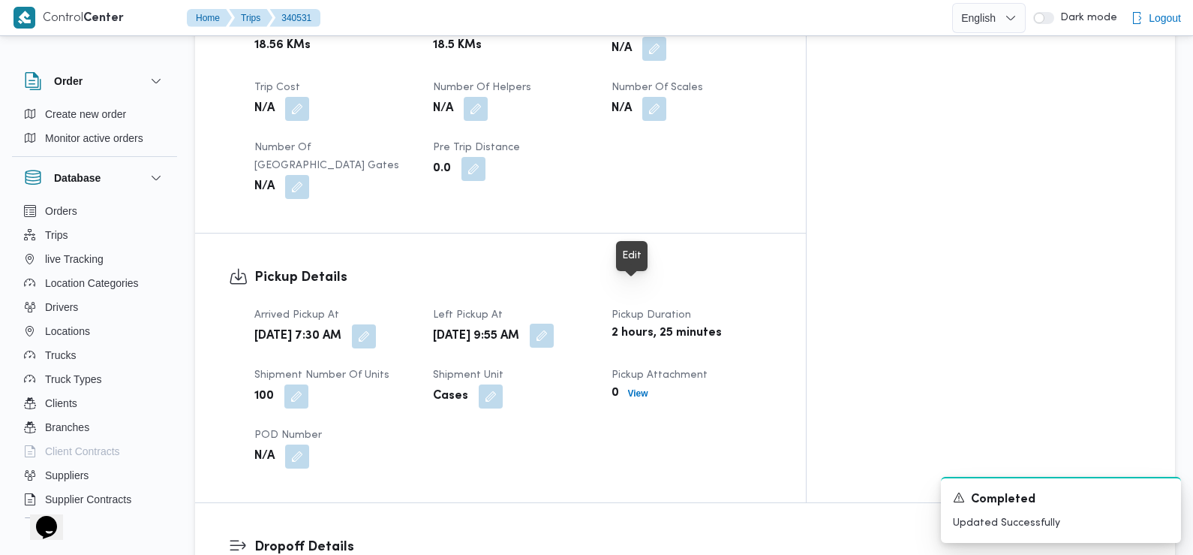
click at [554, 323] on button "button" at bounding box center [542, 335] width 24 height 24
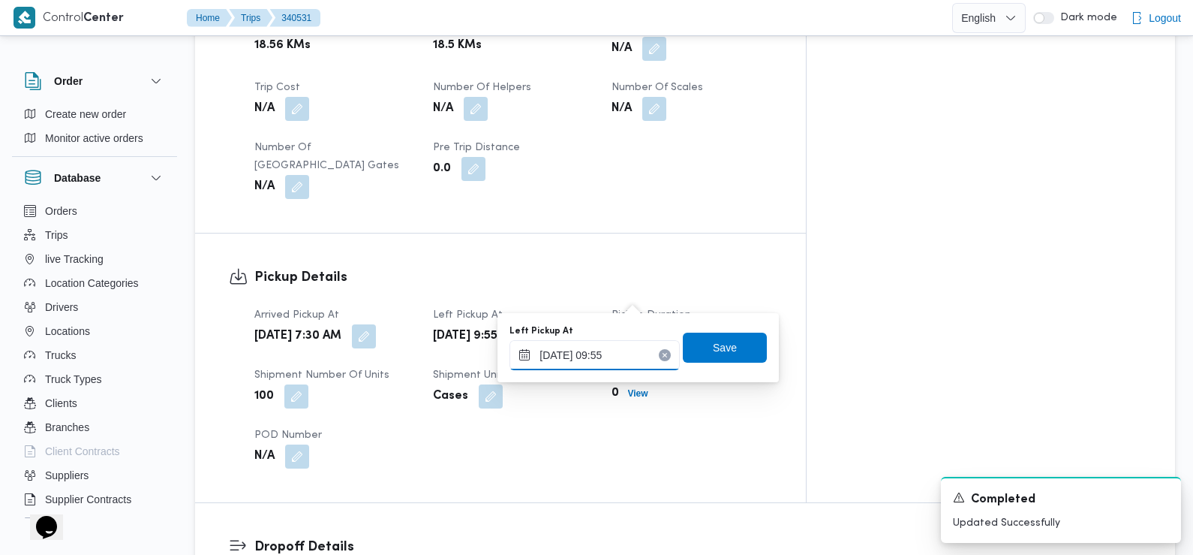
click at [605, 349] on input "01/10/2025 09:55" at bounding box center [595, 355] width 170 height 30
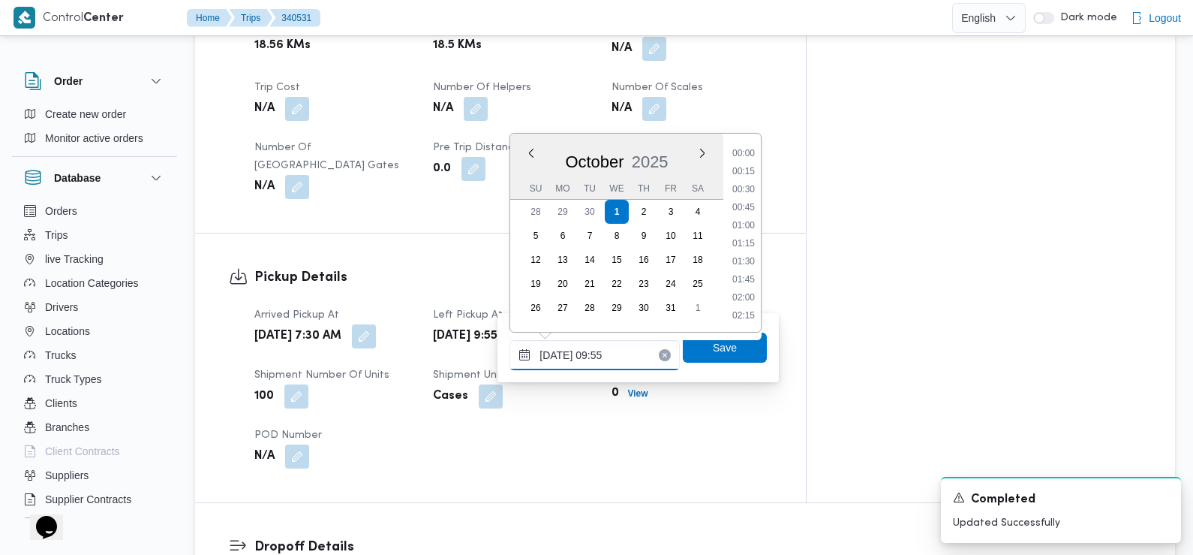
scroll to position [611, 0]
click at [749, 179] on li "08:45" at bounding box center [743, 172] width 35 height 15
type input "[DATE] 08:45"
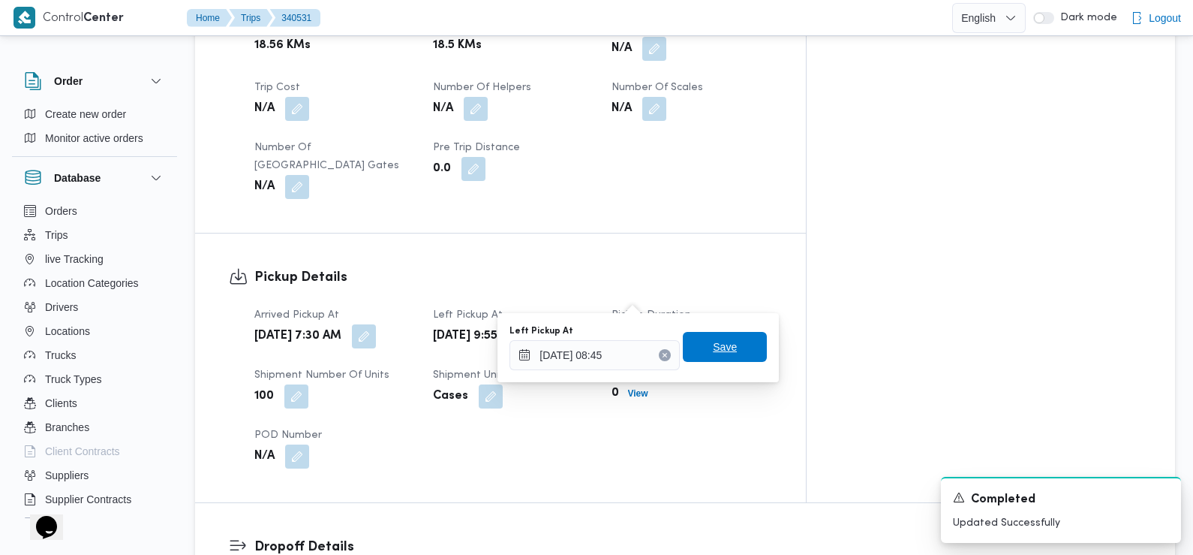
click at [724, 350] on span "Save" at bounding box center [725, 347] width 84 height 30
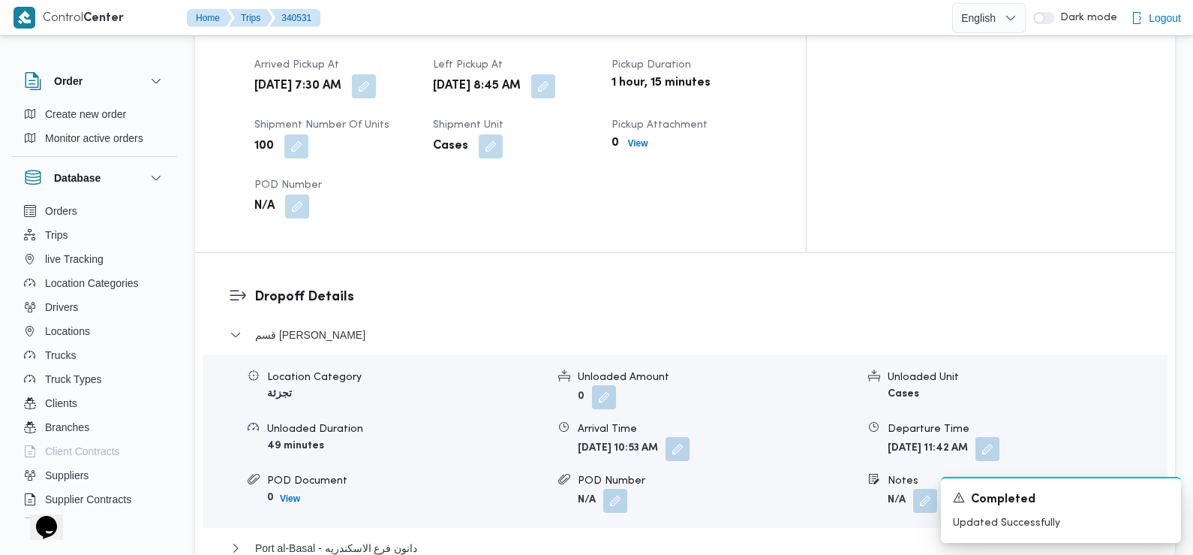
scroll to position [1071, 0]
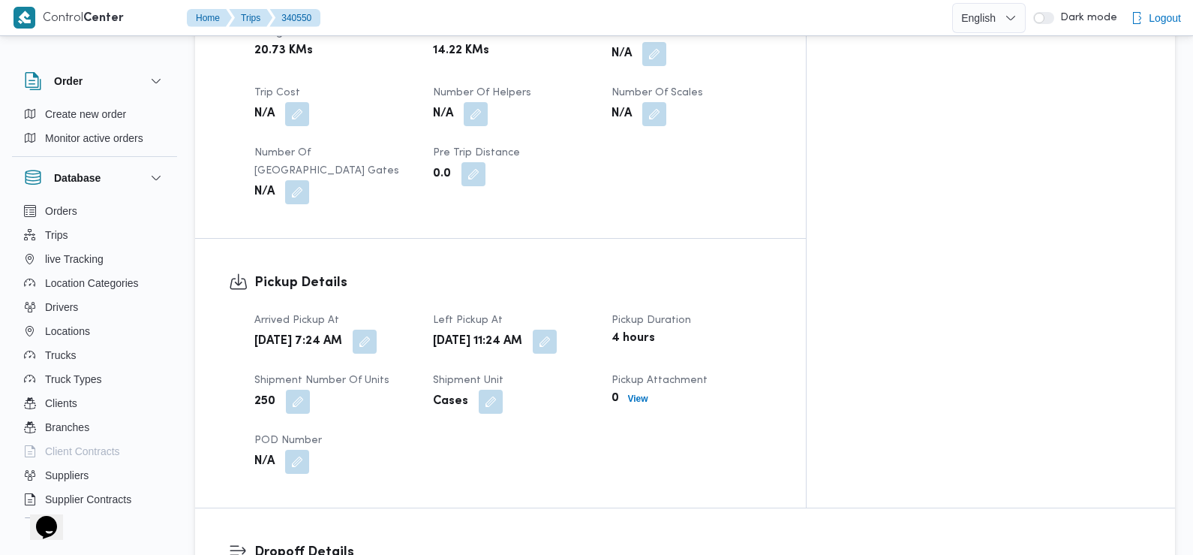
scroll to position [816, 0]
click at [557, 328] on button "button" at bounding box center [545, 340] width 24 height 24
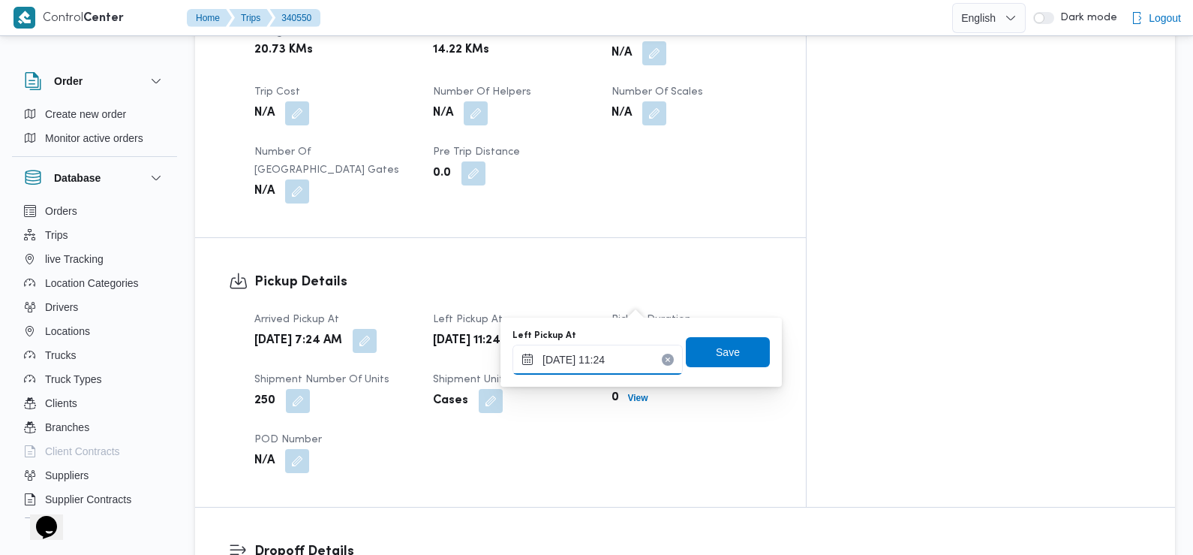
click at [618, 362] on input "[DATE] 11:24" at bounding box center [598, 359] width 170 height 30
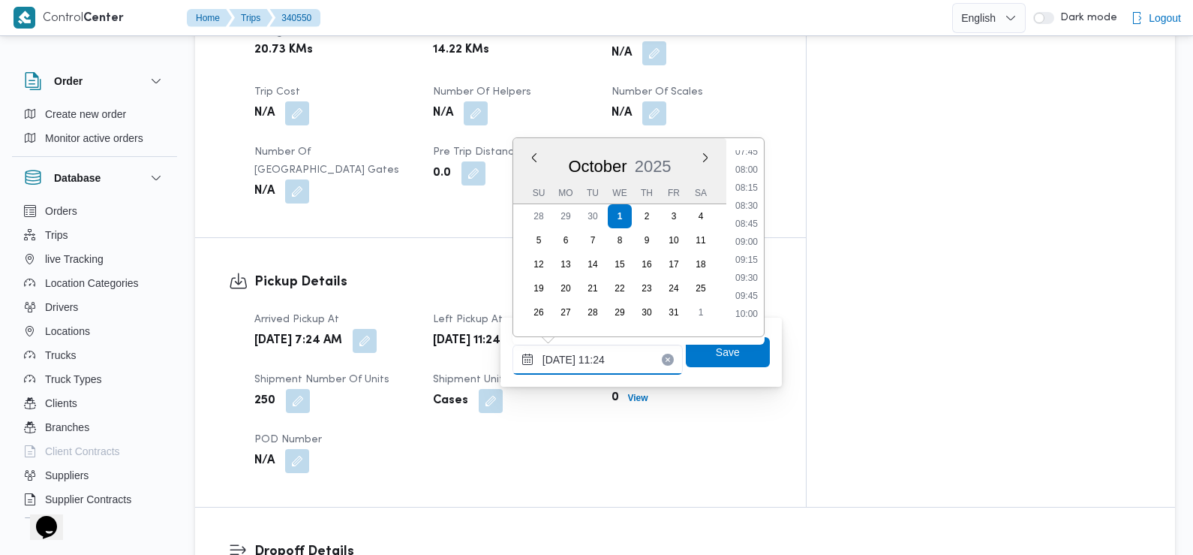
scroll to position [564, 0]
click at [750, 226] on li "08:45" at bounding box center [746, 224] width 35 height 15
type input "[DATE] 08:45"
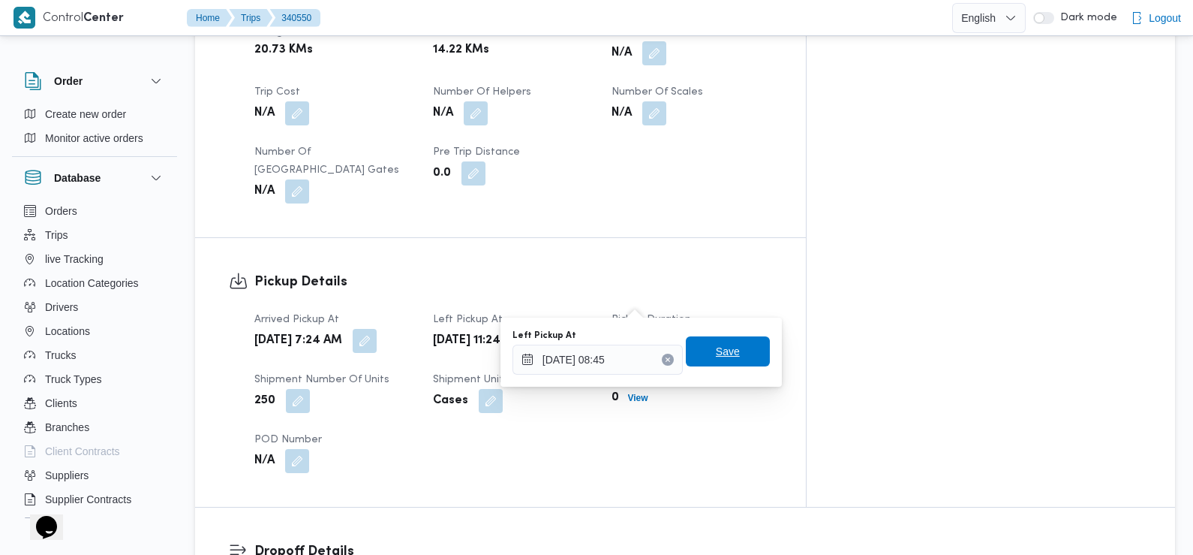
click at [718, 350] on span "Save" at bounding box center [728, 351] width 24 height 18
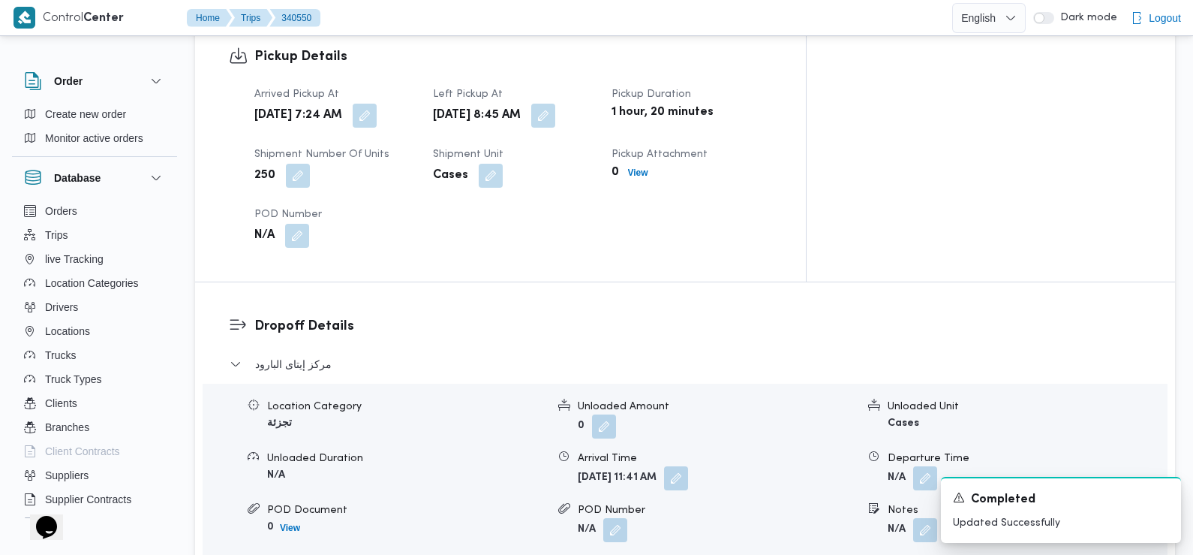
scroll to position [1056, 0]
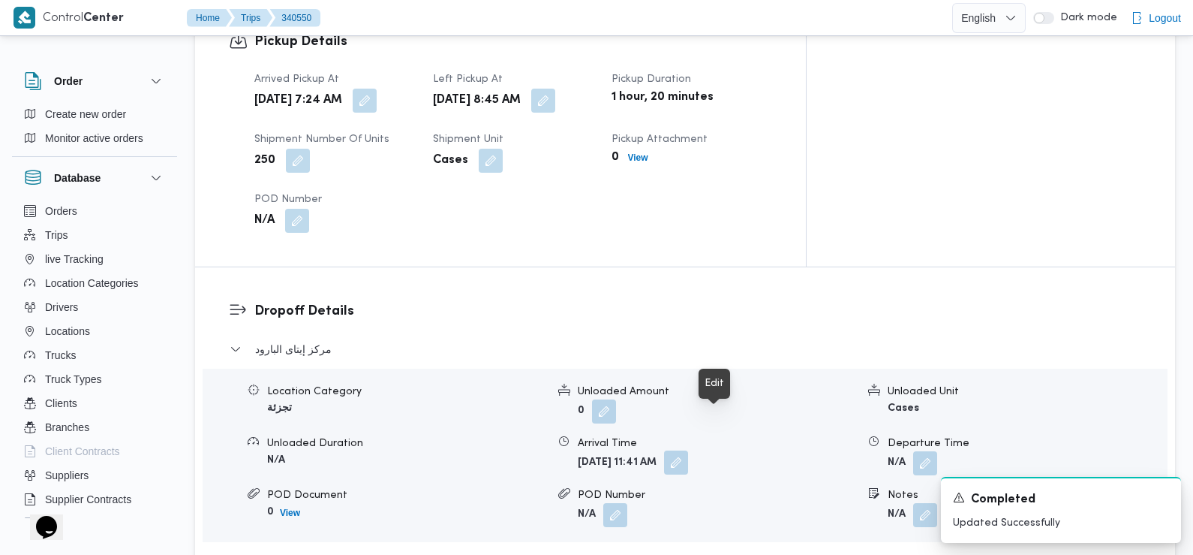
click at [688, 450] on button "button" at bounding box center [676, 462] width 24 height 24
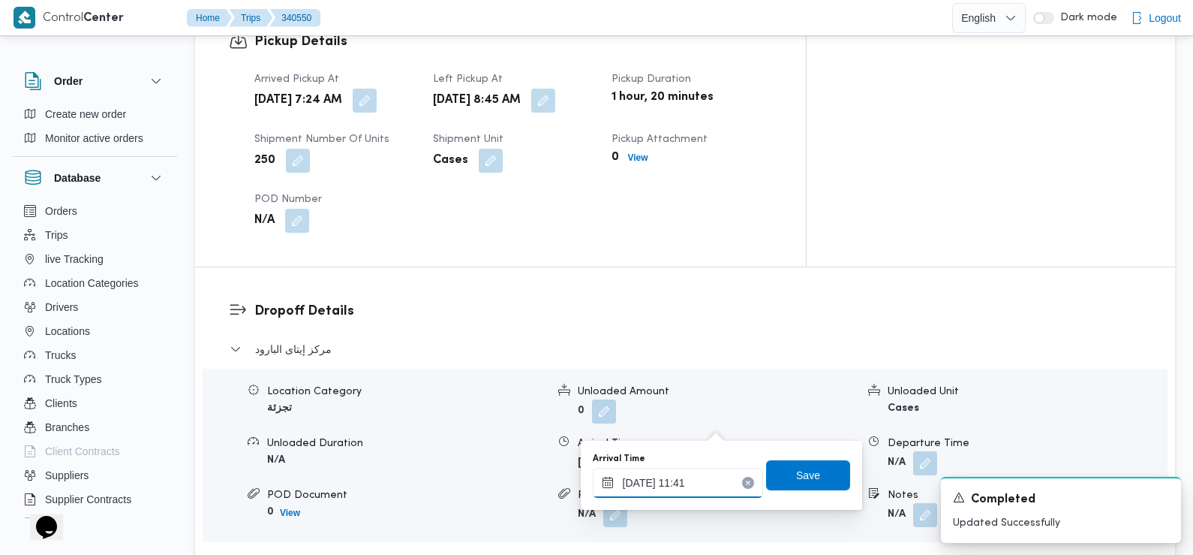
click at [666, 484] on input "[DATE] 11:41" at bounding box center [678, 483] width 170 height 30
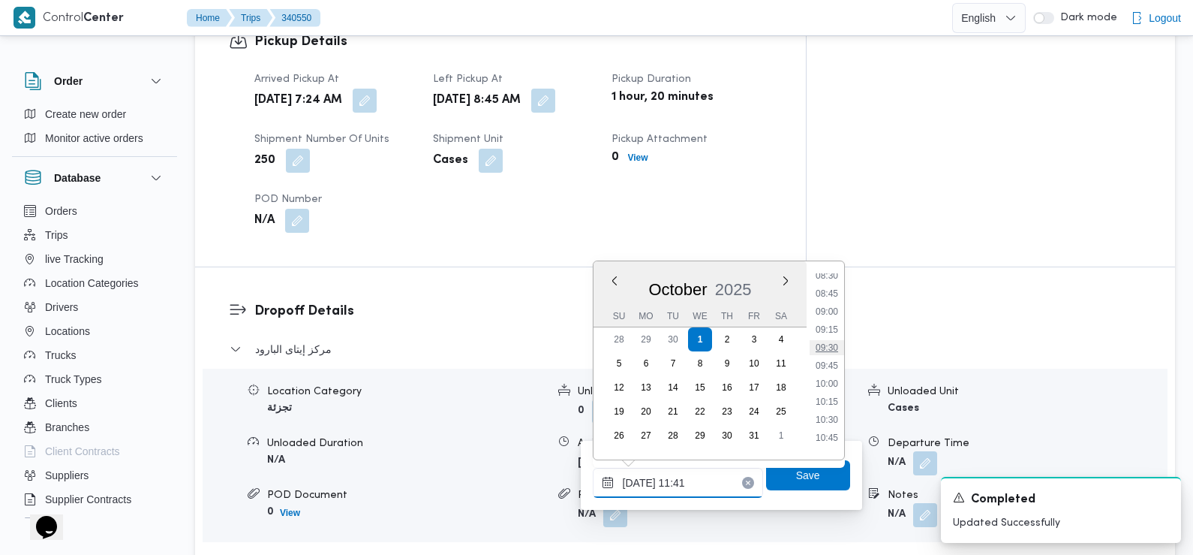
scroll to position [612, 0]
click at [828, 318] on li "09:00" at bounding box center [827, 317] width 35 height 15
type input "[DATE] 09:00"
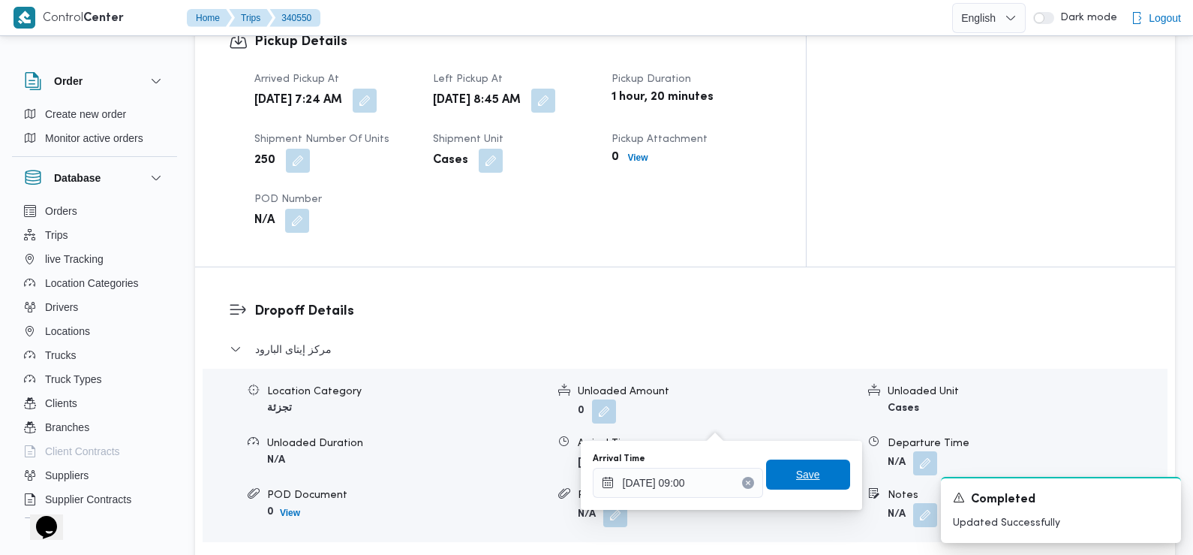
click at [799, 474] on span "Save" at bounding box center [808, 474] width 24 height 18
